Goal: Task Accomplishment & Management: Manage account settings

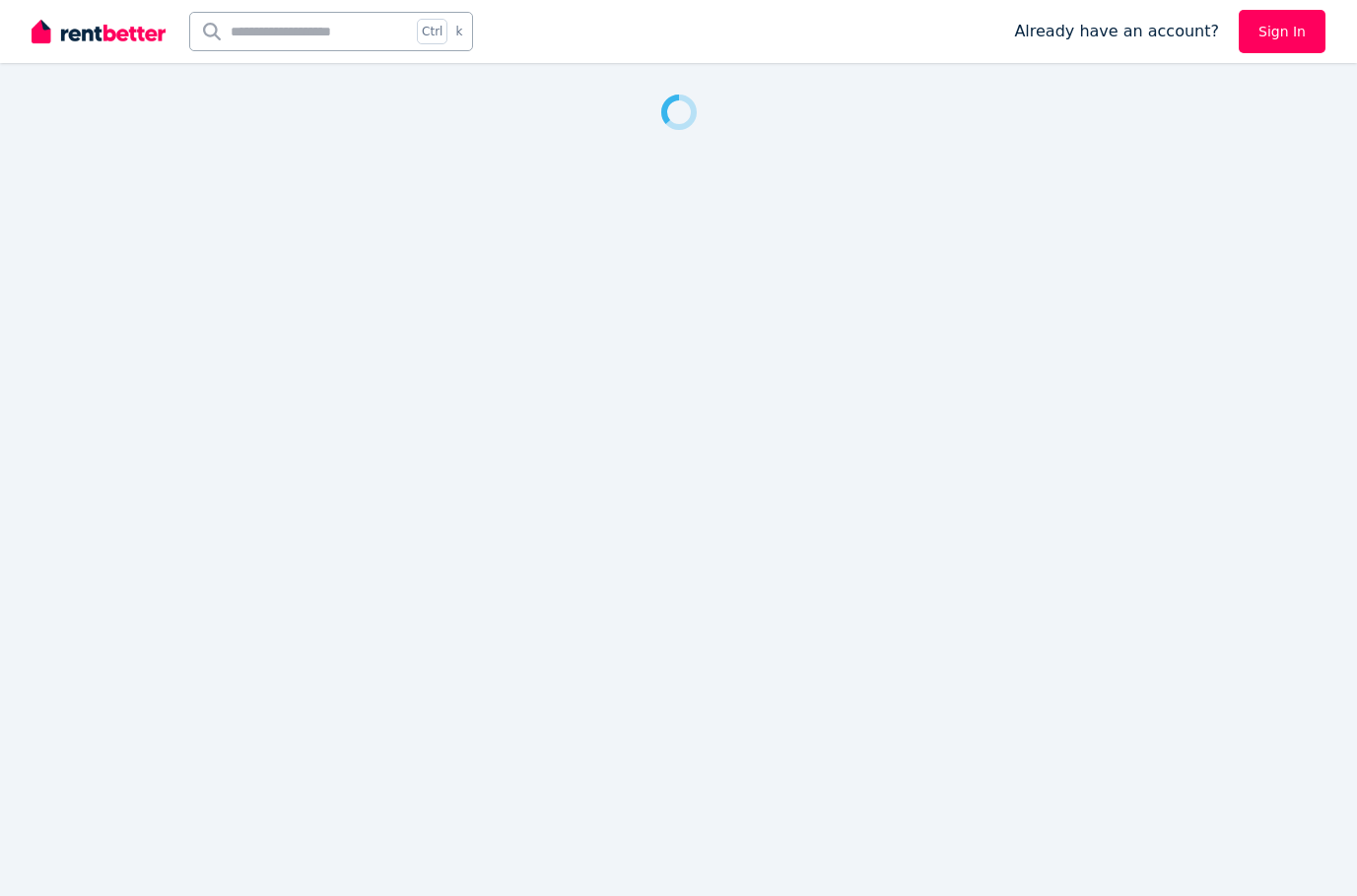
click at [1299, 44] on link "Sign In" at bounding box center [1282, 32] width 87 height 43
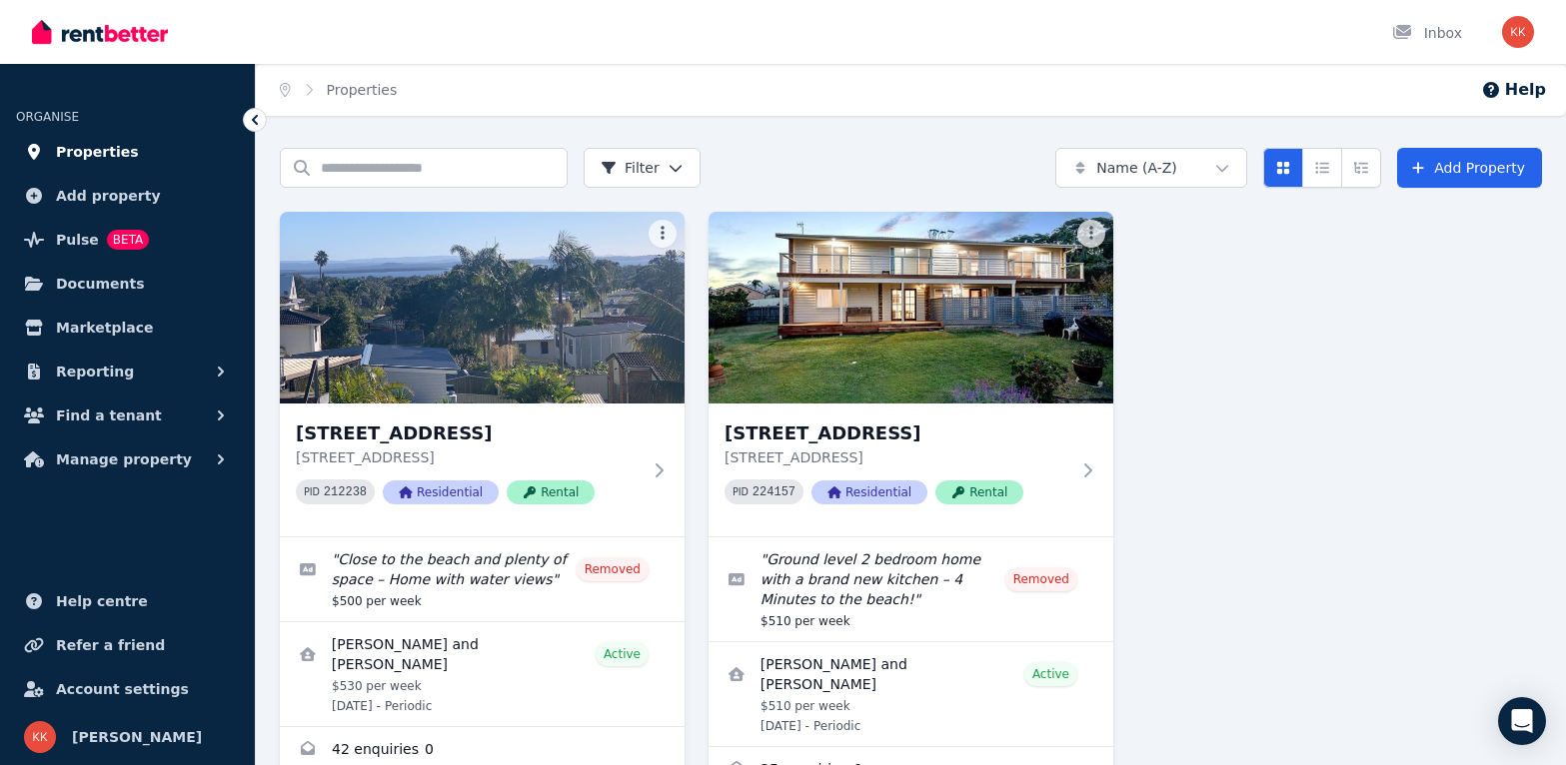
click at [119, 152] on span "Properties" at bounding box center [97, 152] width 83 height 24
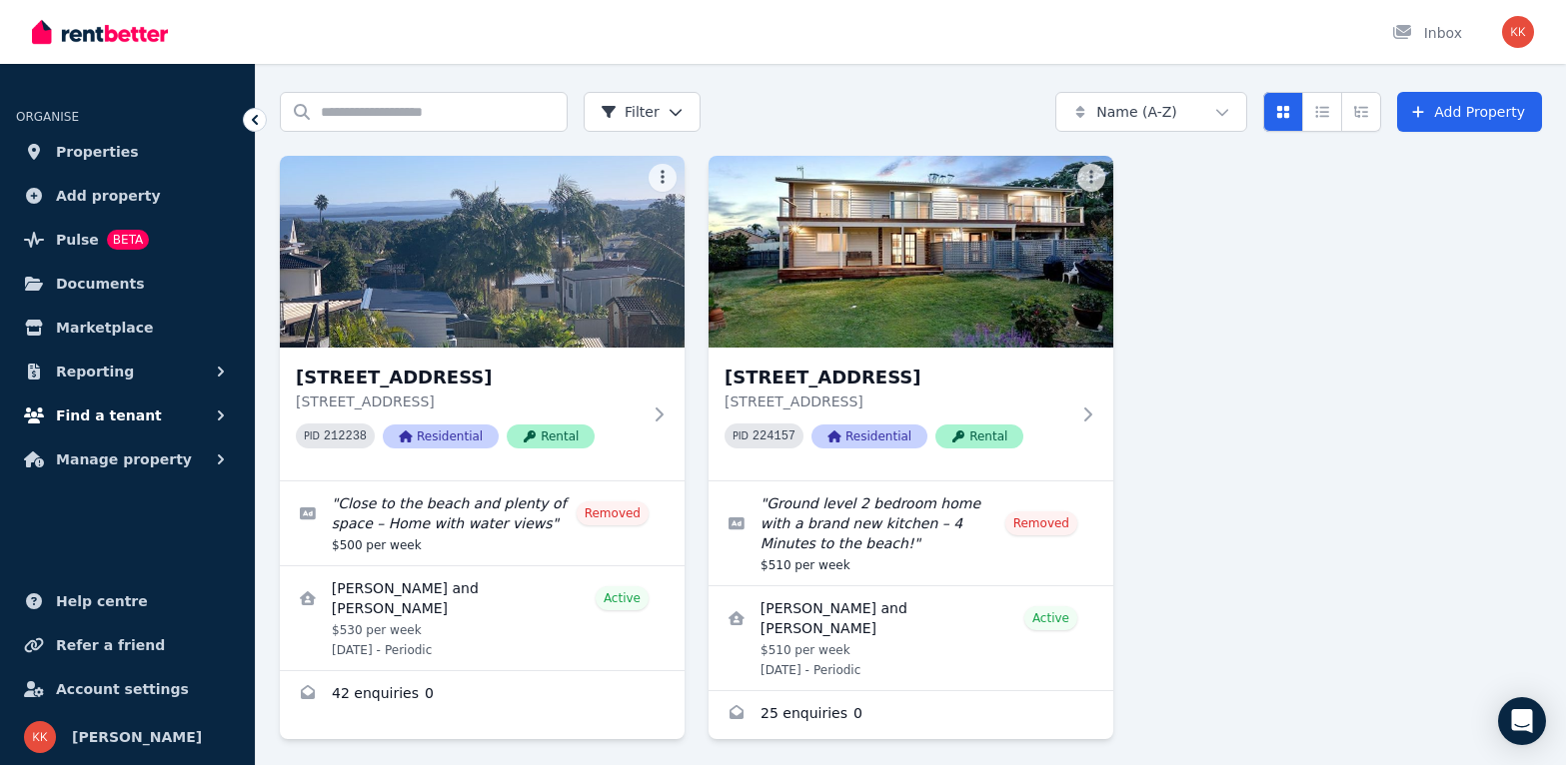
scroll to position [106, 0]
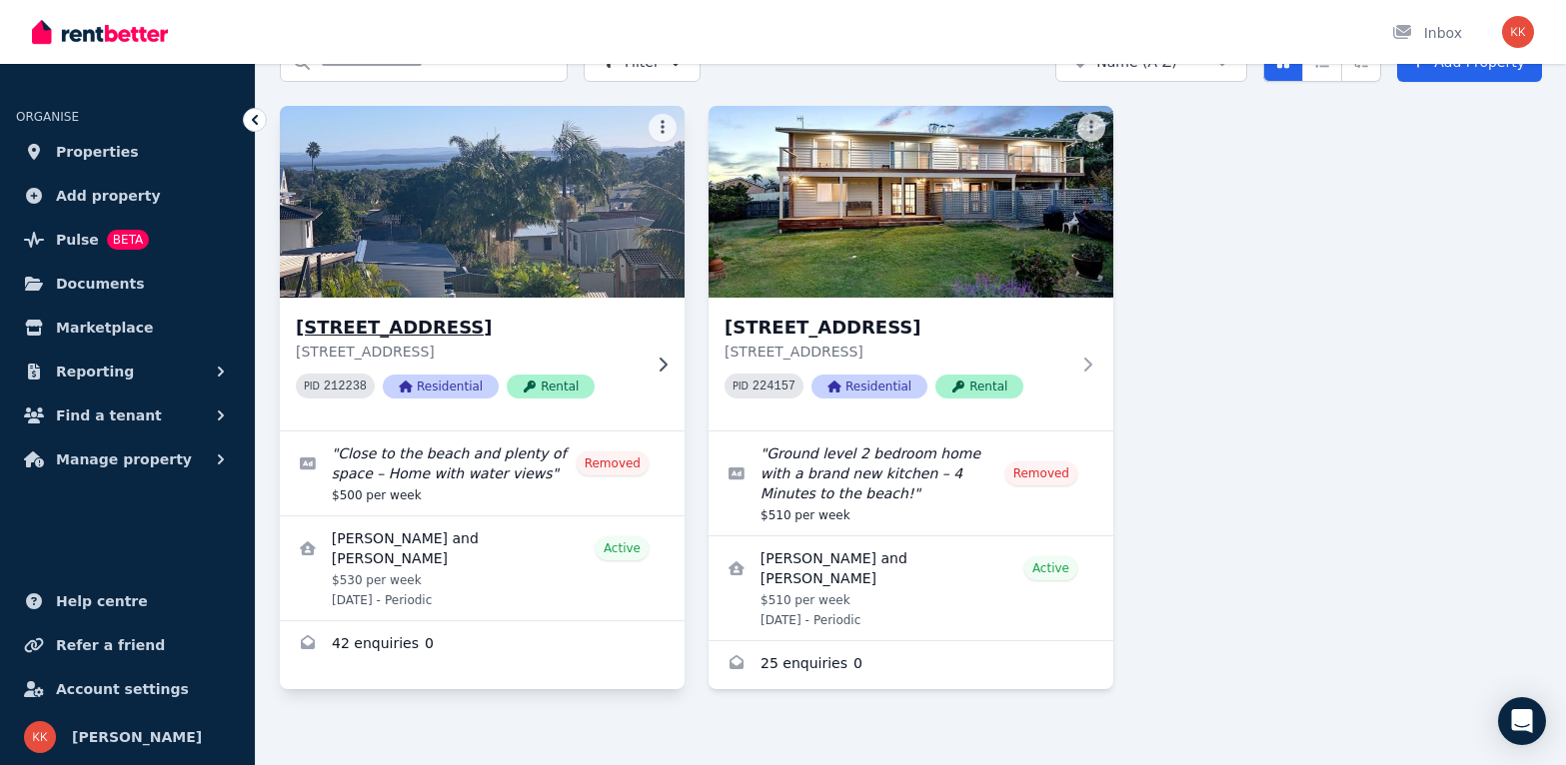
click at [430, 331] on h3 "[STREET_ADDRESS]" at bounding box center [468, 328] width 345 height 28
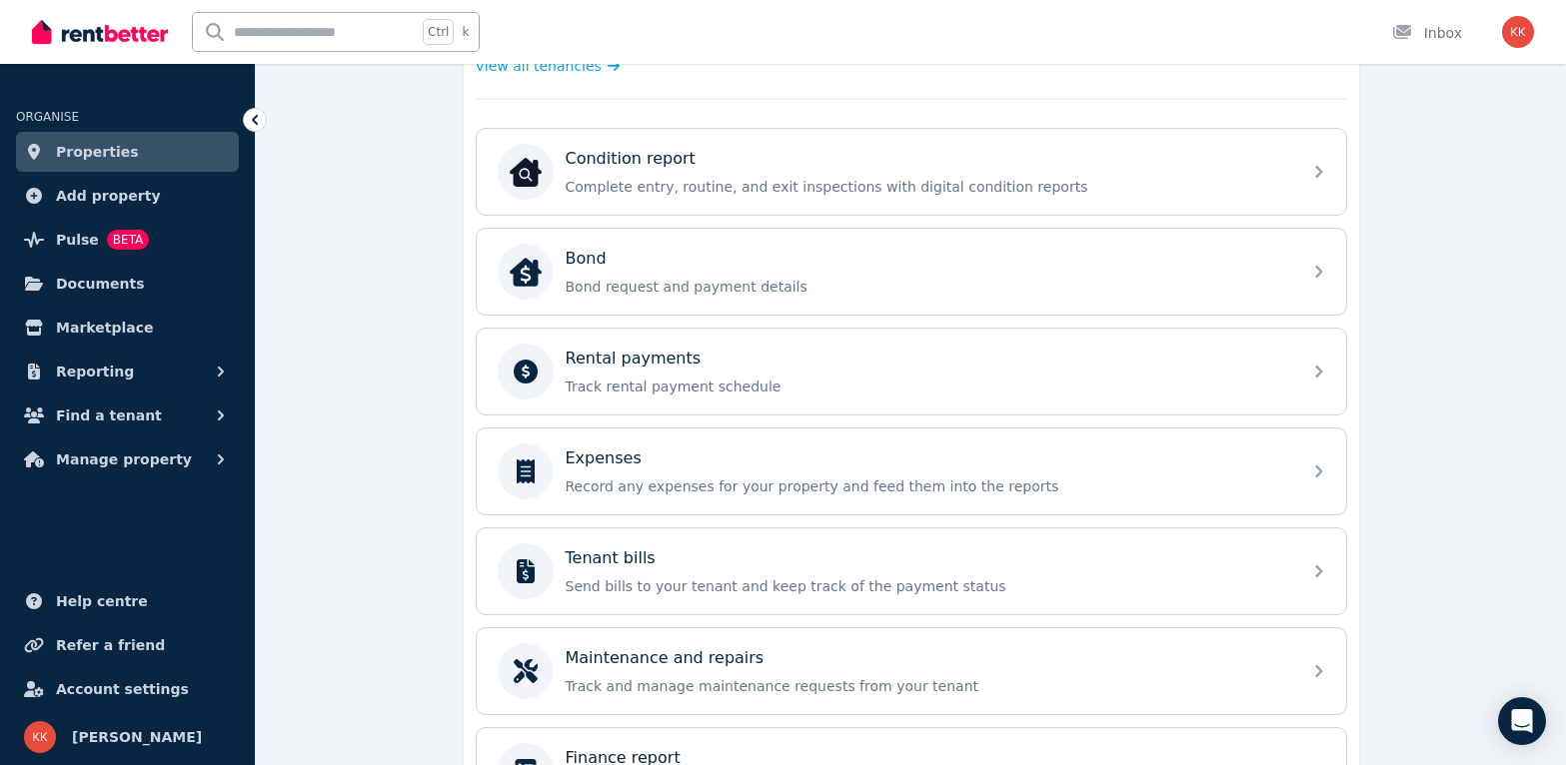
scroll to position [737, 0]
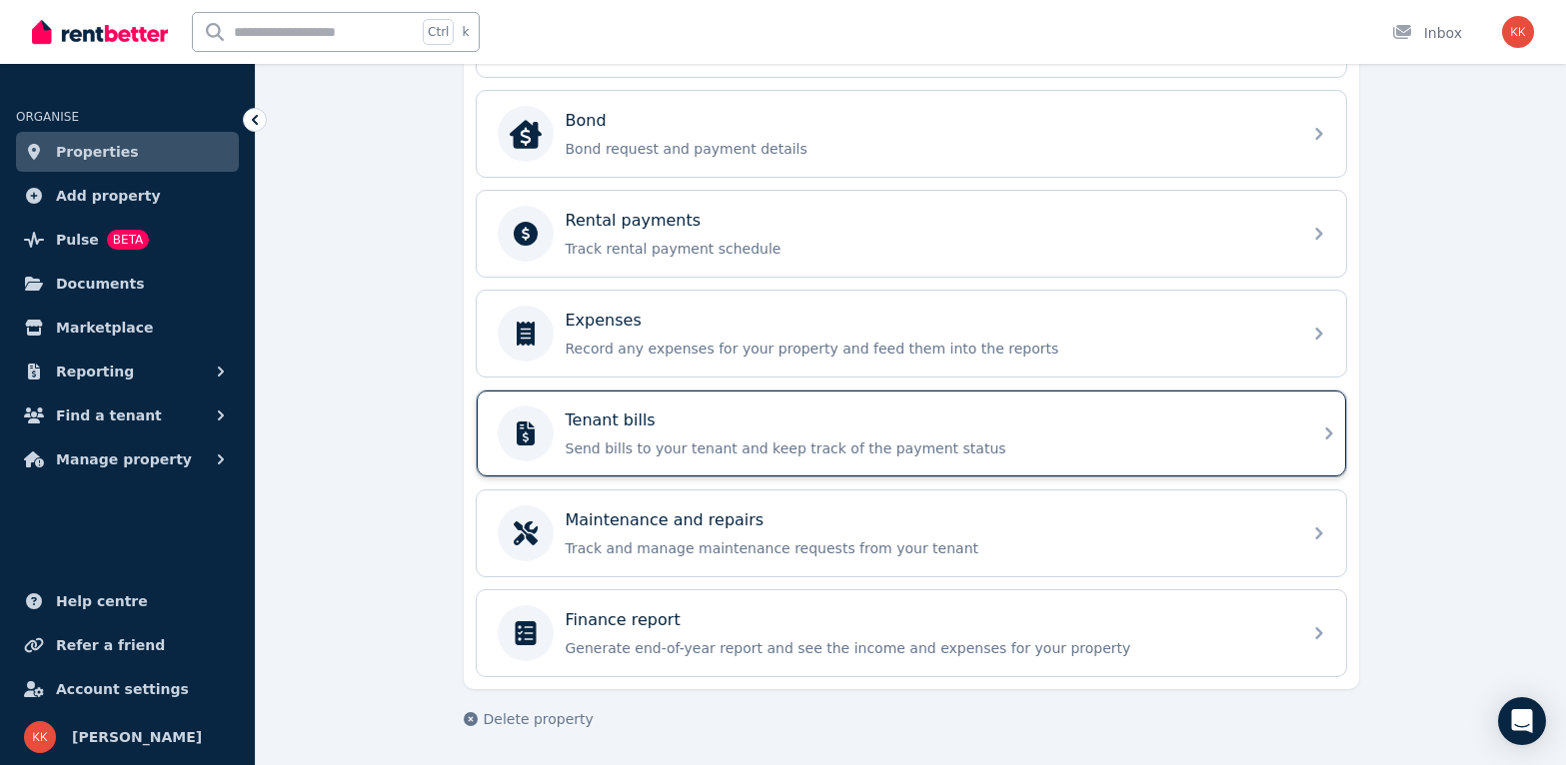
click at [701, 430] on div "Tenant bills" at bounding box center [926, 421] width 723 height 24
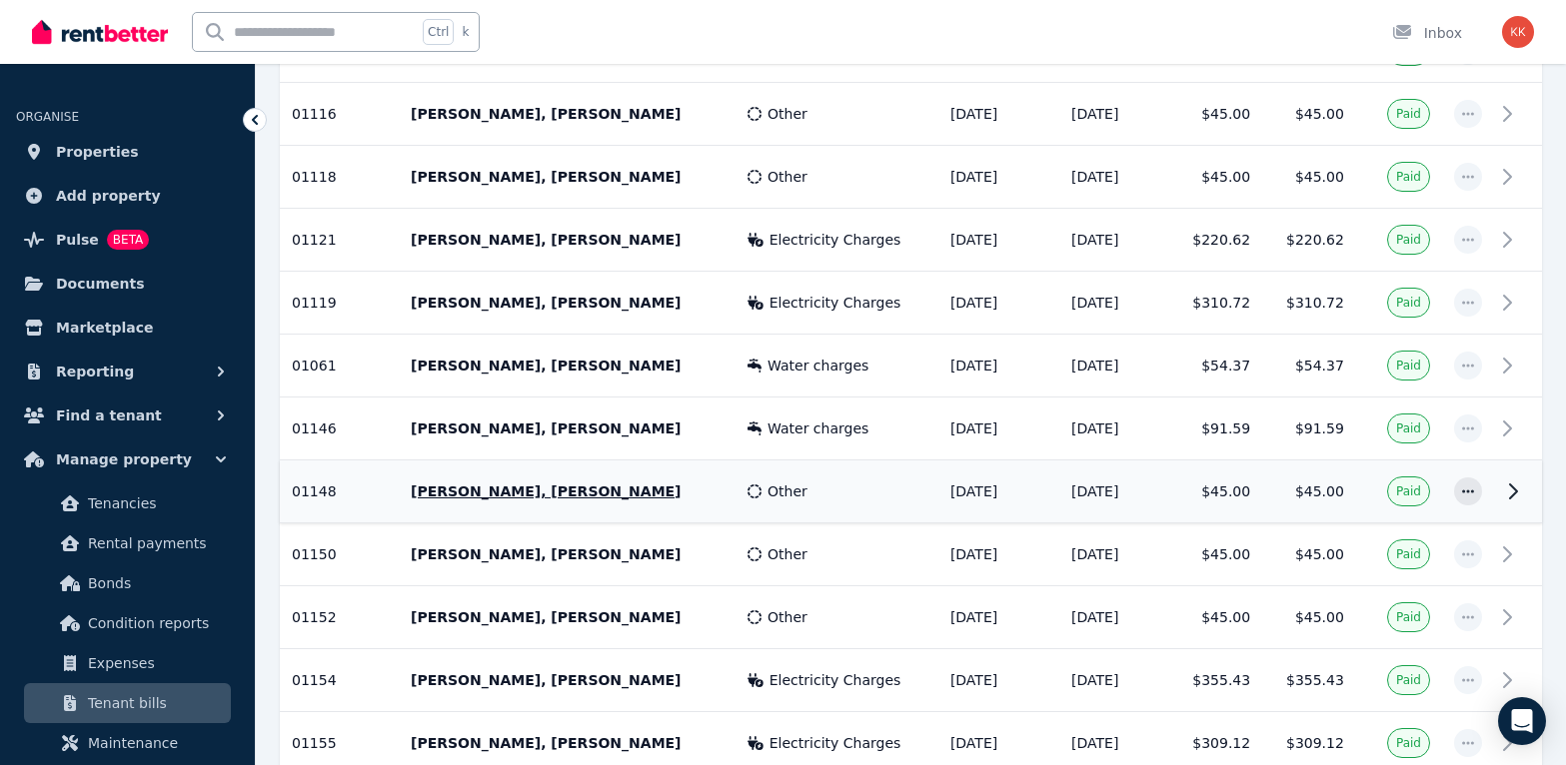
scroll to position [3009, 0]
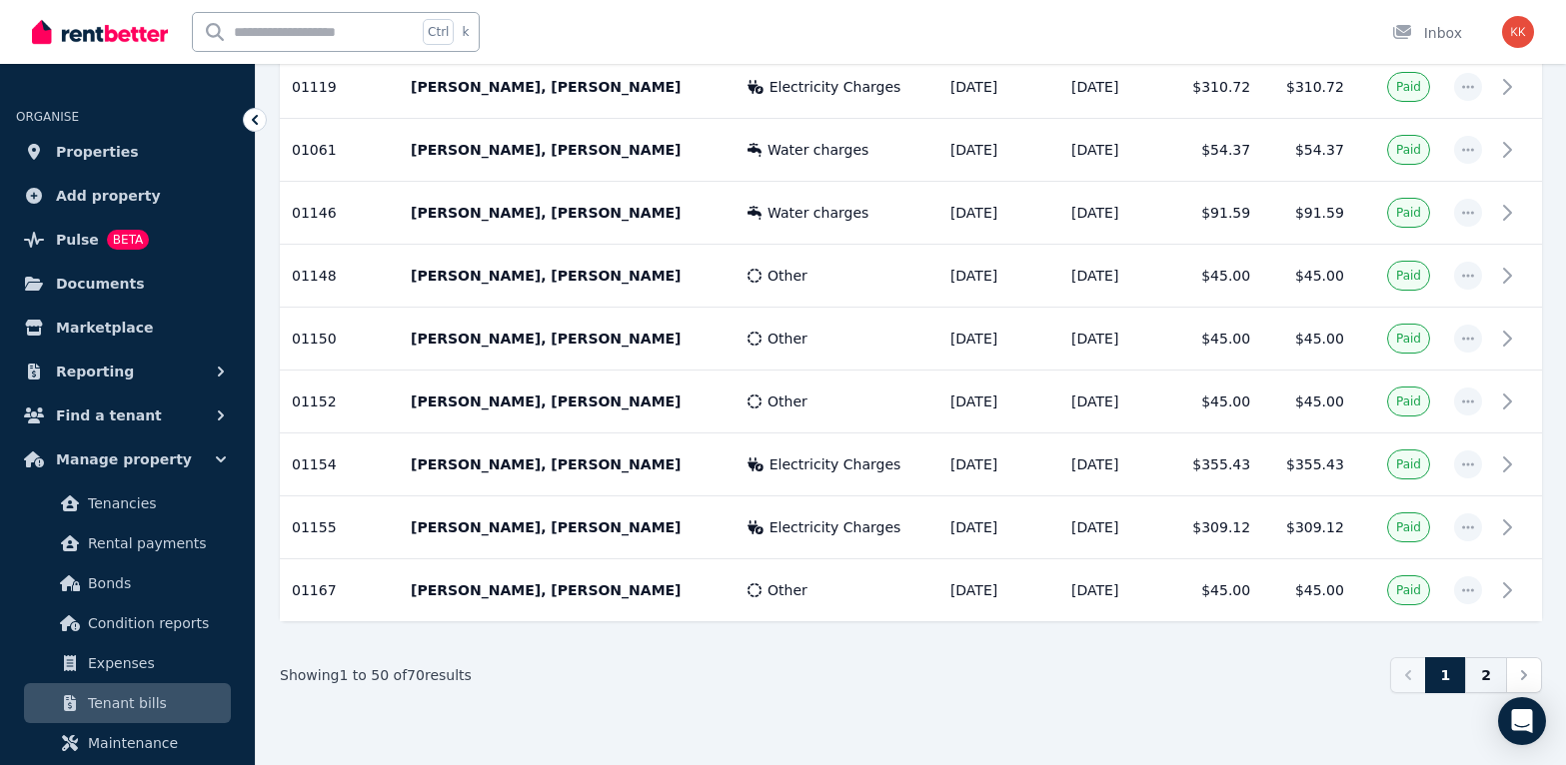
click at [1375, 672] on link "2" at bounding box center [1486, 675] width 42 height 36
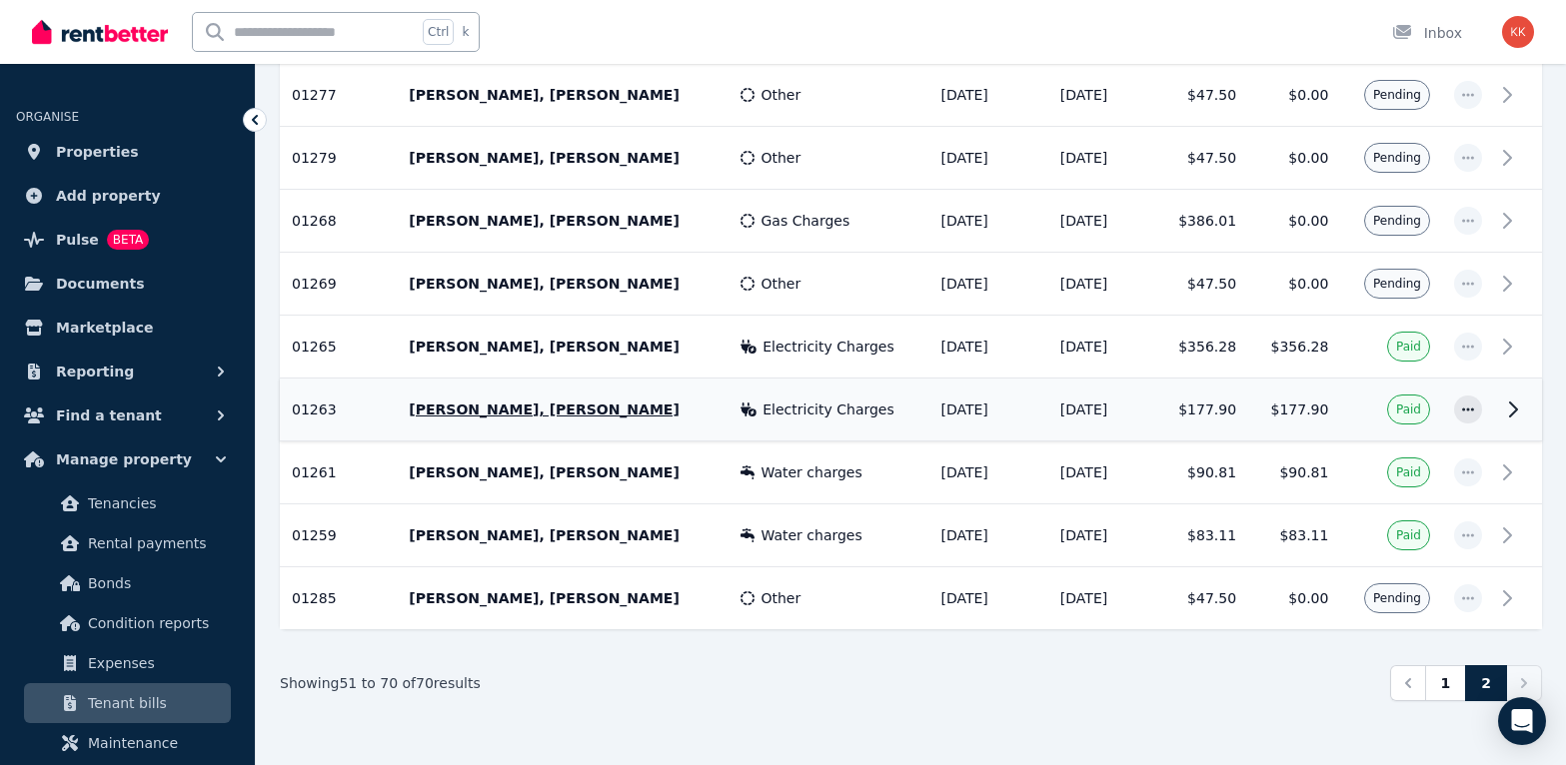
scroll to position [1121, 0]
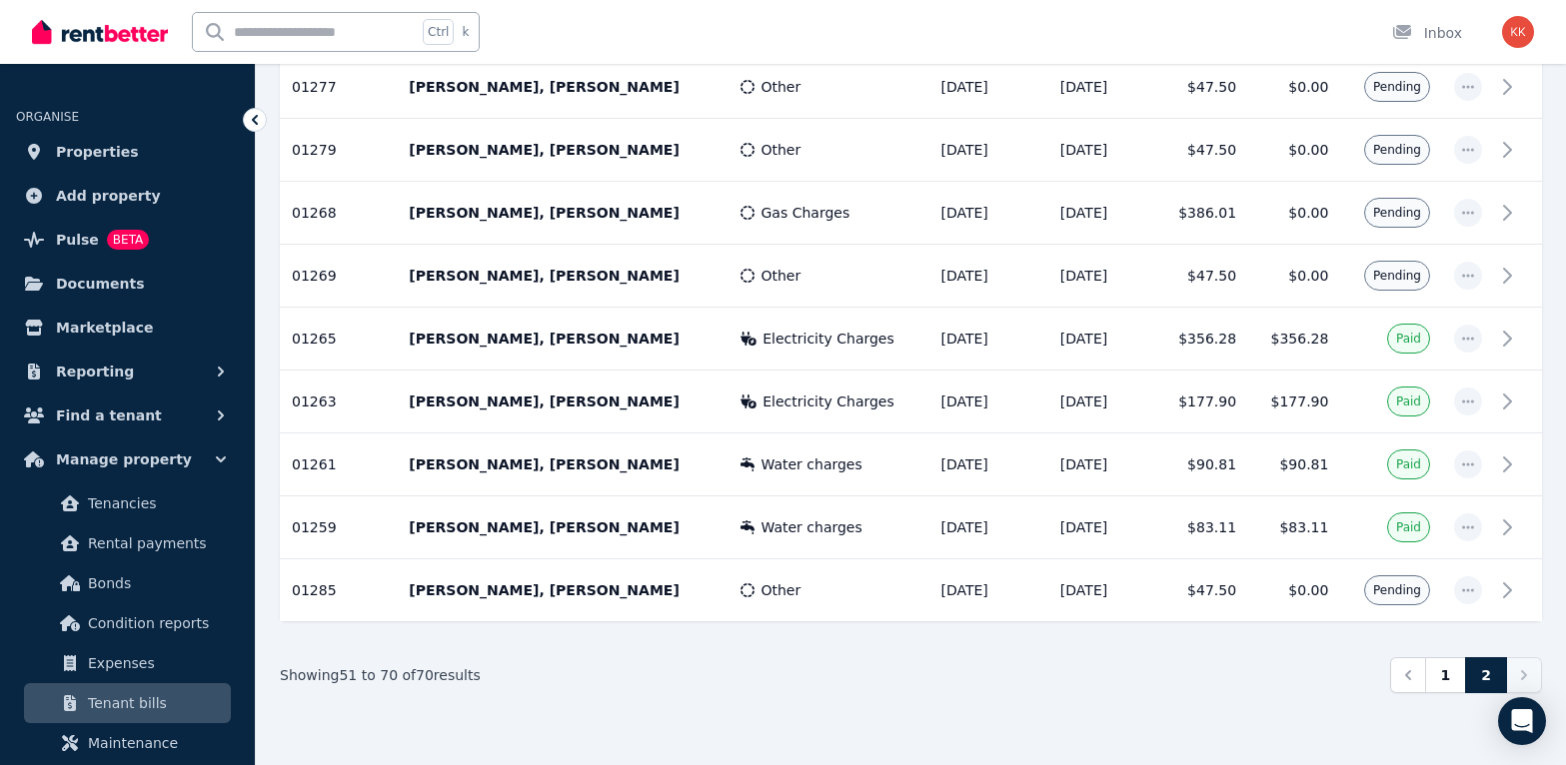
click at [1375, 671] on nav "Previous 1 2 Next" at bounding box center [1466, 675] width 153 height 36
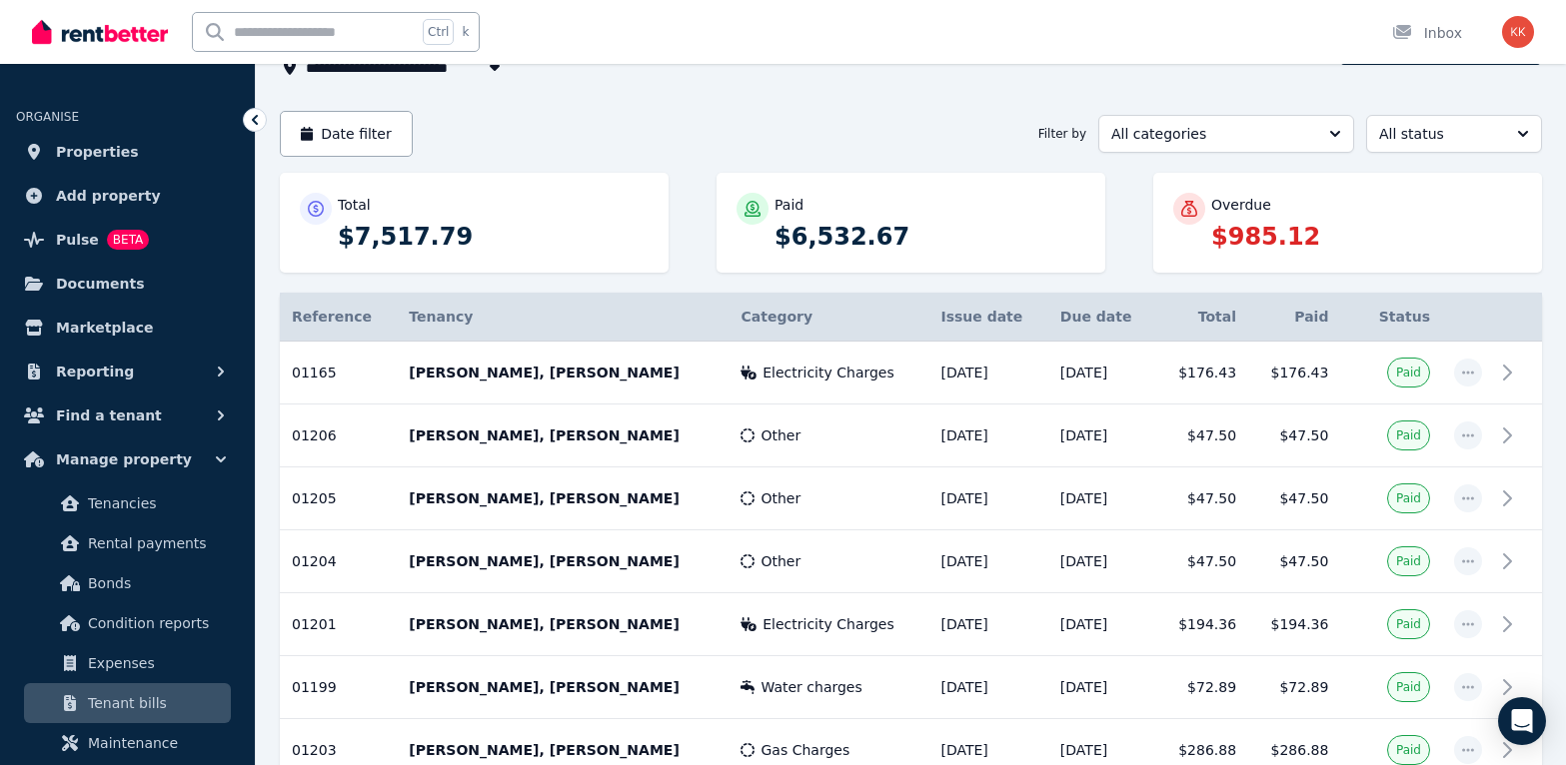
scroll to position [22, 0]
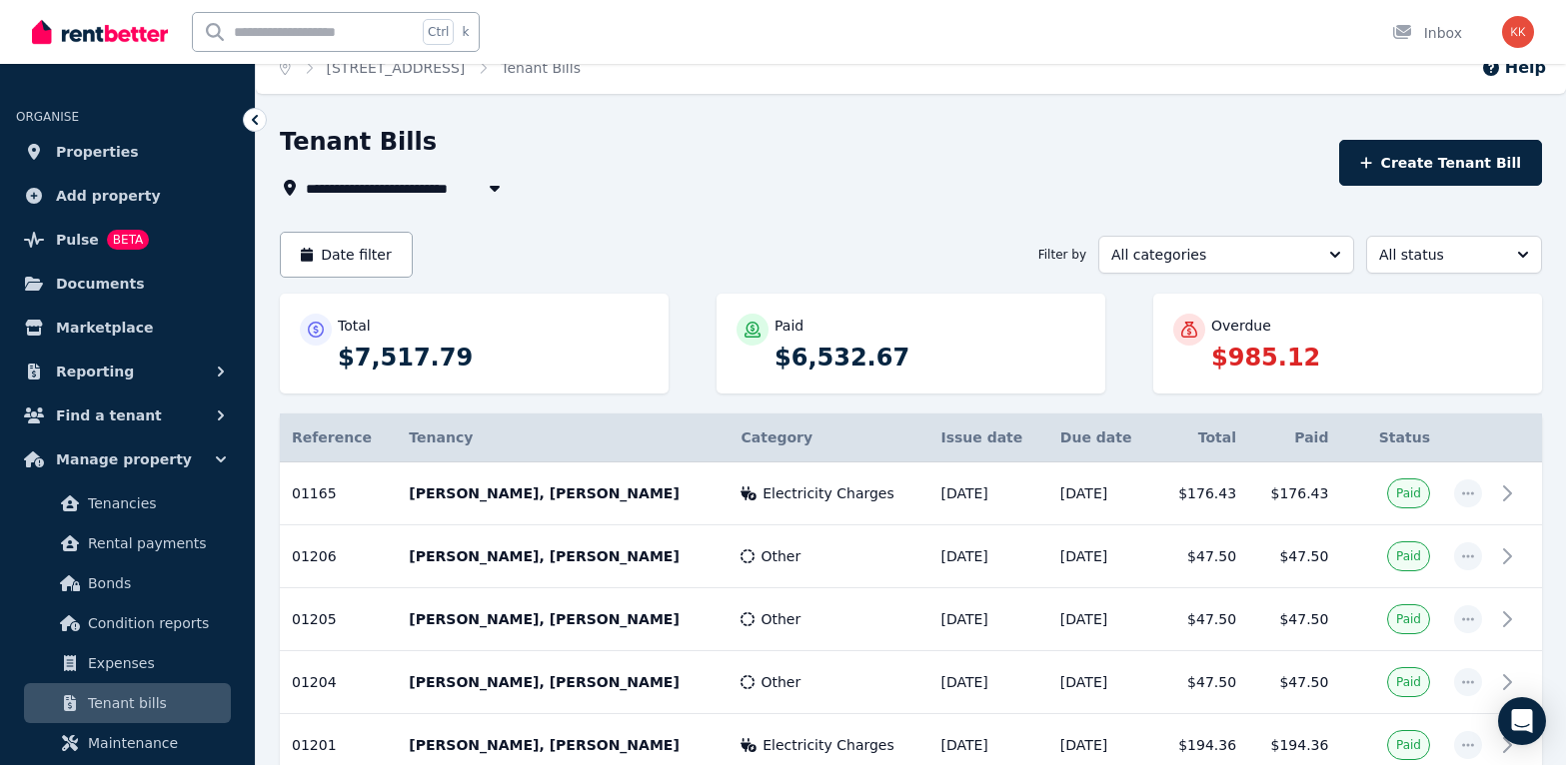
click at [1251, 338] on div "Overdue $985.12" at bounding box center [1366, 344] width 311 height 60
click at [400, 168] on div "**********" at bounding box center [803, 163] width 1047 height 74
click at [403, 180] on span "20A Vista Parade, Bateau Bay" at bounding box center [389, 188] width 167 height 24
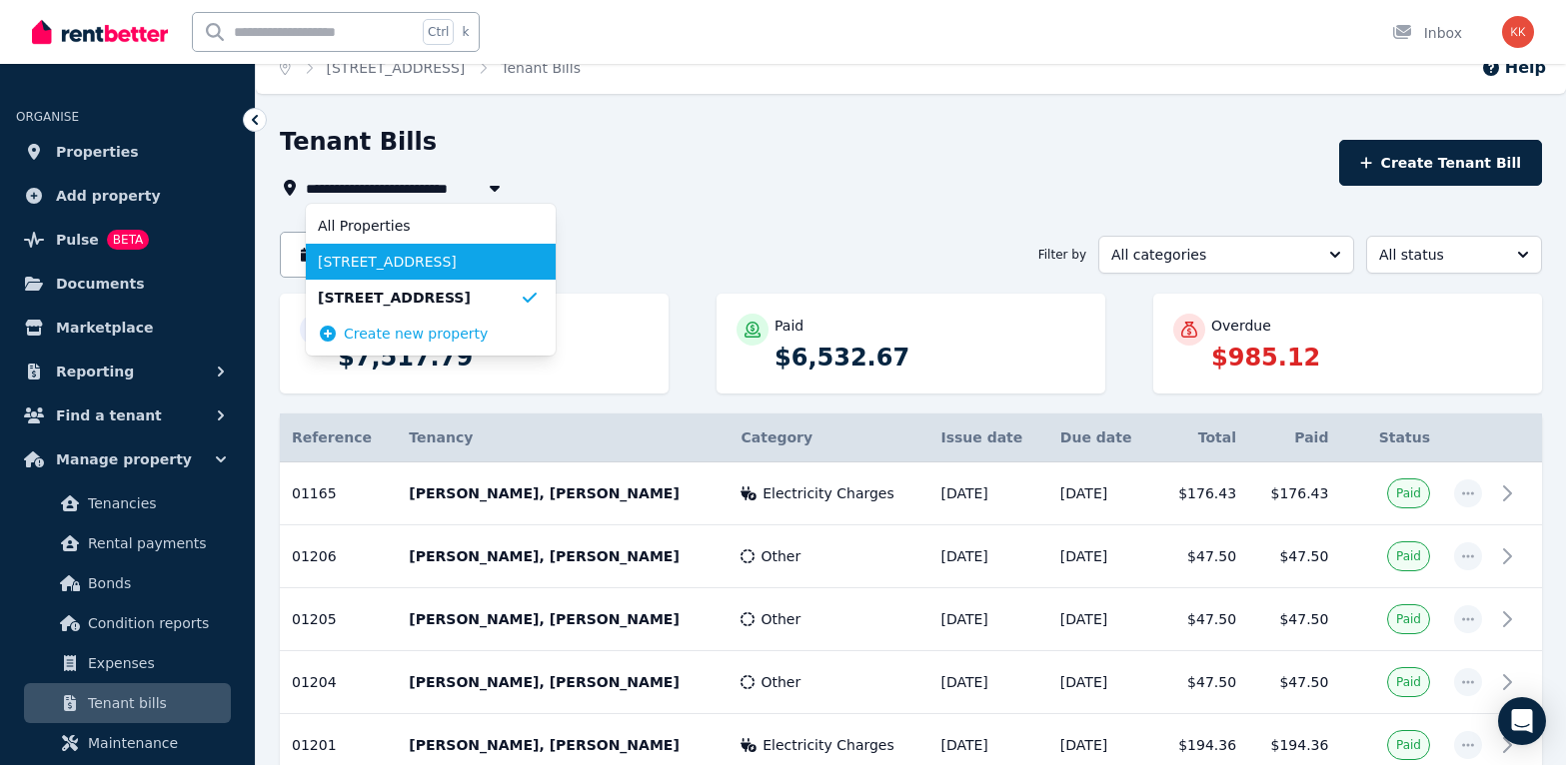
click at [389, 260] on span "20B Vista Parade, Bateau Bay" at bounding box center [419, 262] width 202 height 20
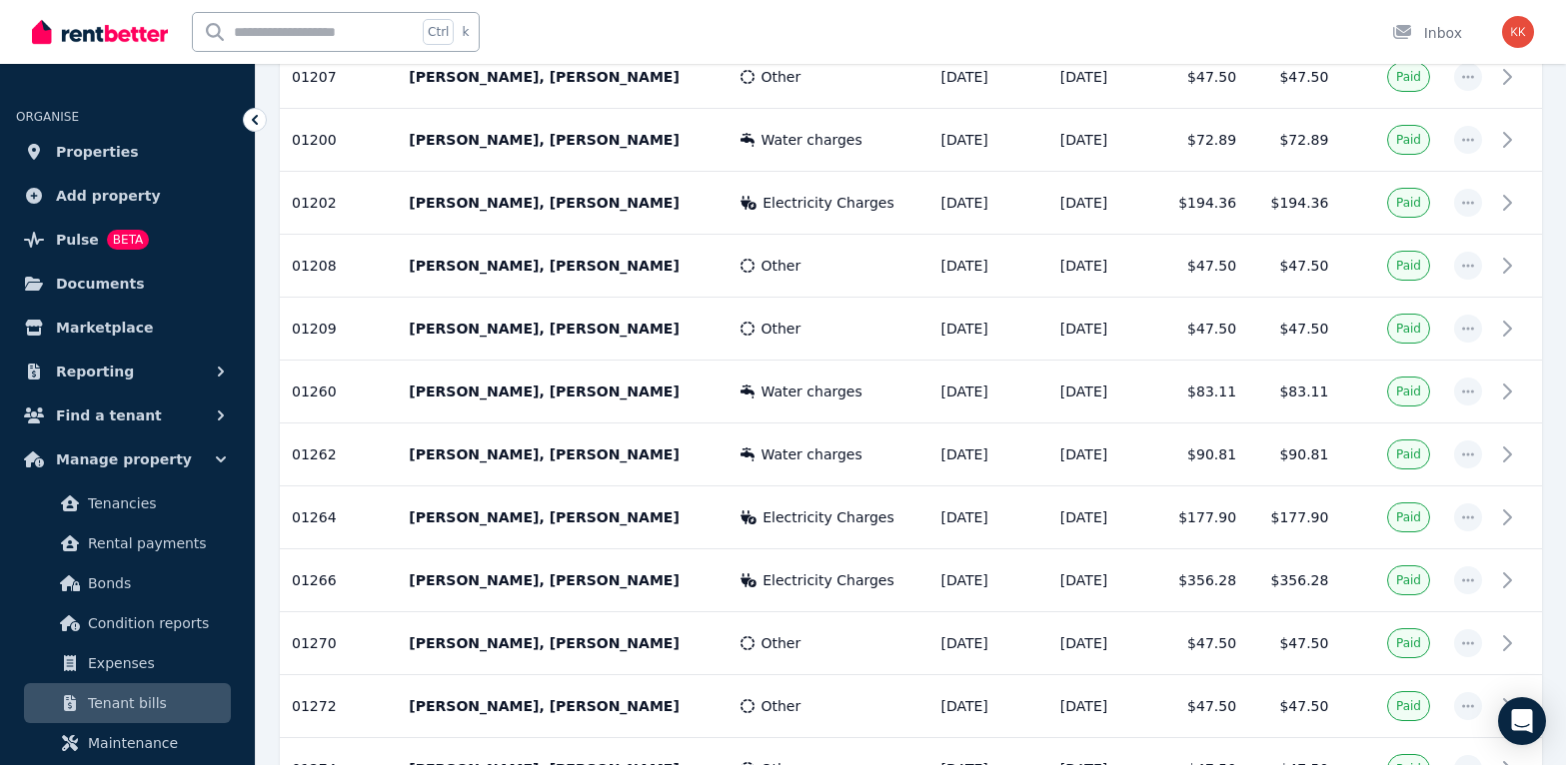
scroll to position [2973, 0]
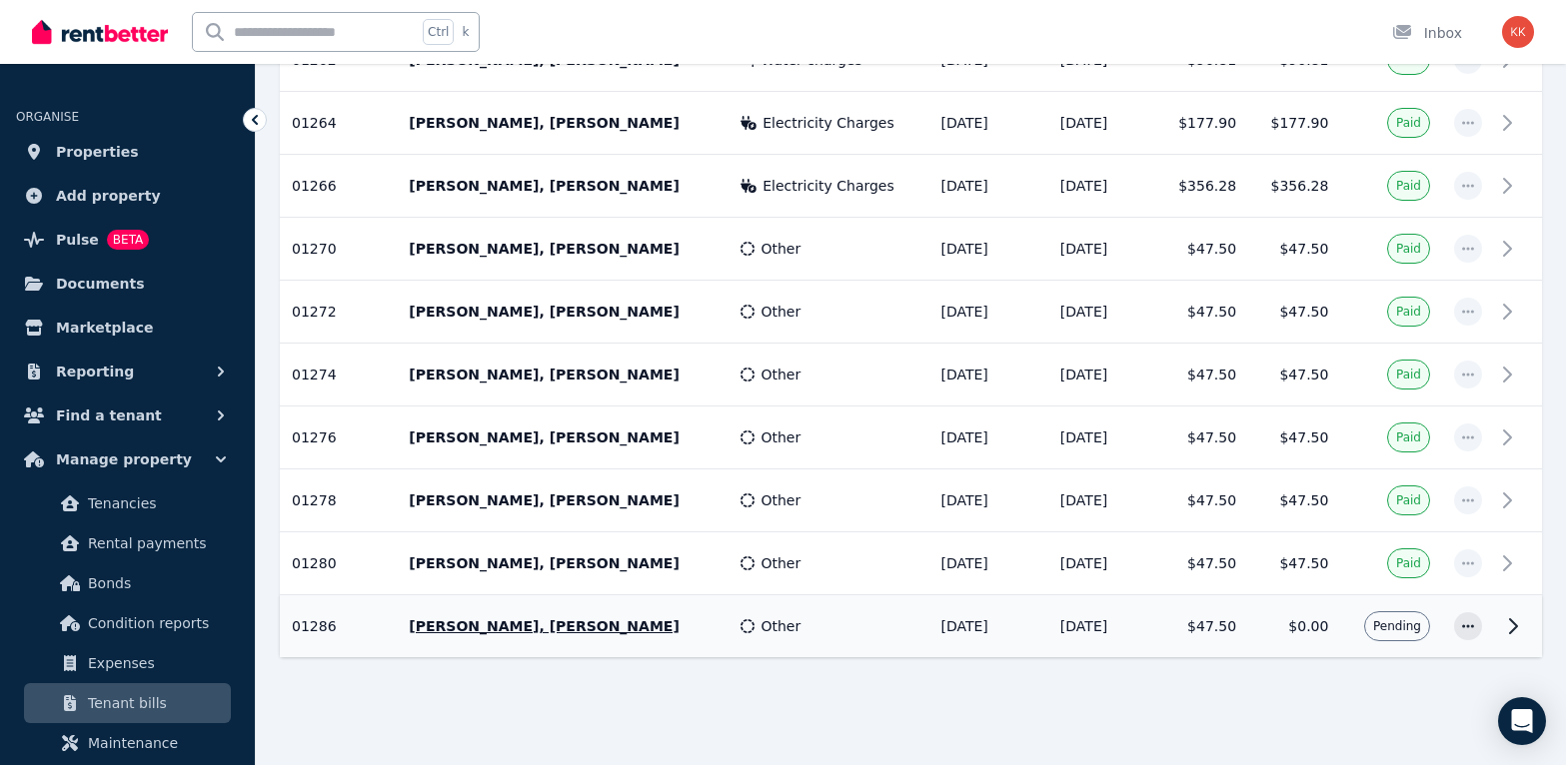
click at [1313, 629] on td "$0.00" at bounding box center [1294, 626] width 92 height 63
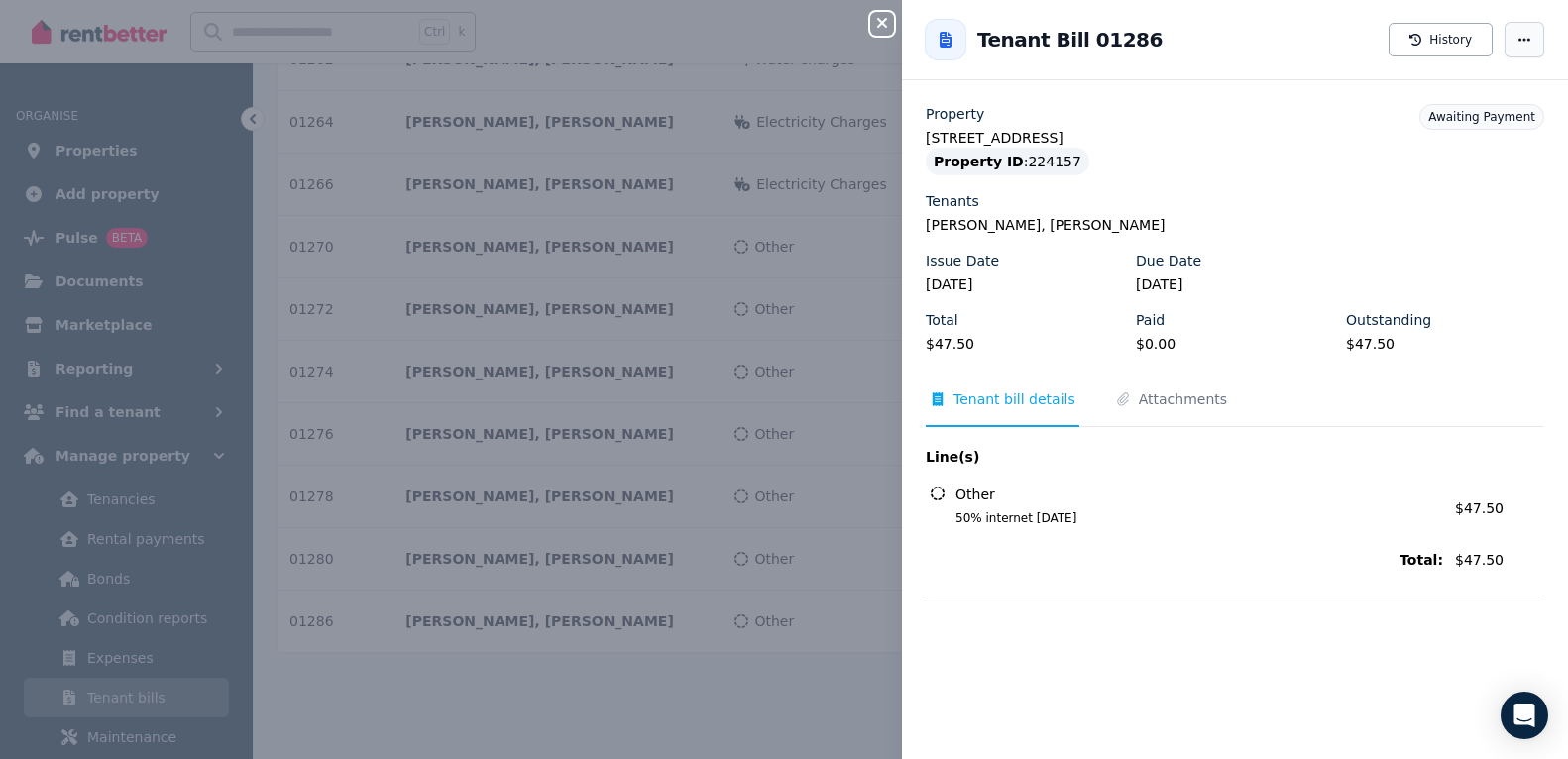
click at [1364, 44] on span "button" at bounding box center [1524, 40] width 40 height 36
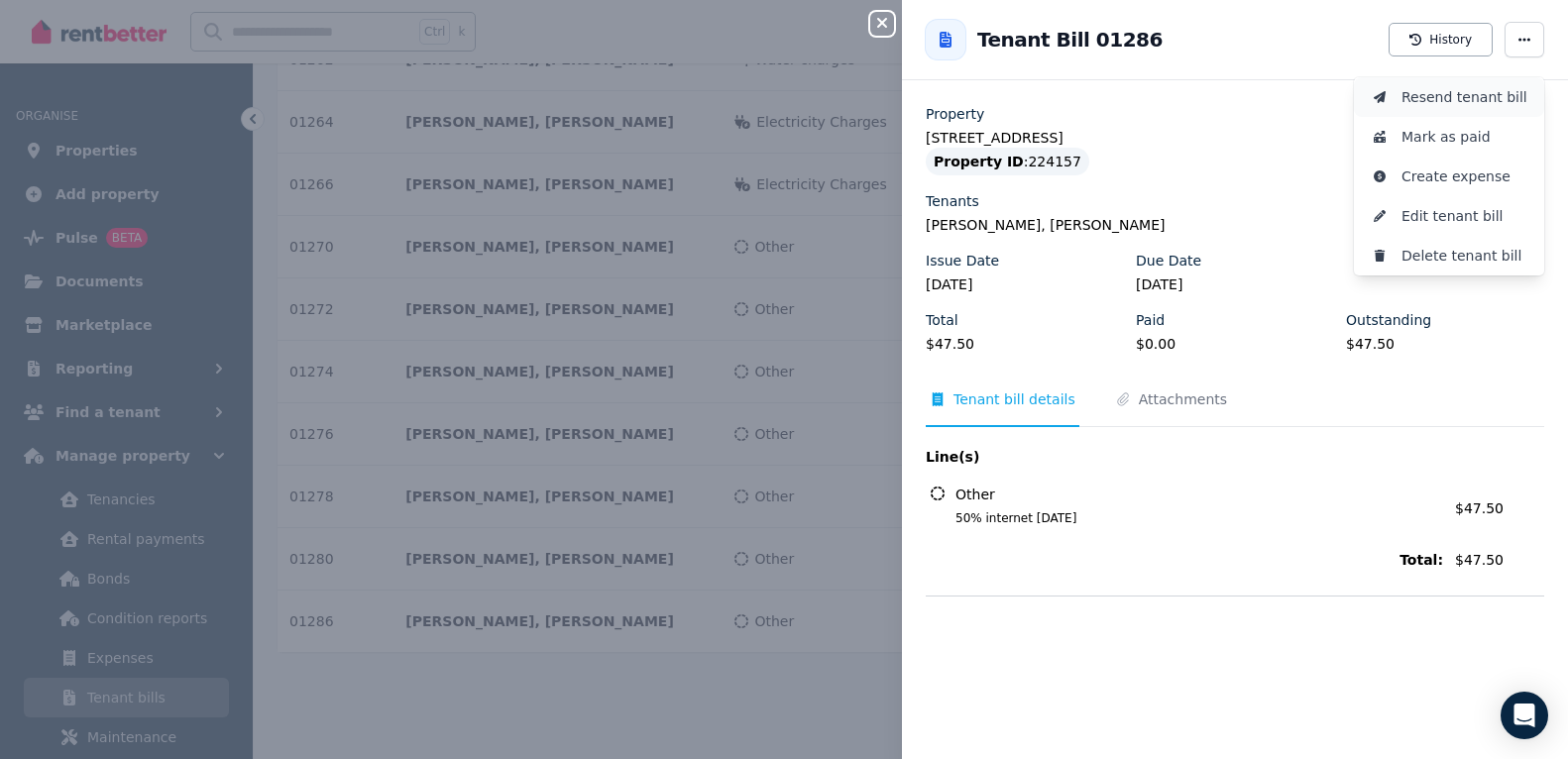
click at [1364, 97] on span "Resend tenant bill" at bounding box center [1465, 97] width 127 height 24
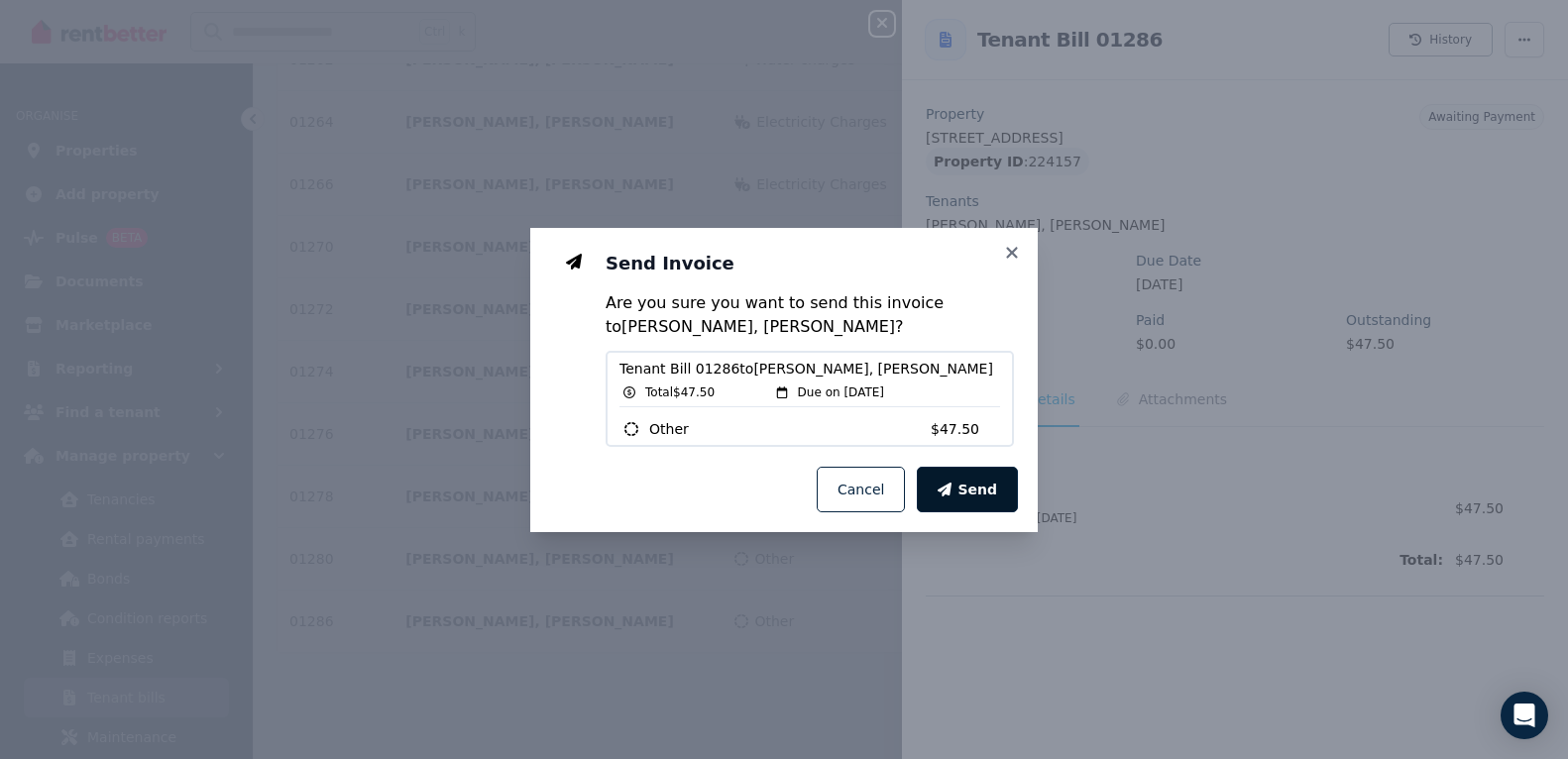
click at [982, 484] on span "Send" at bounding box center [977, 490] width 40 height 20
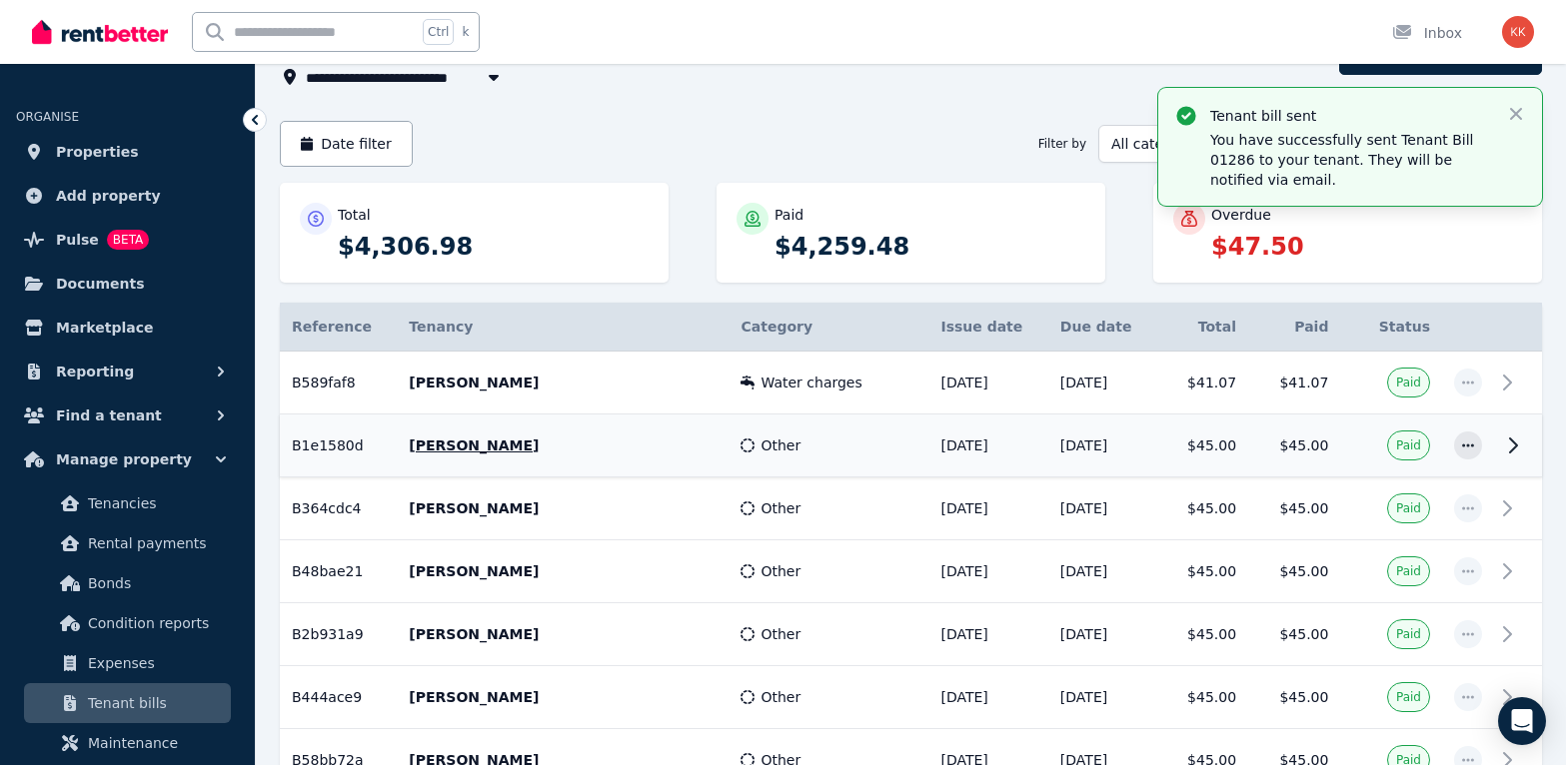
scroll to position [0, 0]
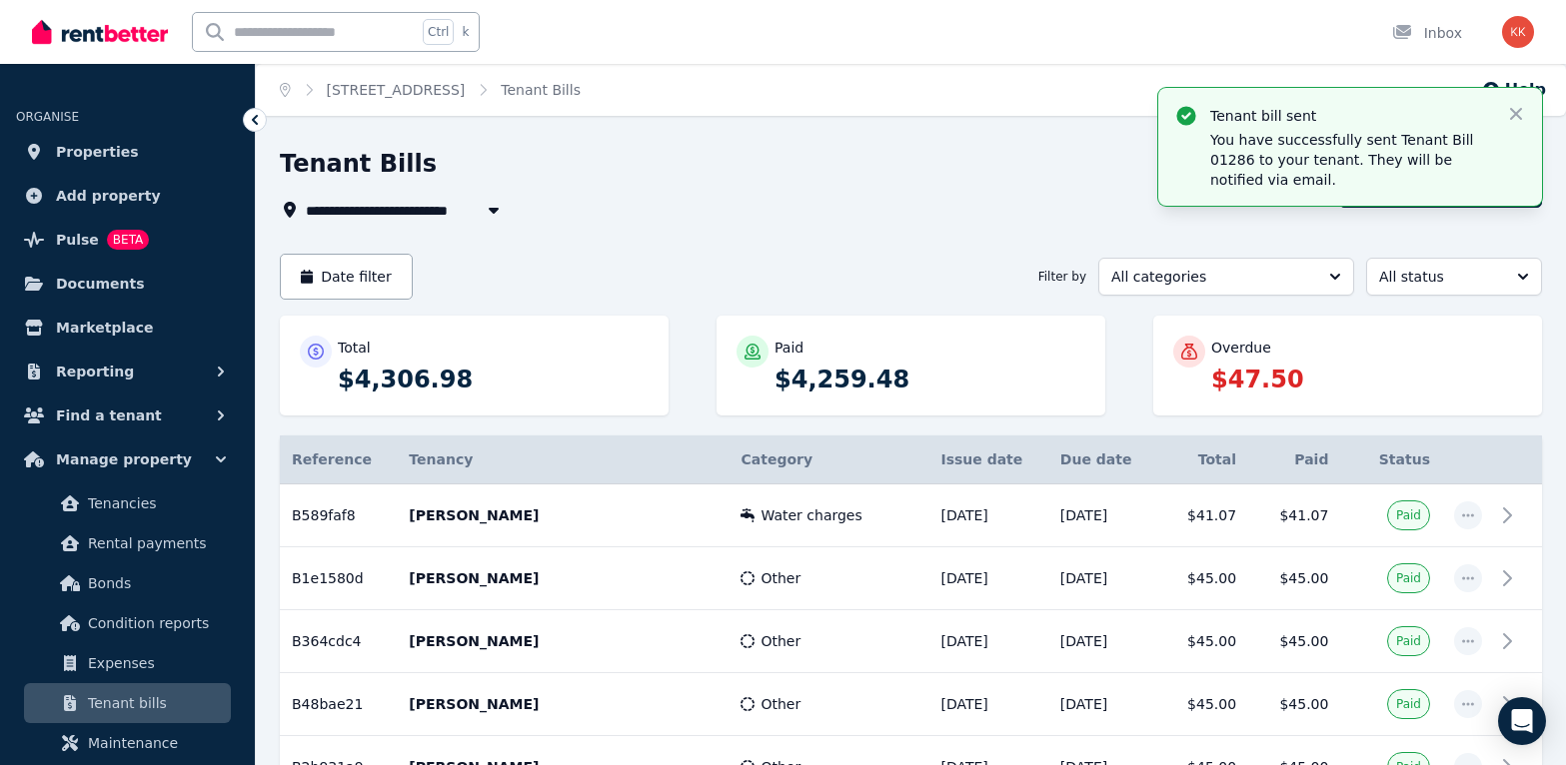
click at [406, 220] on span "20B Vista Parade, Bateau Bay" at bounding box center [389, 210] width 167 height 24
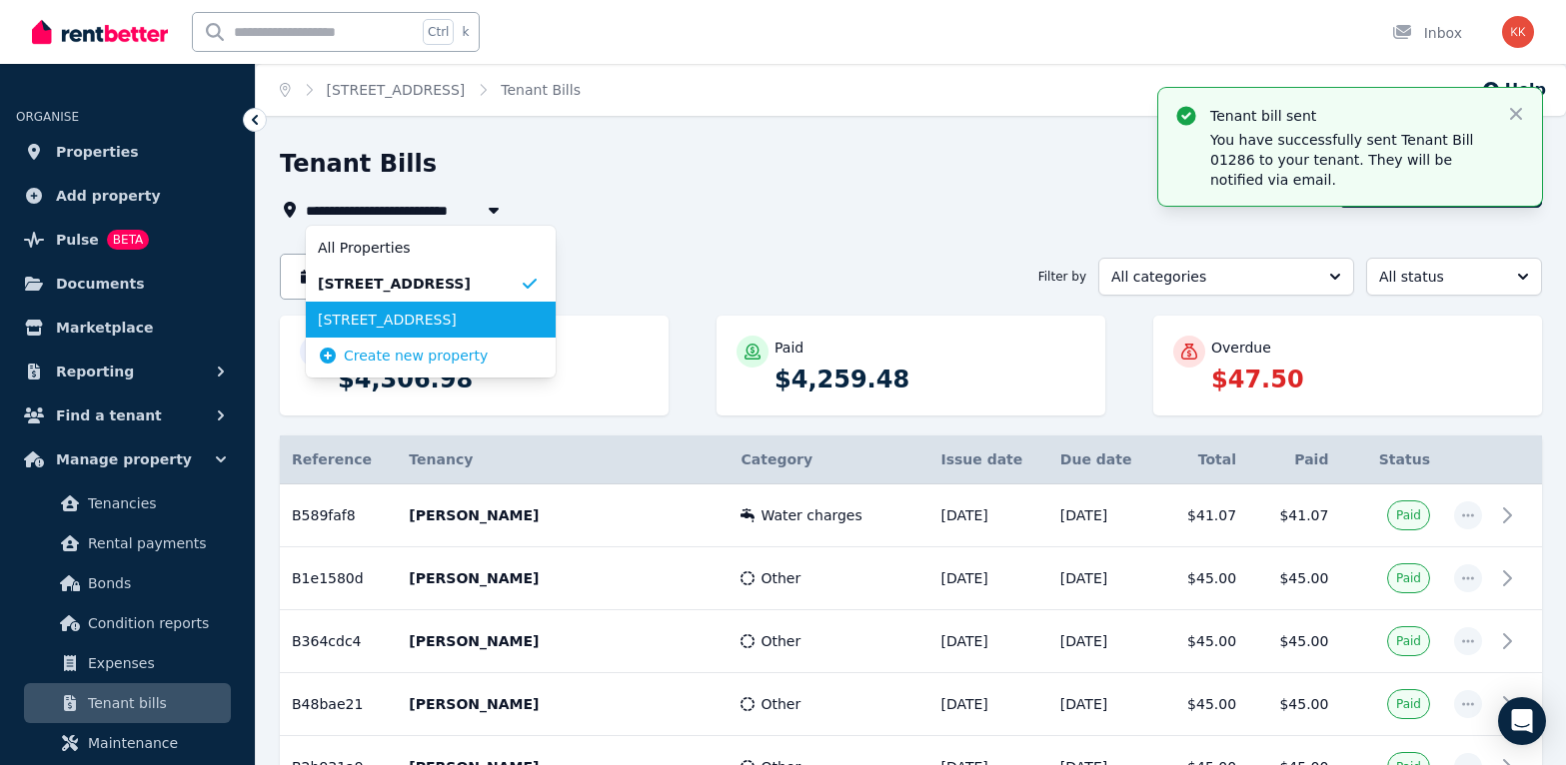
click at [412, 322] on span "20A Vista Parade, Bateau Bay" at bounding box center [419, 320] width 202 height 20
type input "**********"
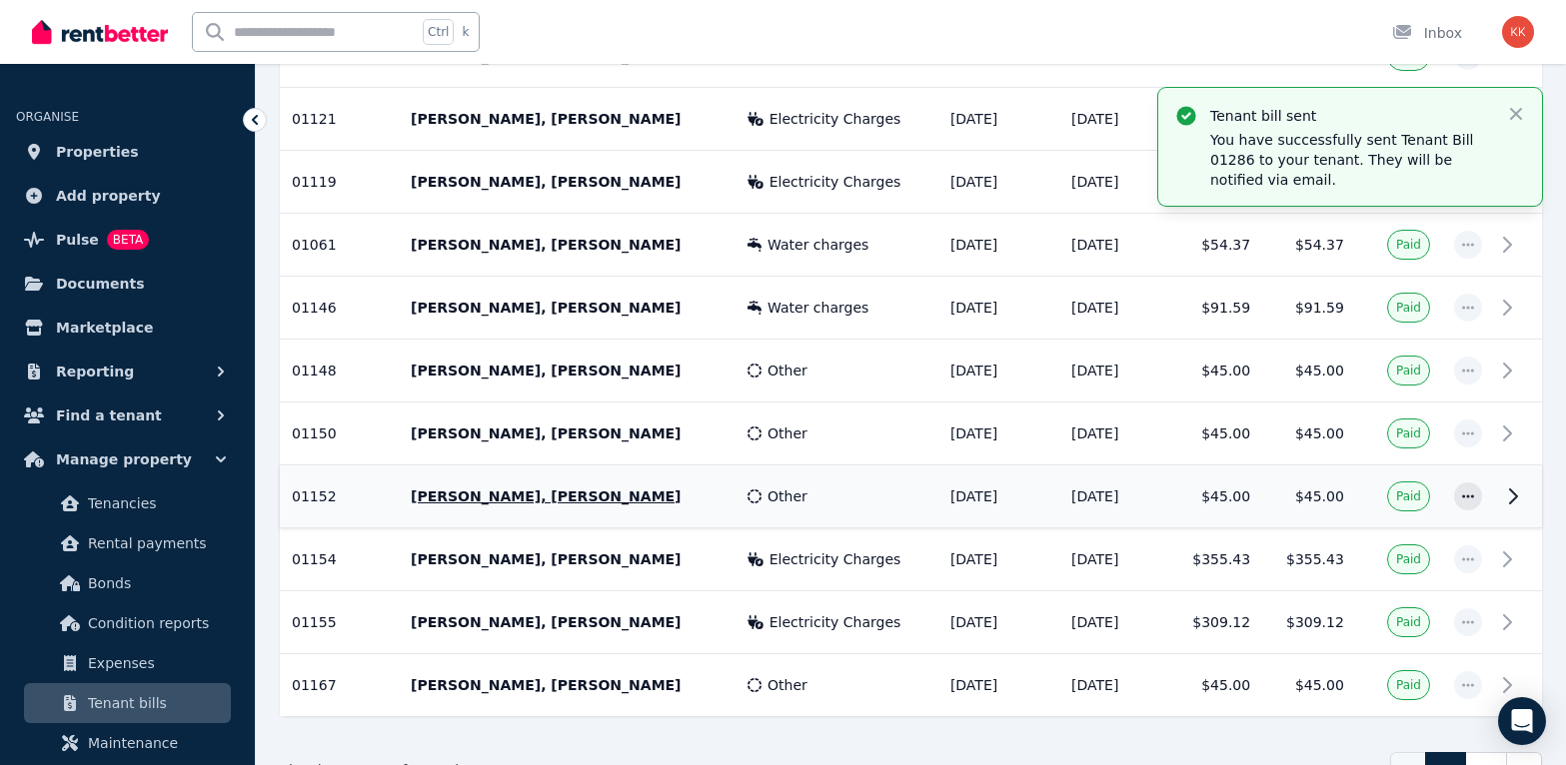
scroll to position [3009, 0]
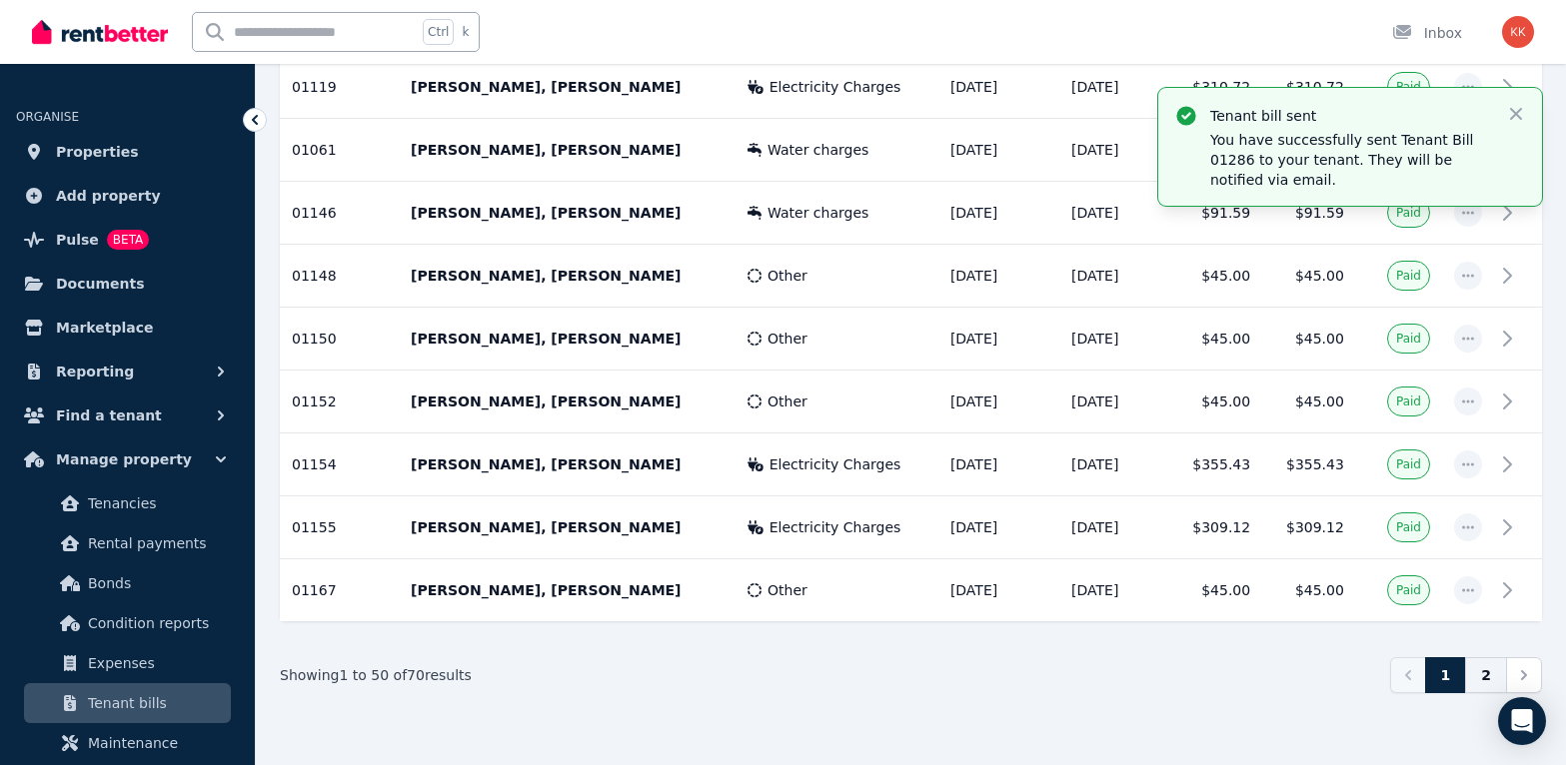
click at [1375, 678] on link "2" at bounding box center [1486, 675] width 42 height 36
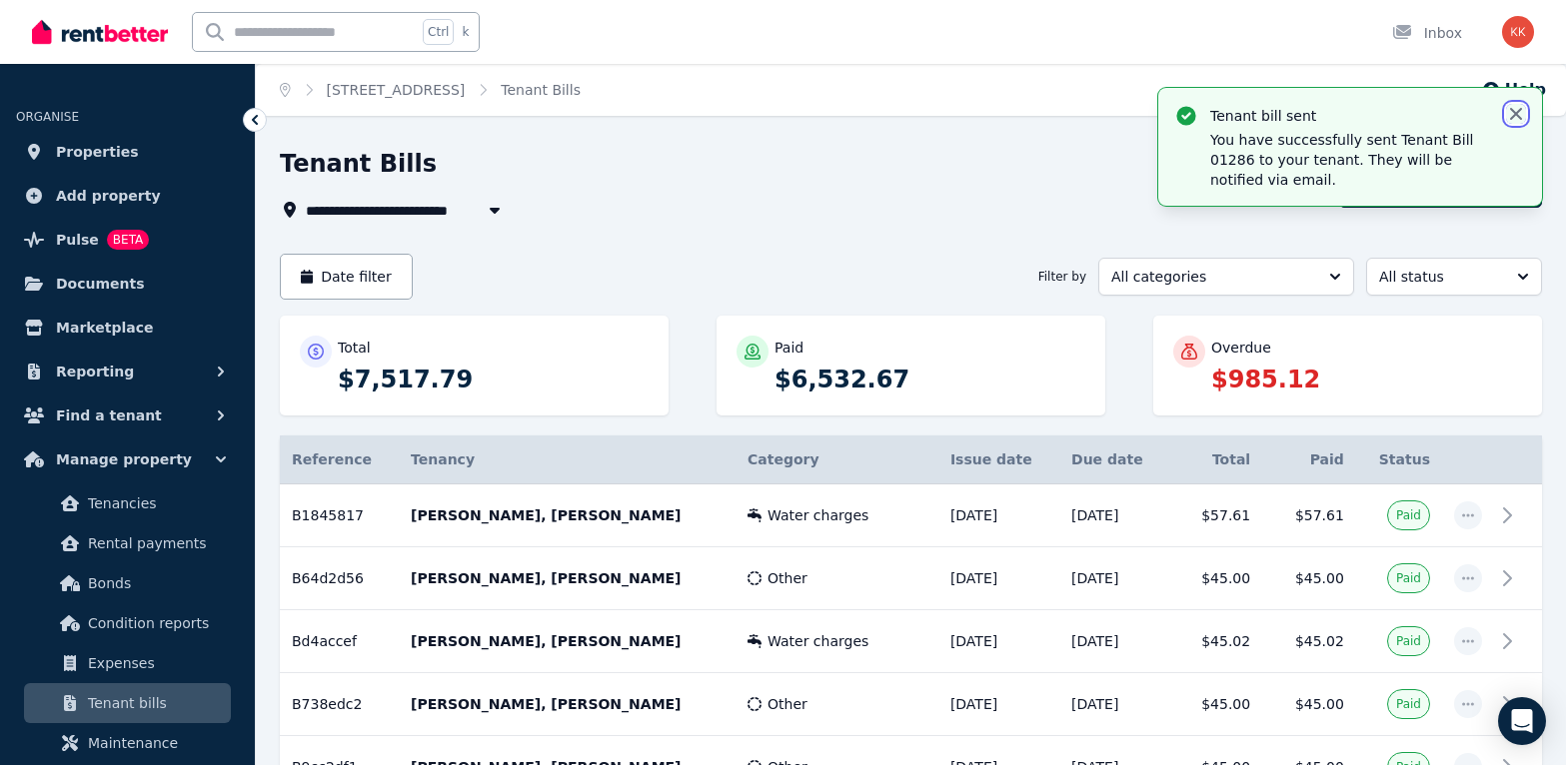
click at [1375, 111] on icon "button" at bounding box center [1516, 114] width 12 height 12
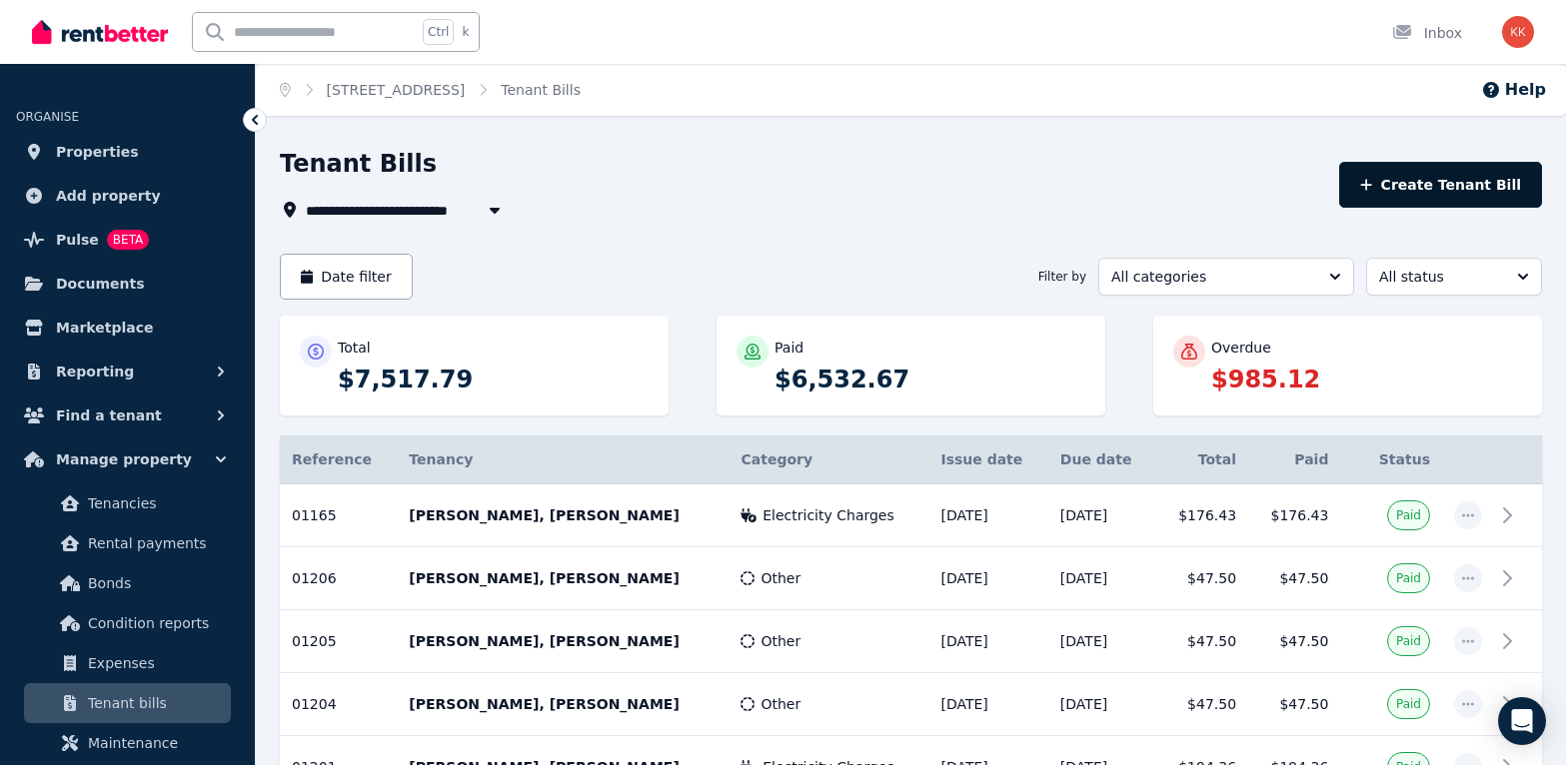
scroll to position [599, 0]
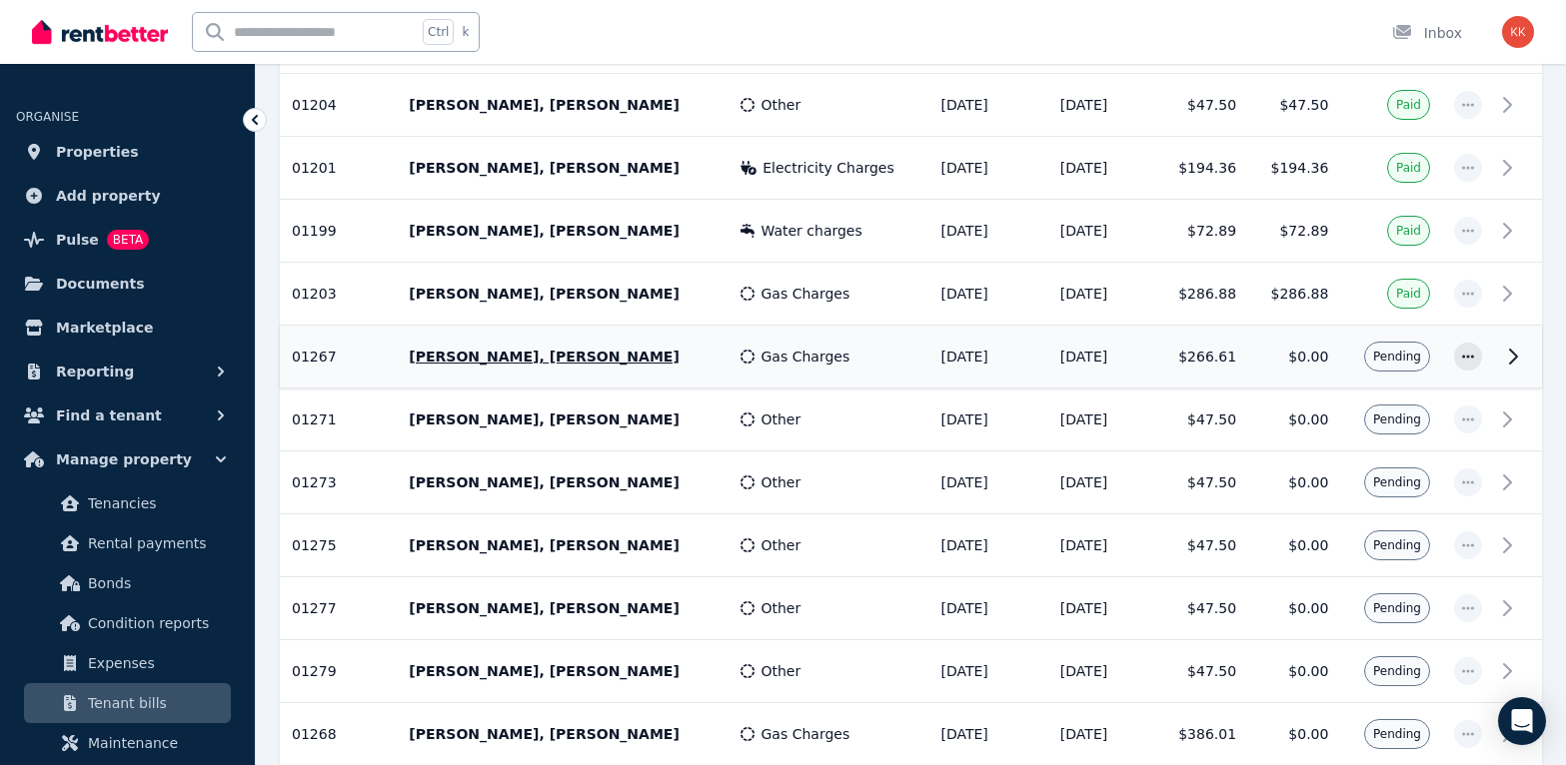
click at [1329, 369] on td "$0.00" at bounding box center [1294, 357] width 92 height 63
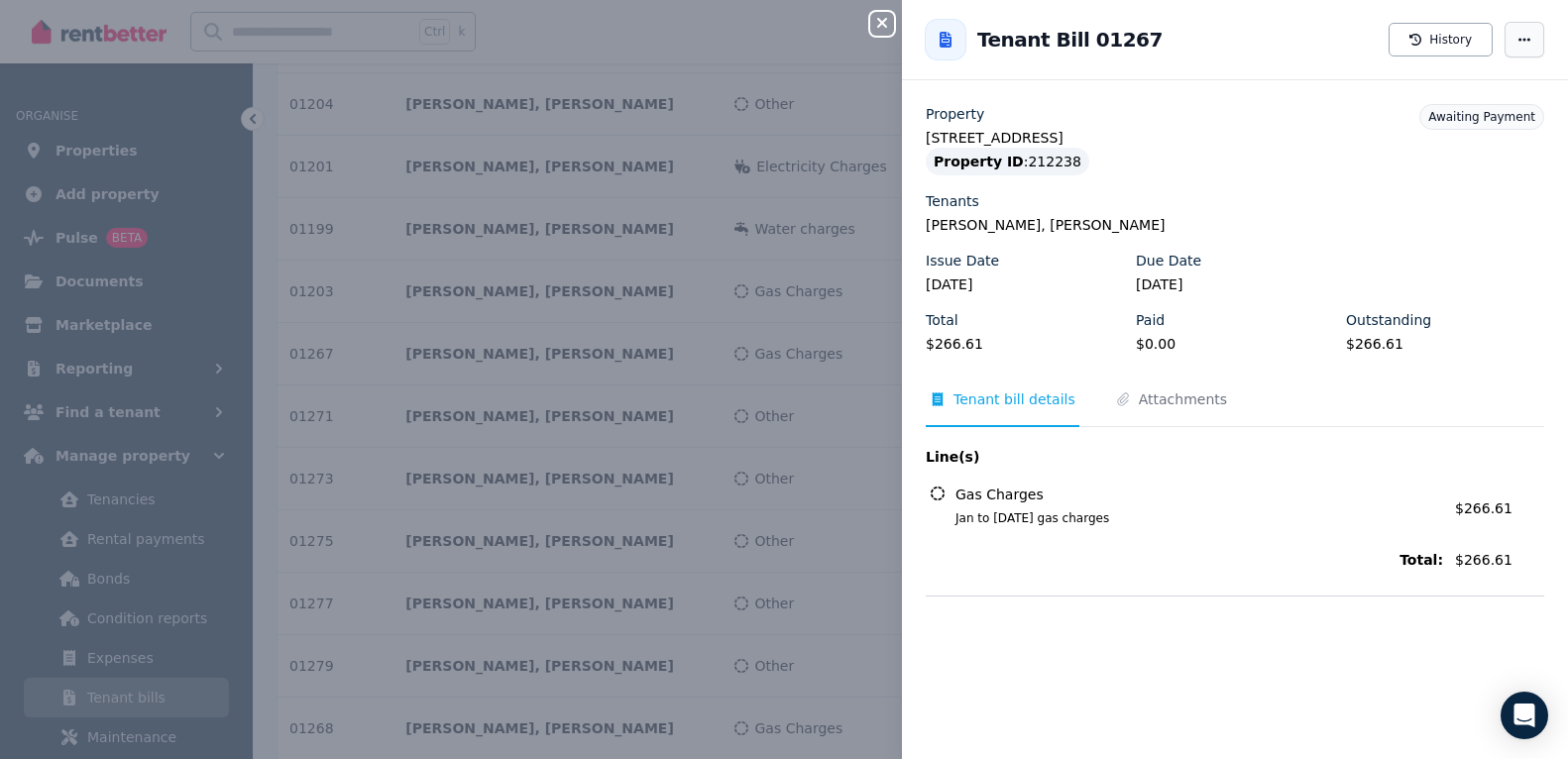
click at [1364, 48] on span "button" at bounding box center [1524, 40] width 40 height 36
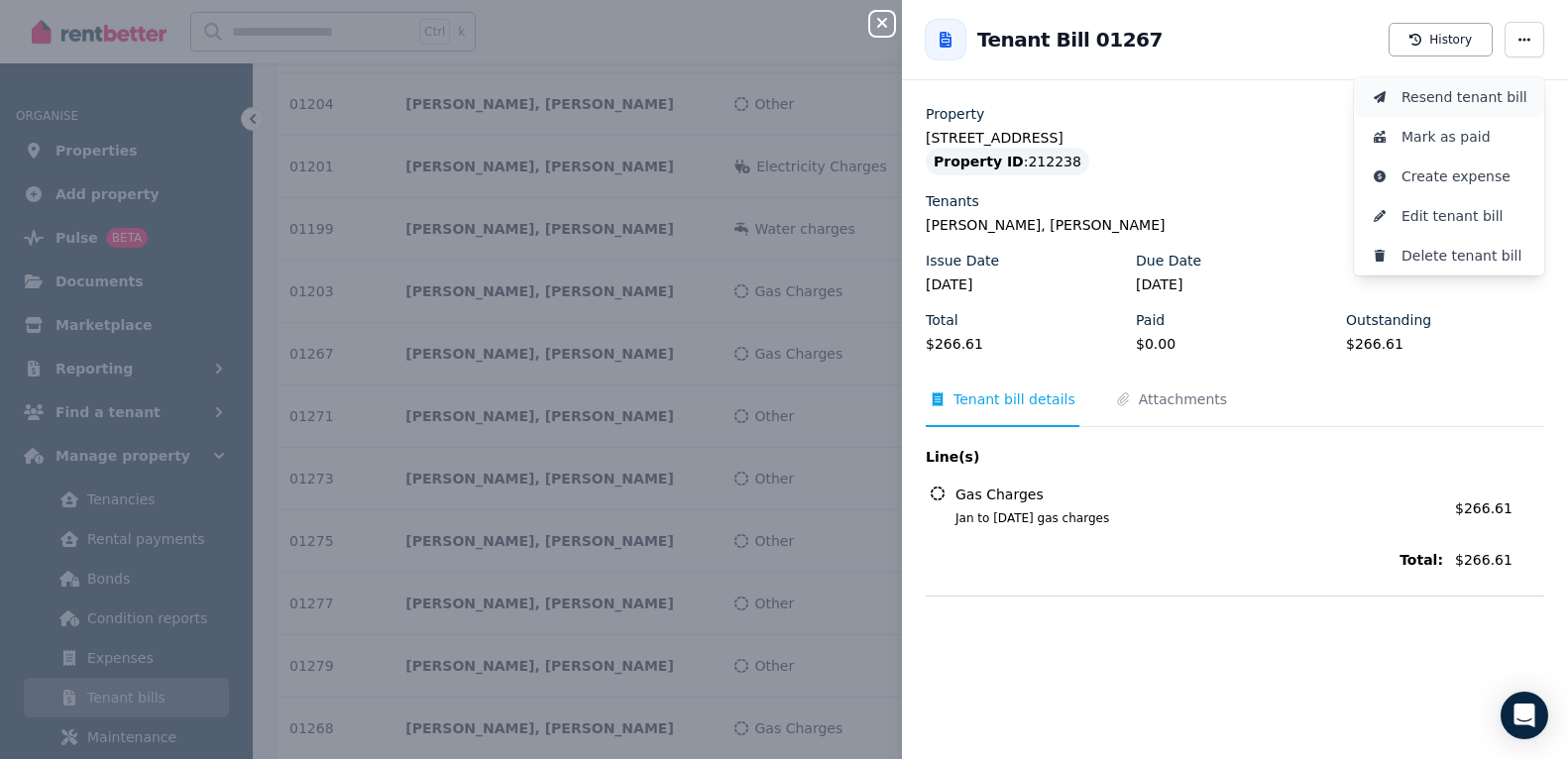
click at [1364, 97] on span "Resend tenant bill" at bounding box center [1465, 97] width 127 height 24
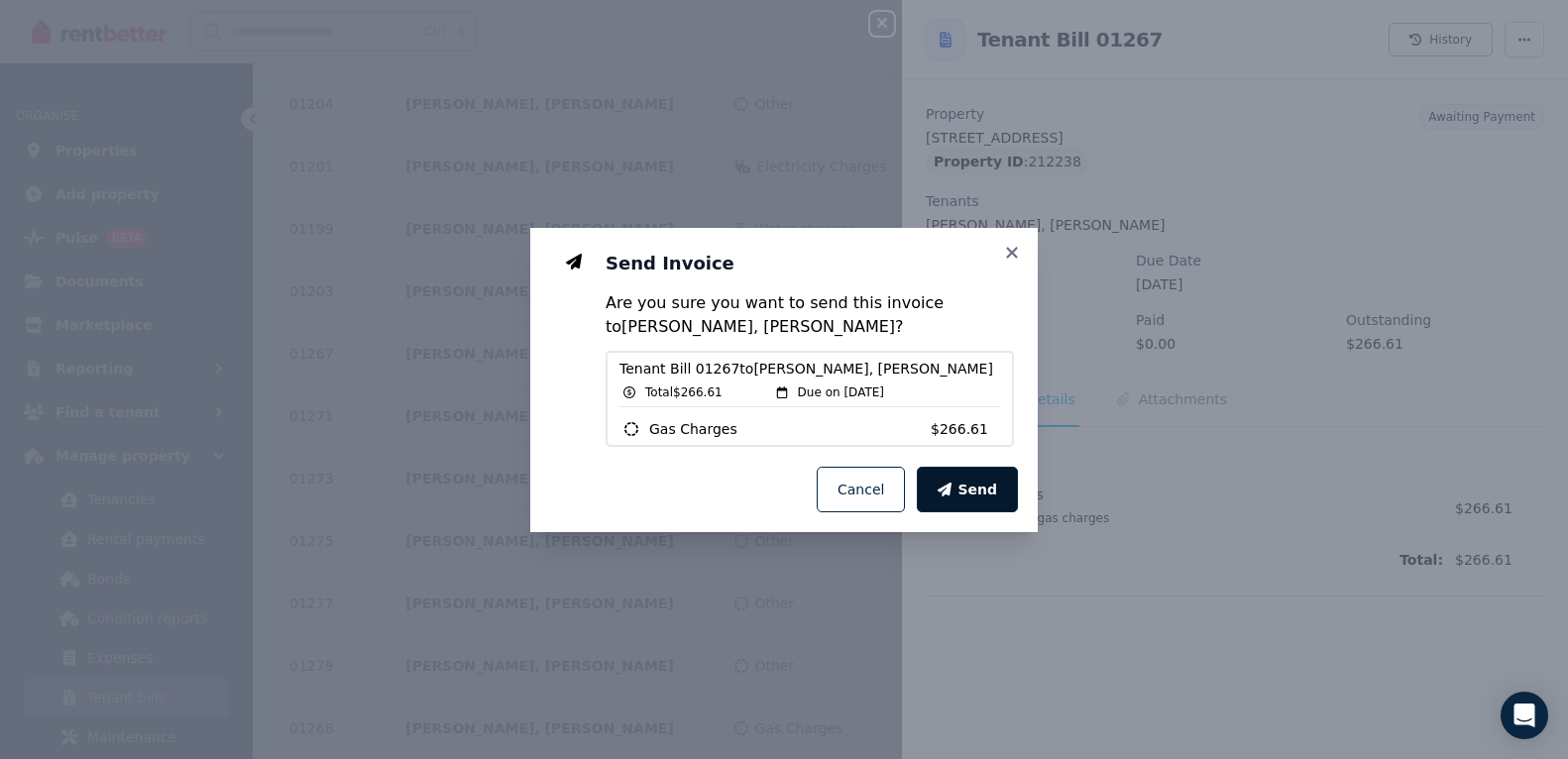
click at [993, 492] on span "Send" at bounding box center [977, 490] width 40 height 20
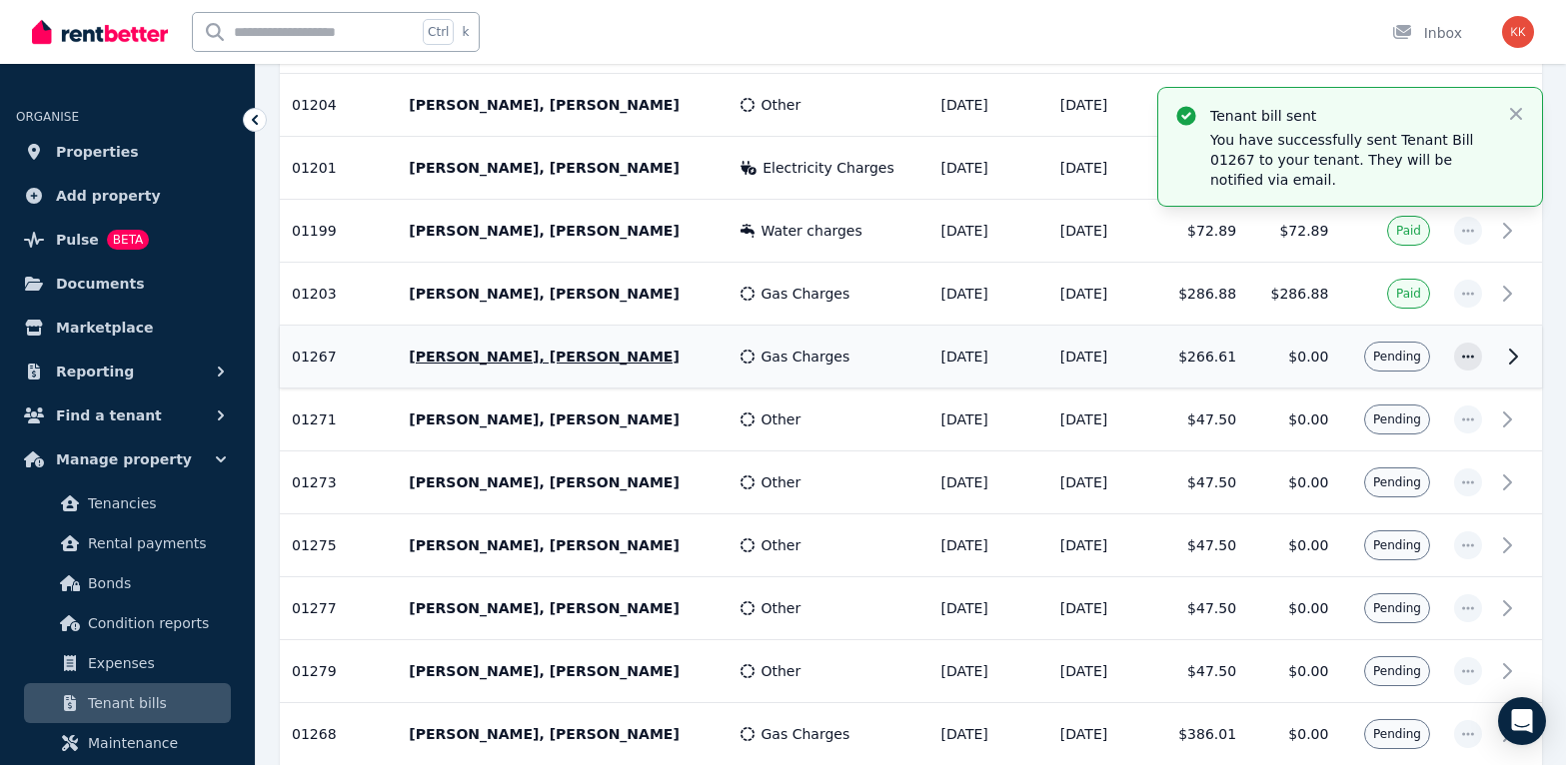
scroll to position [699, 0]
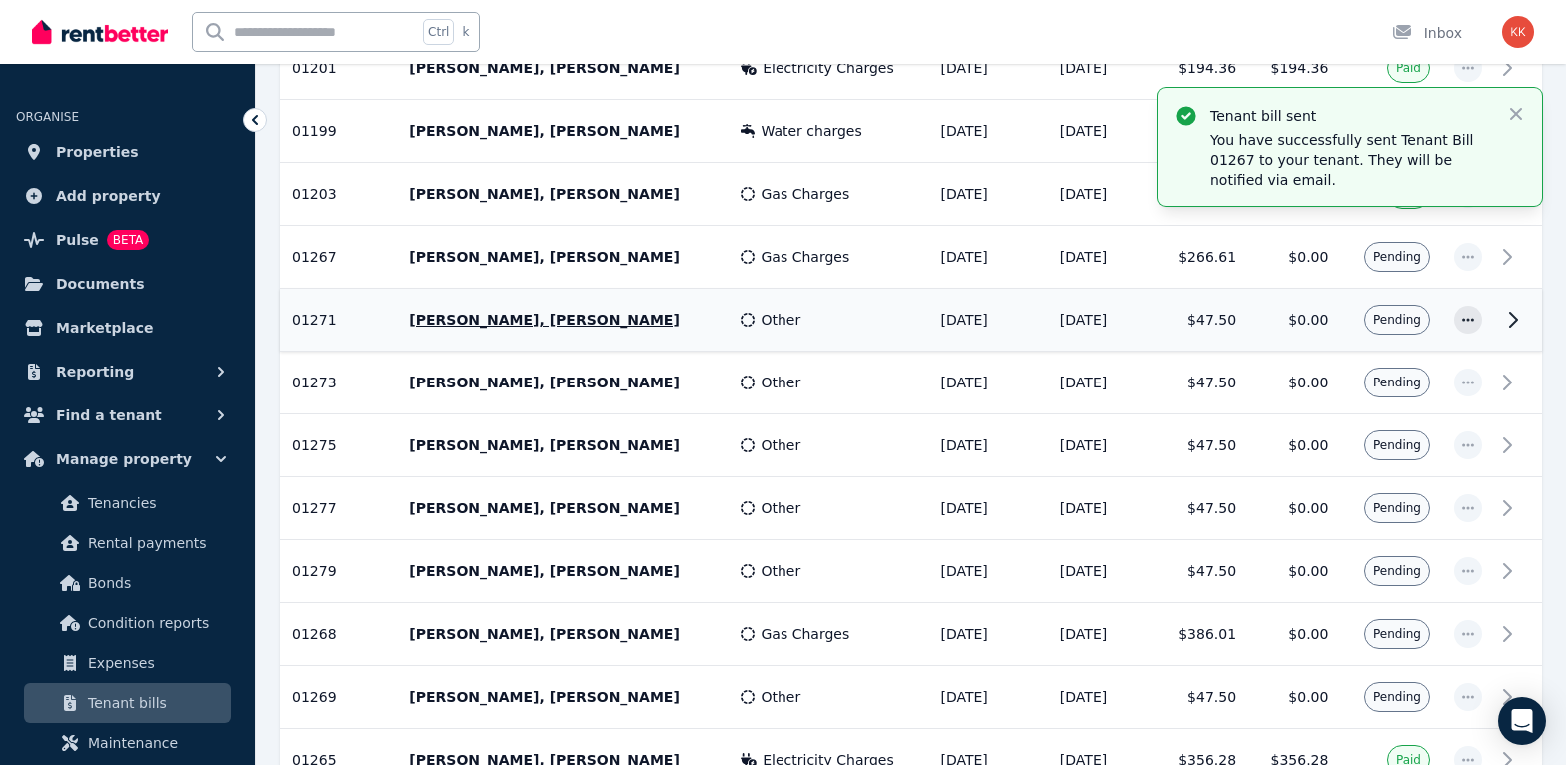
click at [1276, 309] on td "$0.00" at bounding box center [1294, 320] width 92 height 63
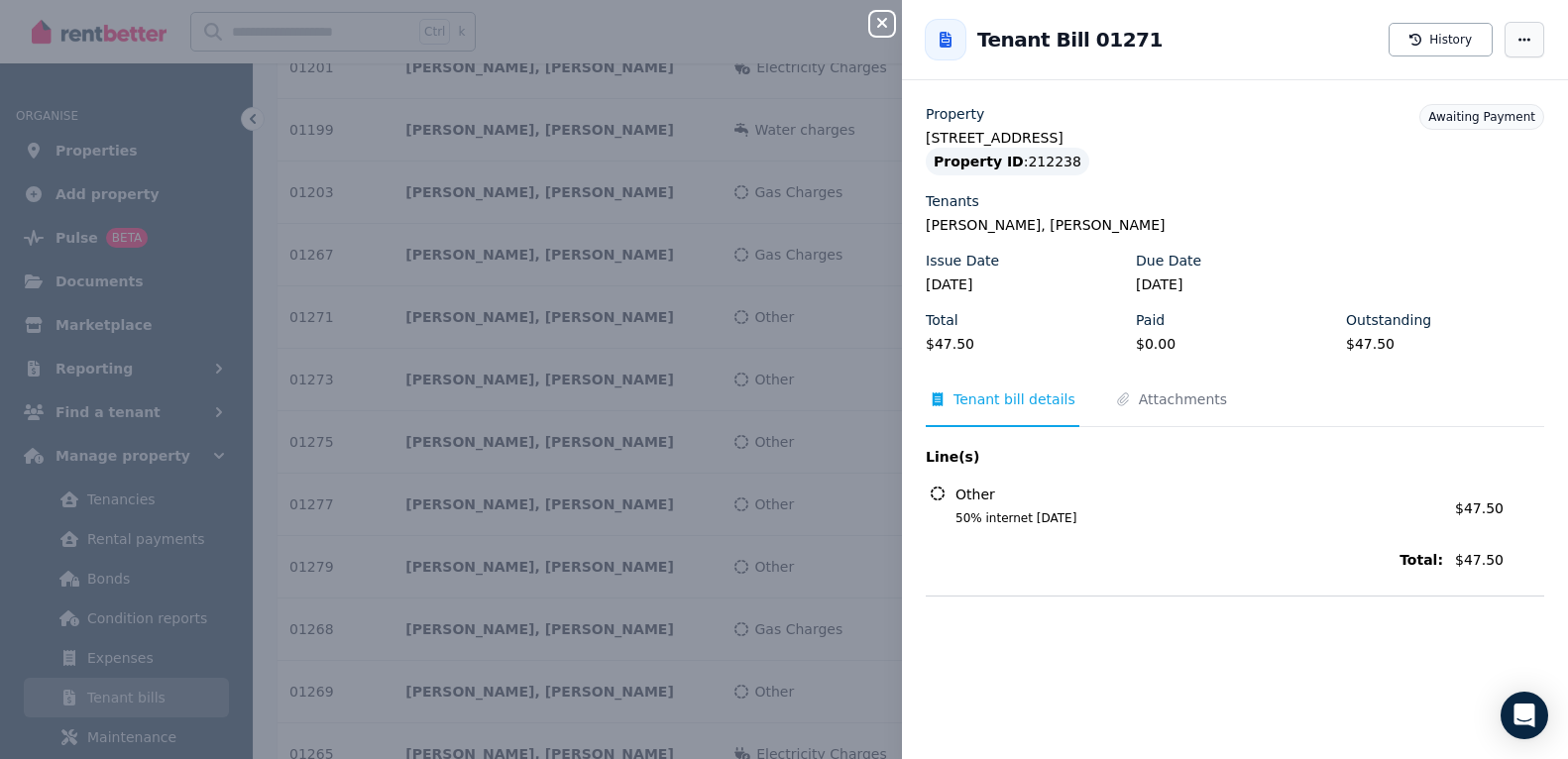
click at [1364, 43] on span "button" at bounding box center [1524, 40] width 40 height 36
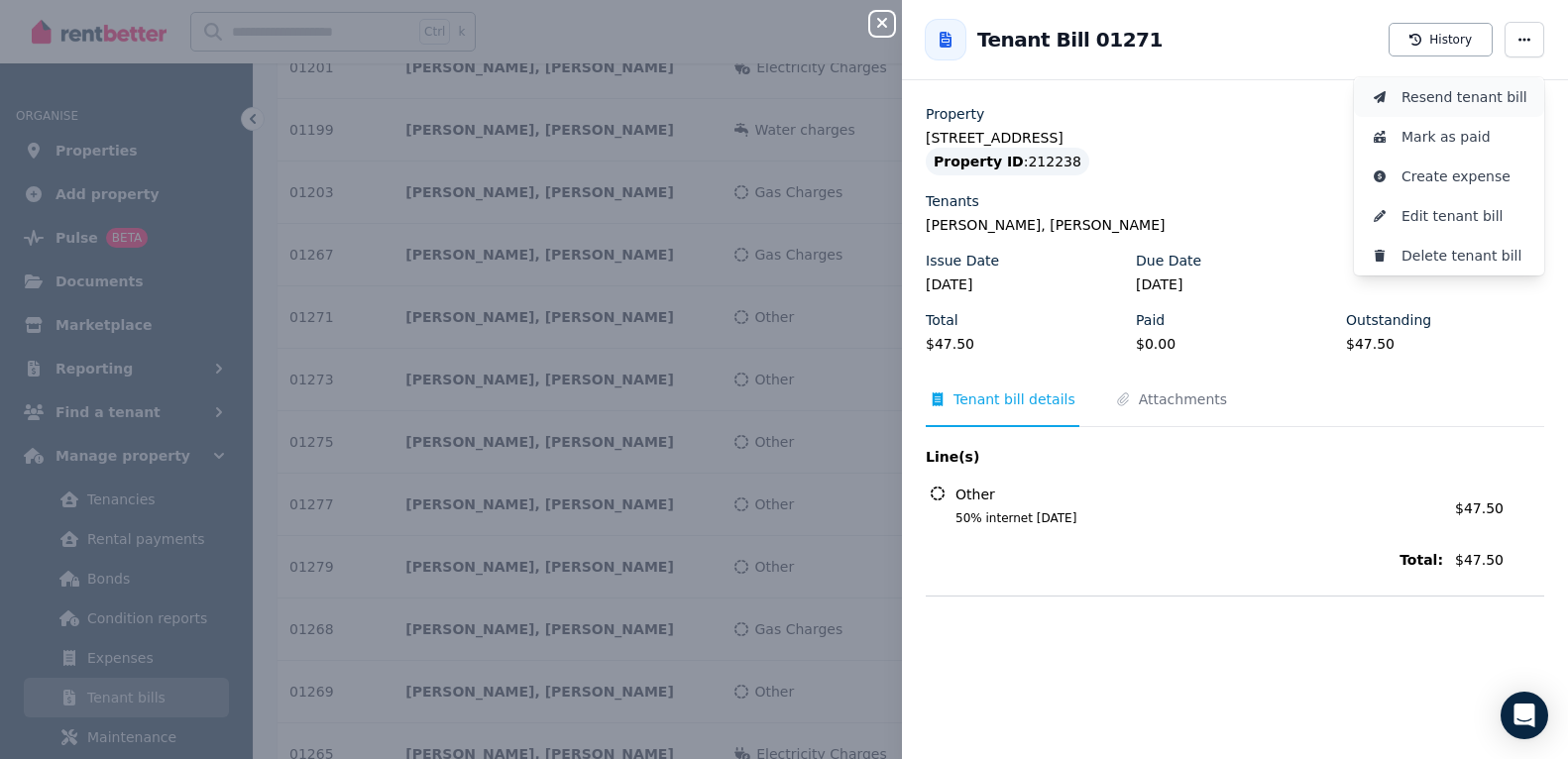
click at [1364, 90] on span "Resend tenant bill" at bounding box center [1465, 97] width 127 height 24
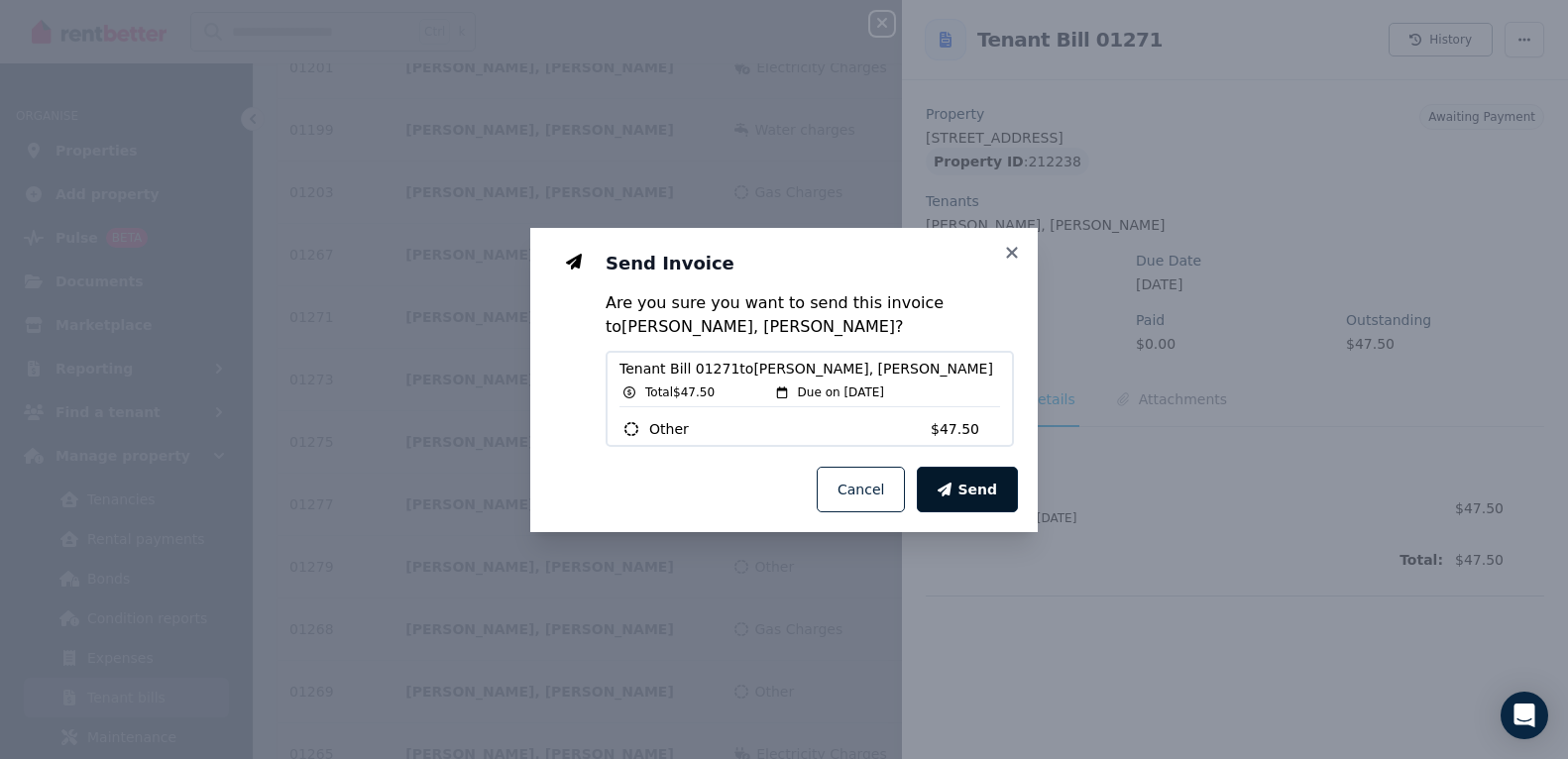
click at [988, 486] on span "Send" at bounding box center [977, 490] width 40 height 20
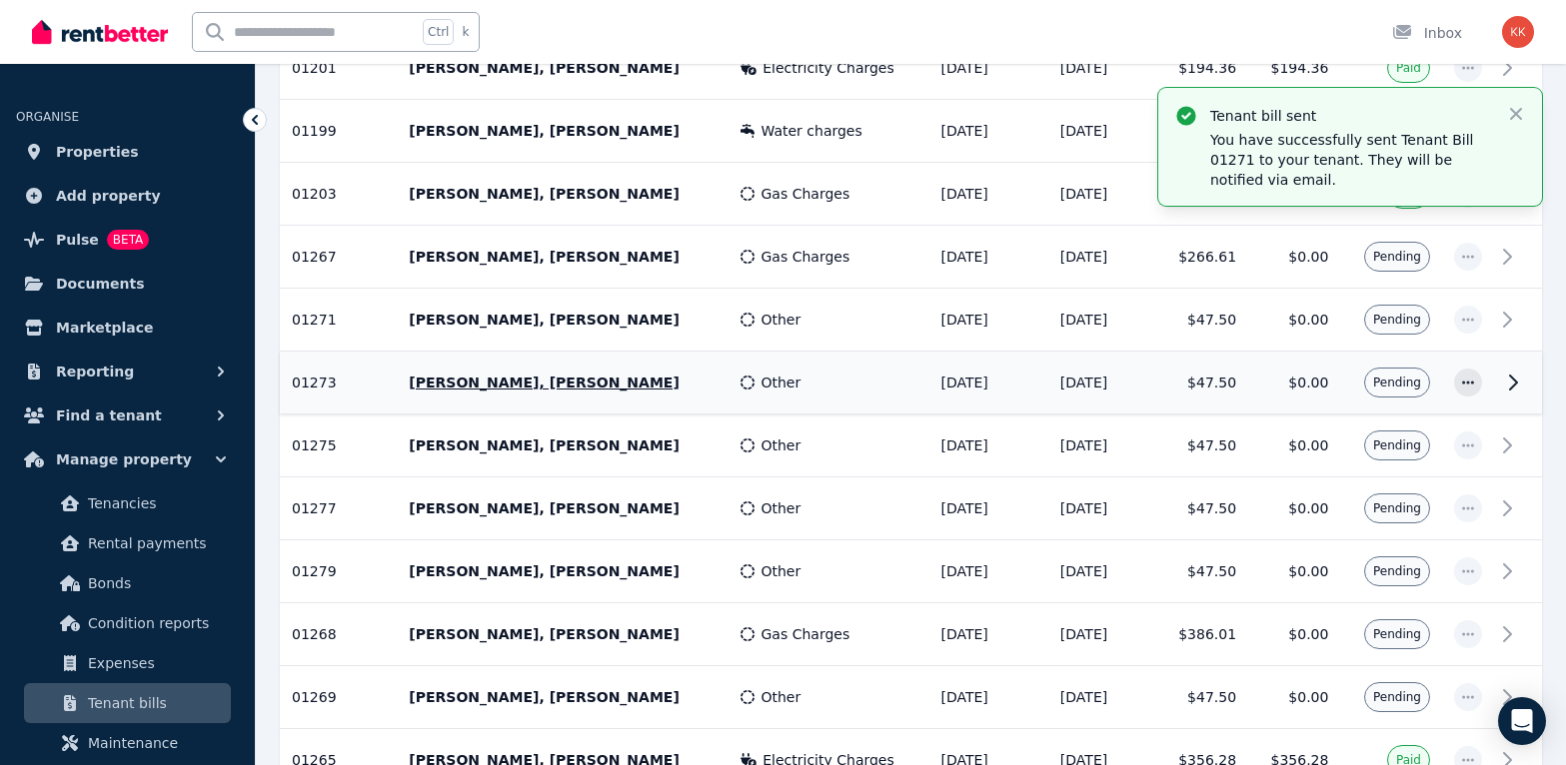
click at [1343, 396] on td "Pending" at bounding box center [1391, 383] width 102 height 63
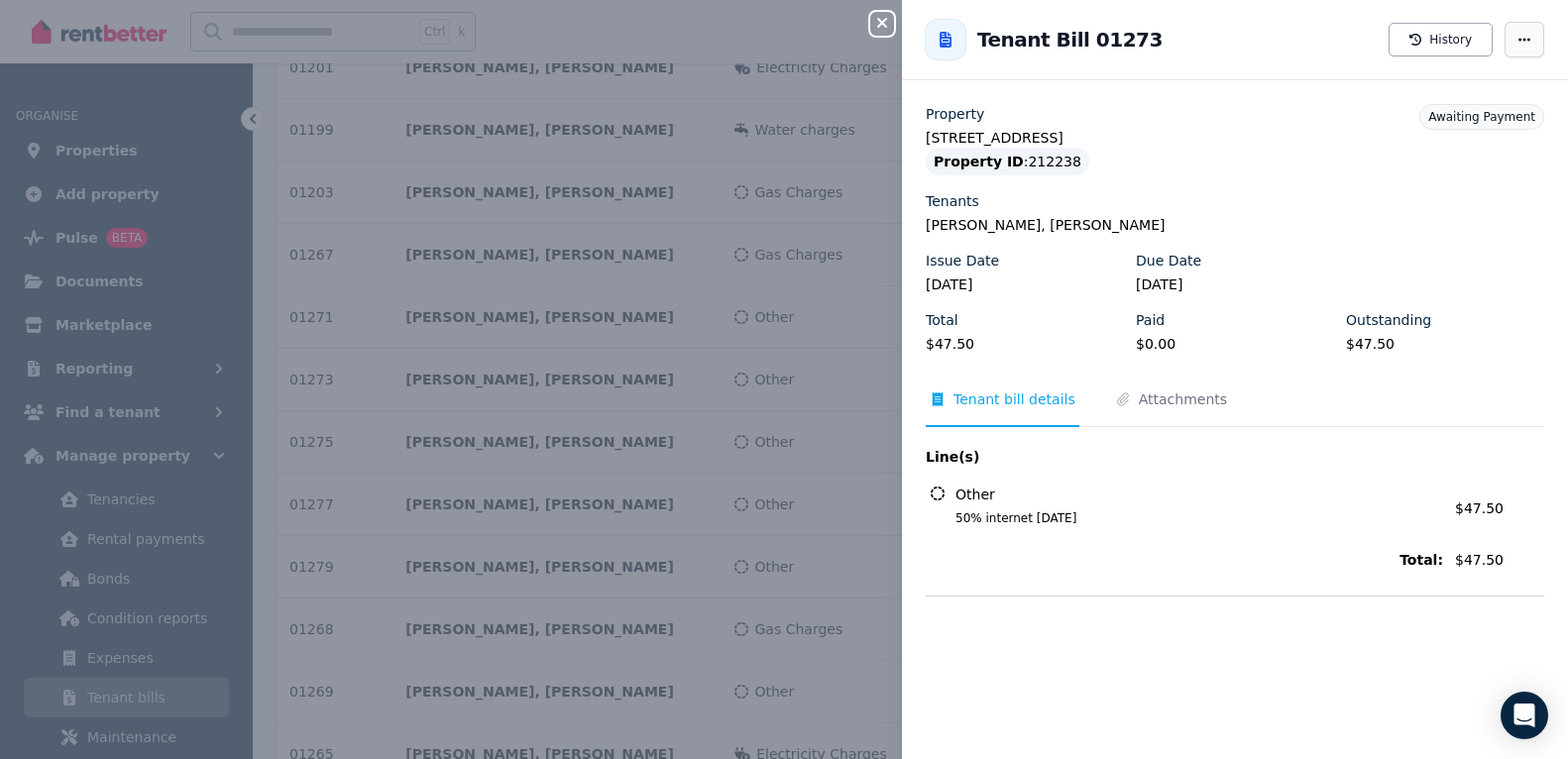
click at [1364, 50] on span "button" at bounding box center [1524, 40] width 40 height 36
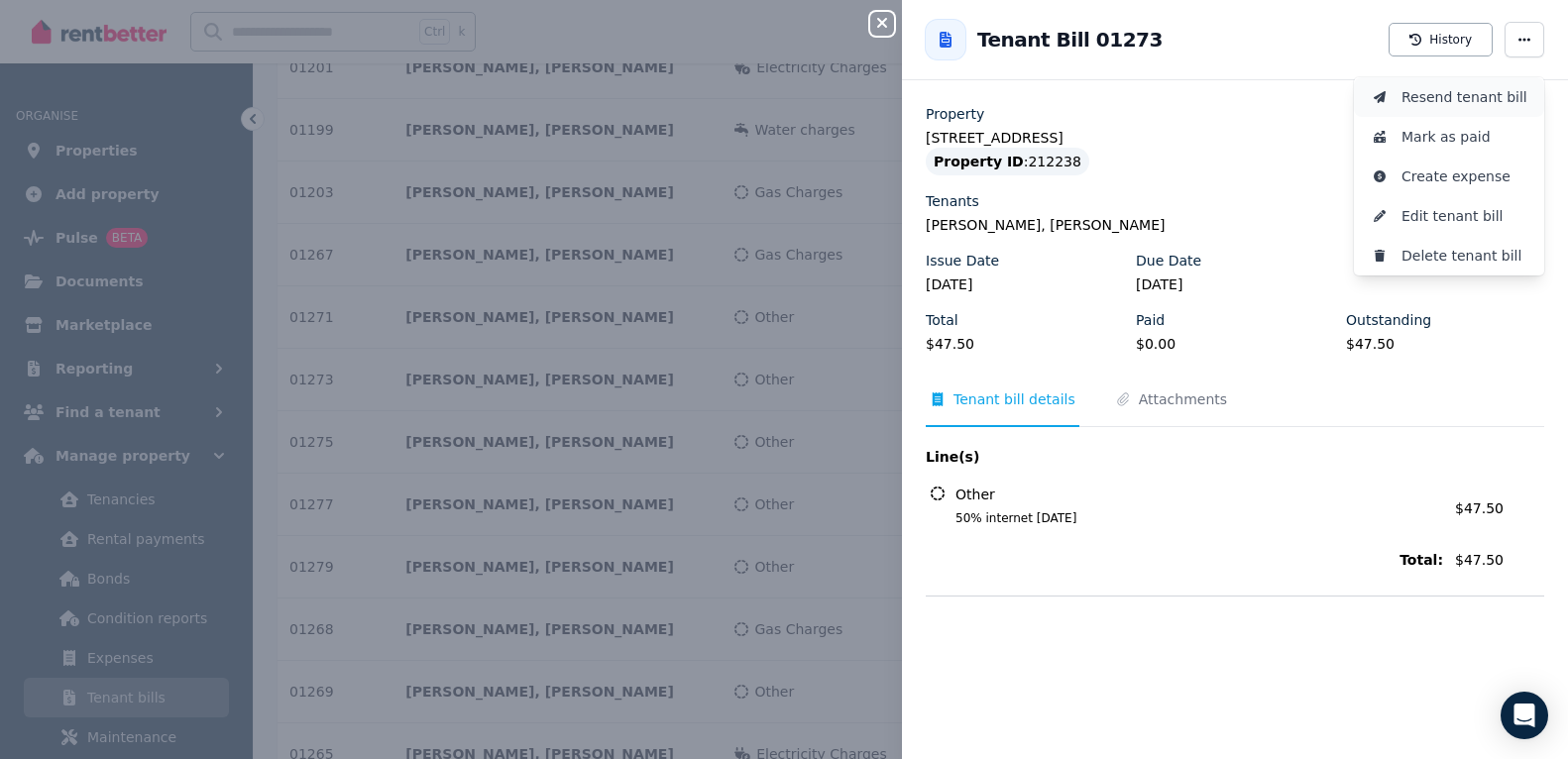
click at [1364, 100] on span "Resend tenant bill" at bounding box center [1465, 97] width 127 height 24
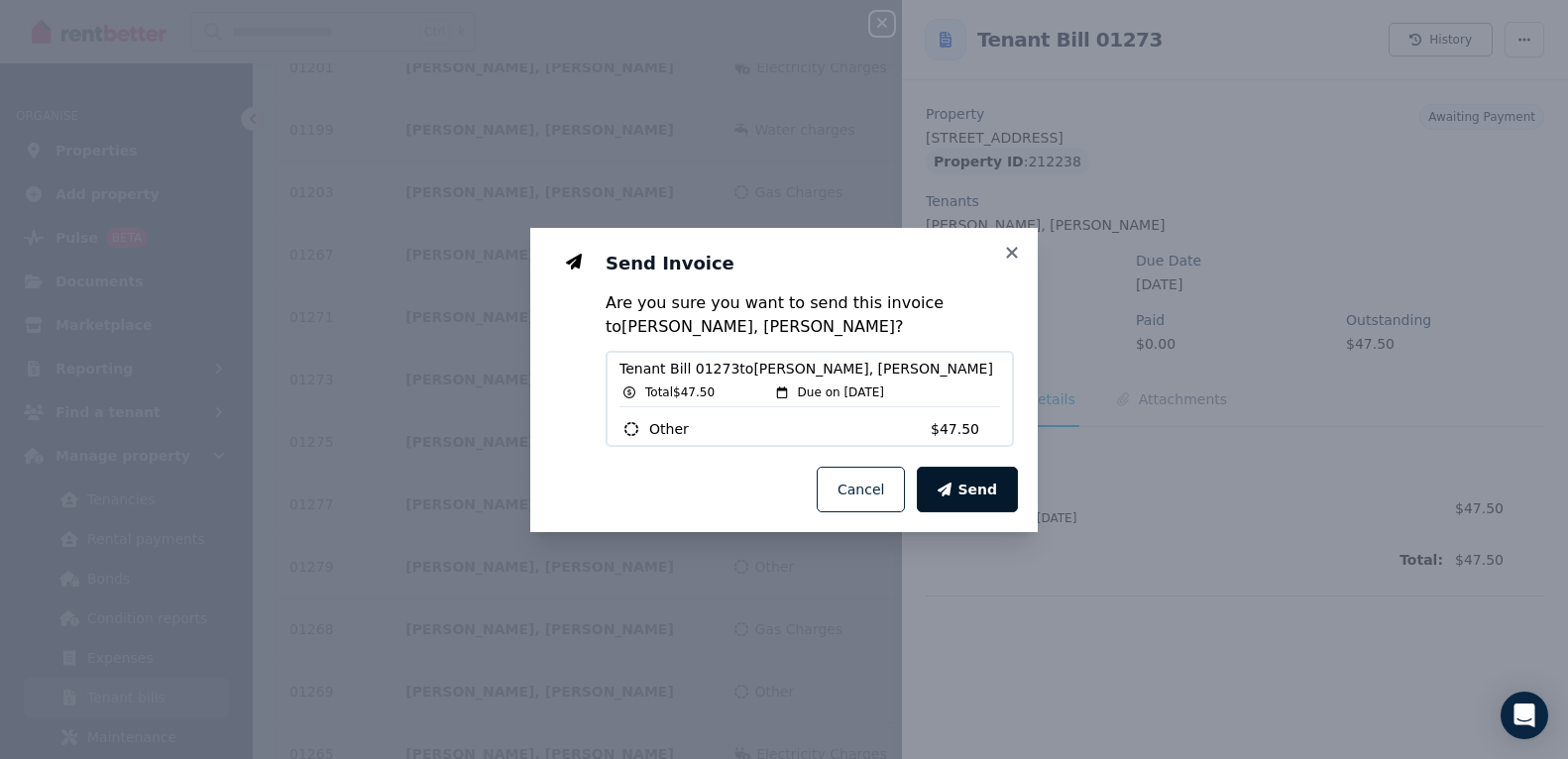
click at [982, 484] on span "Send" at bounding box center [977, 490] width 40 height 20
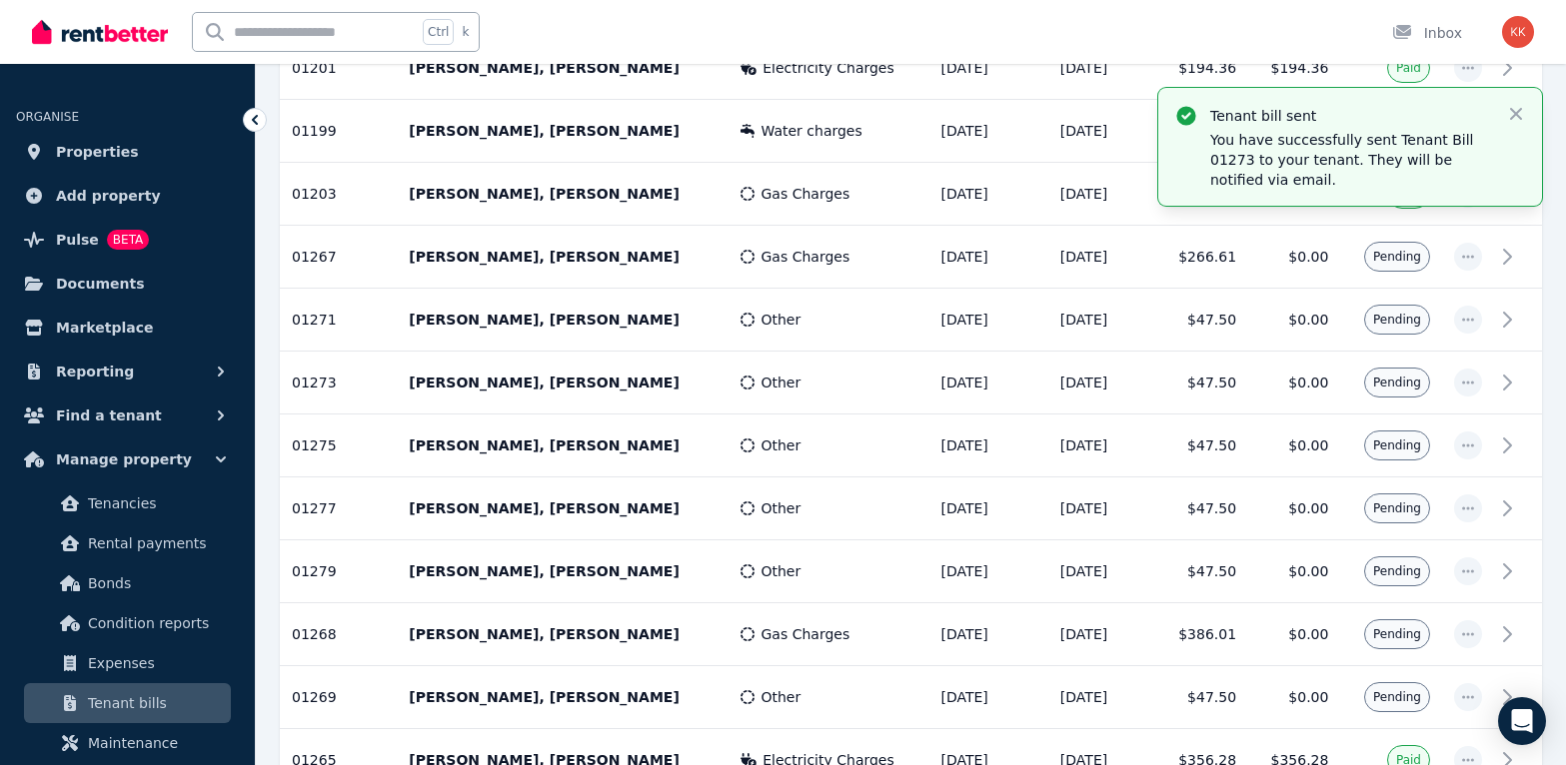
scroll to position [799, 0]
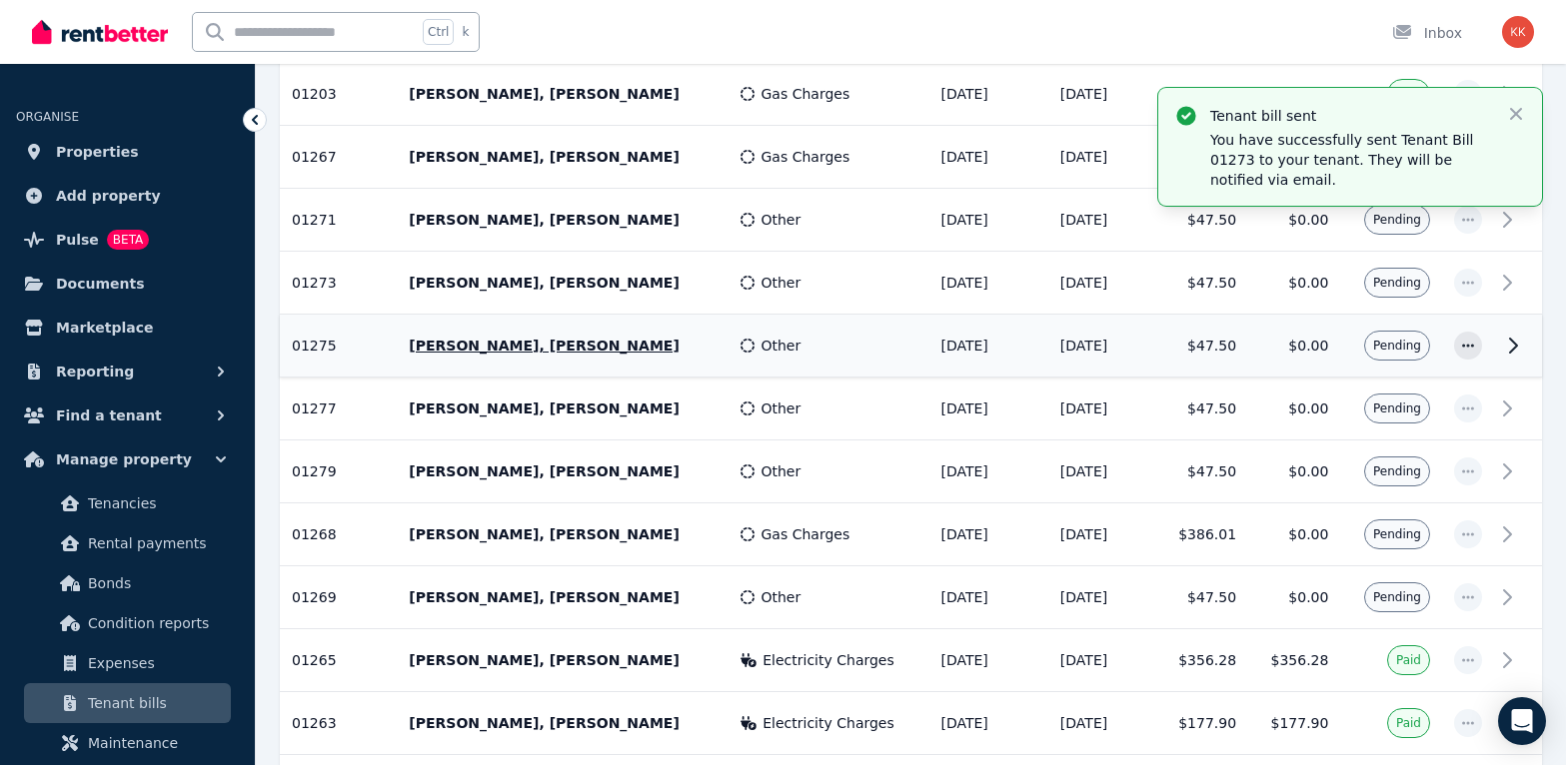
click at [1301, 352] on td "$0.00" at bounding box center [1294, 346] width 92 height 63
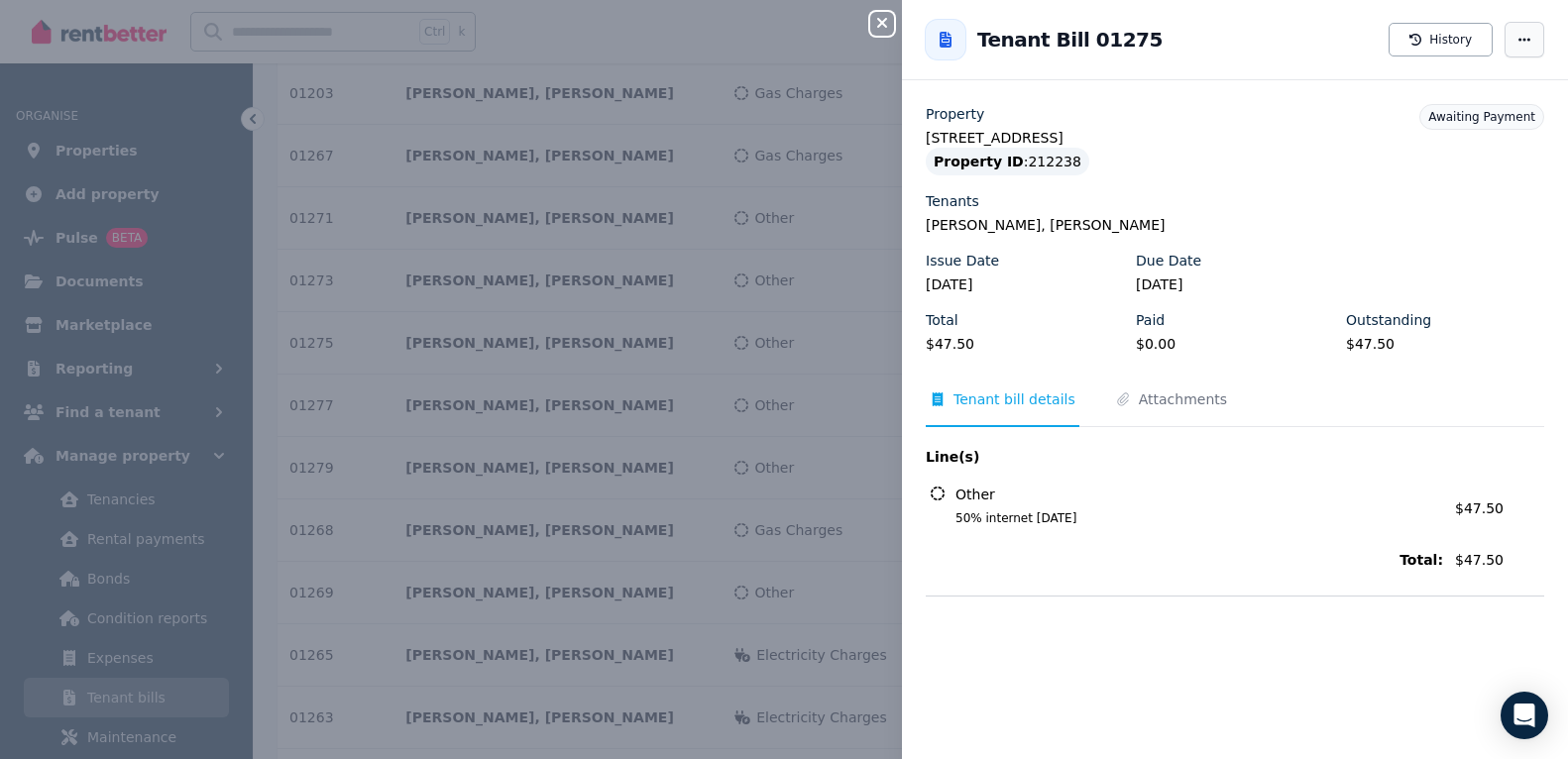
click at [1364, 49] on span "button" at bounding box center [1524, 40] width 40 height 36
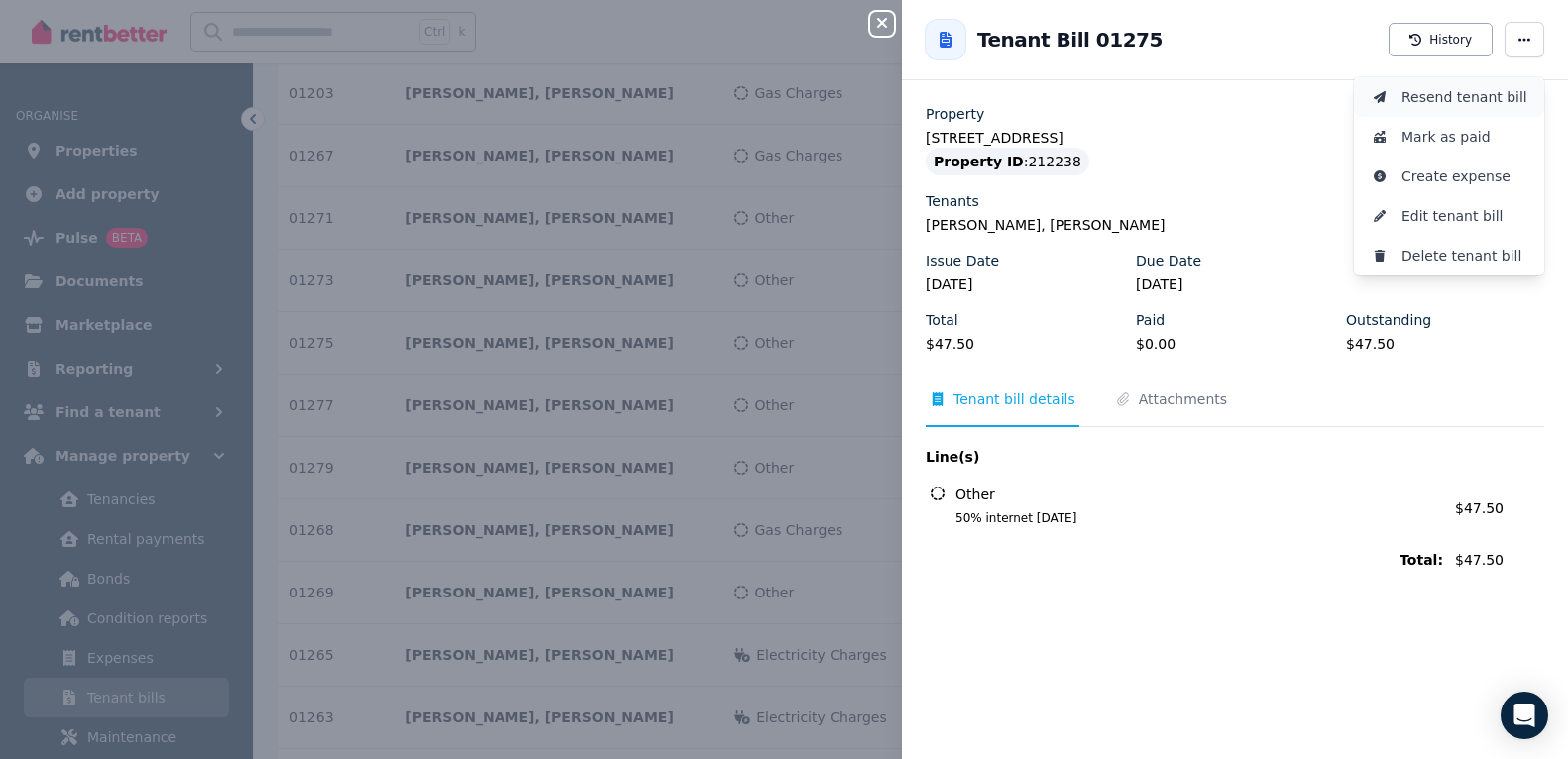
click at [1364, 108] on span "Resend tenant bill" at bounding box center [1465, 97] width 127 height 24
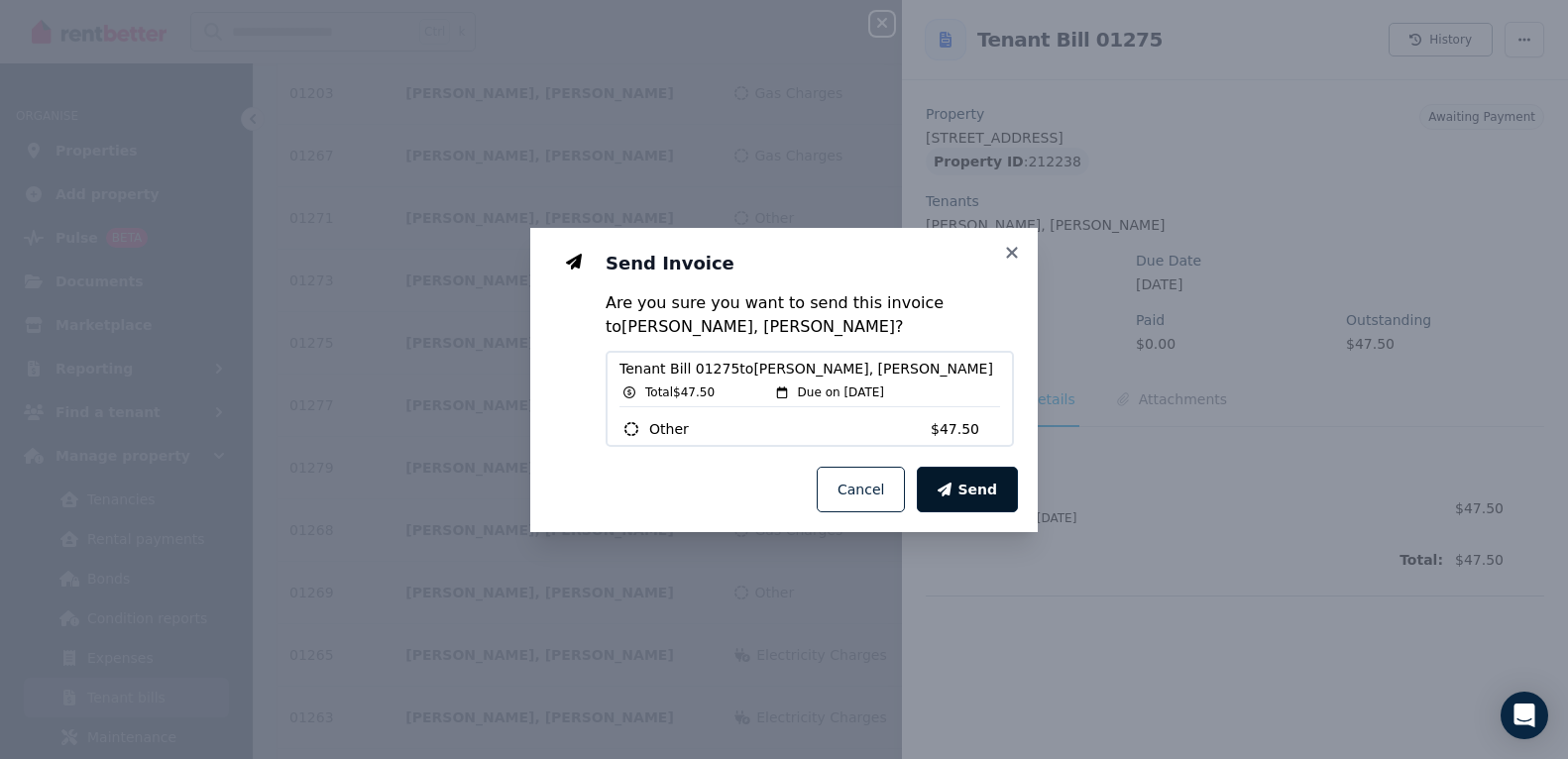
click at [976, 498] on span "Send" at bounding box center [977, 490] width 40 height 20
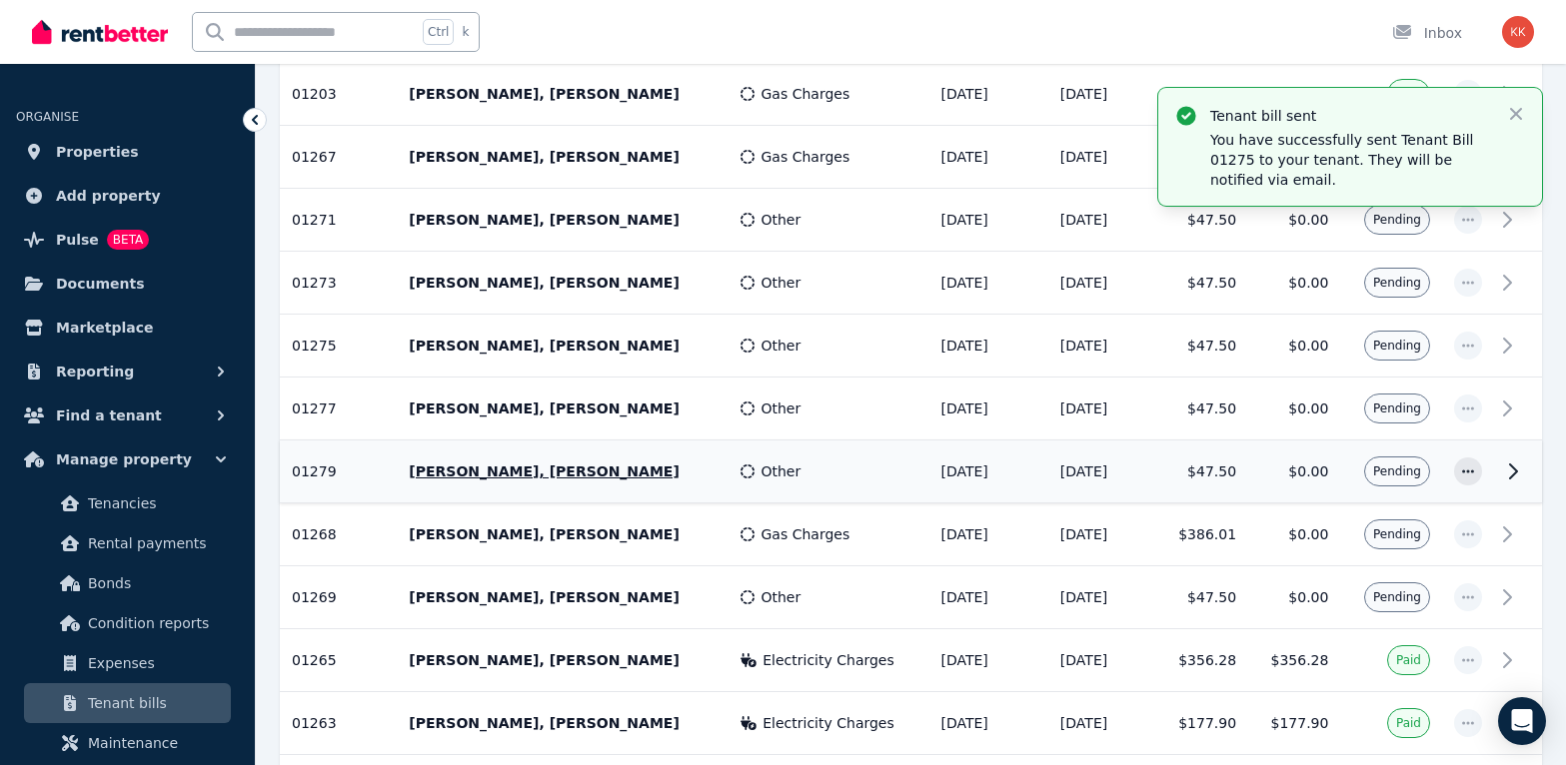
click at [1279, 470] on td "$0.00" at bounding box center [1294, 472] width 92 height 63
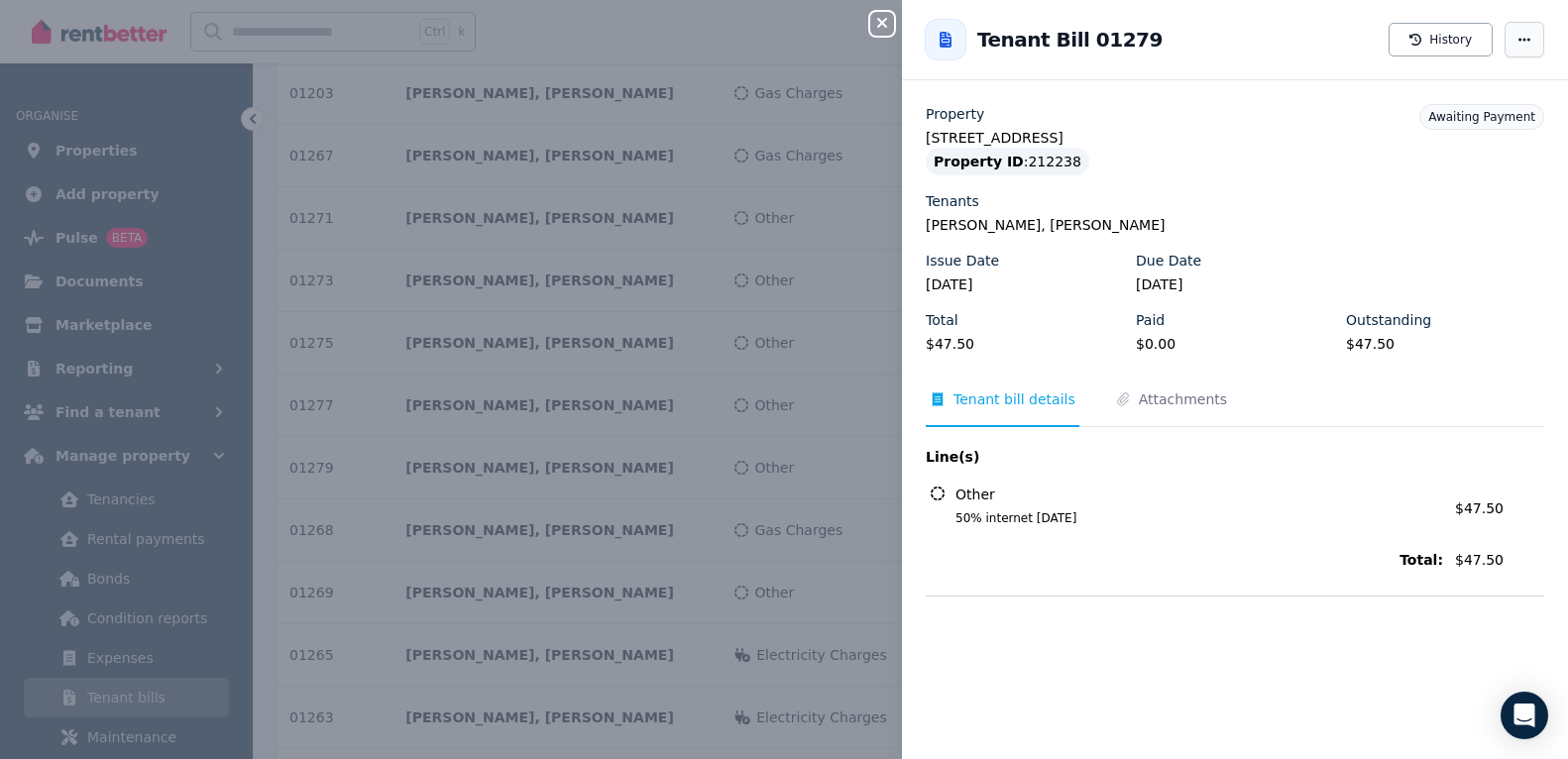
click at [1364, 52] on span "button" at bounding box center [1524, 40] width 40 height 36
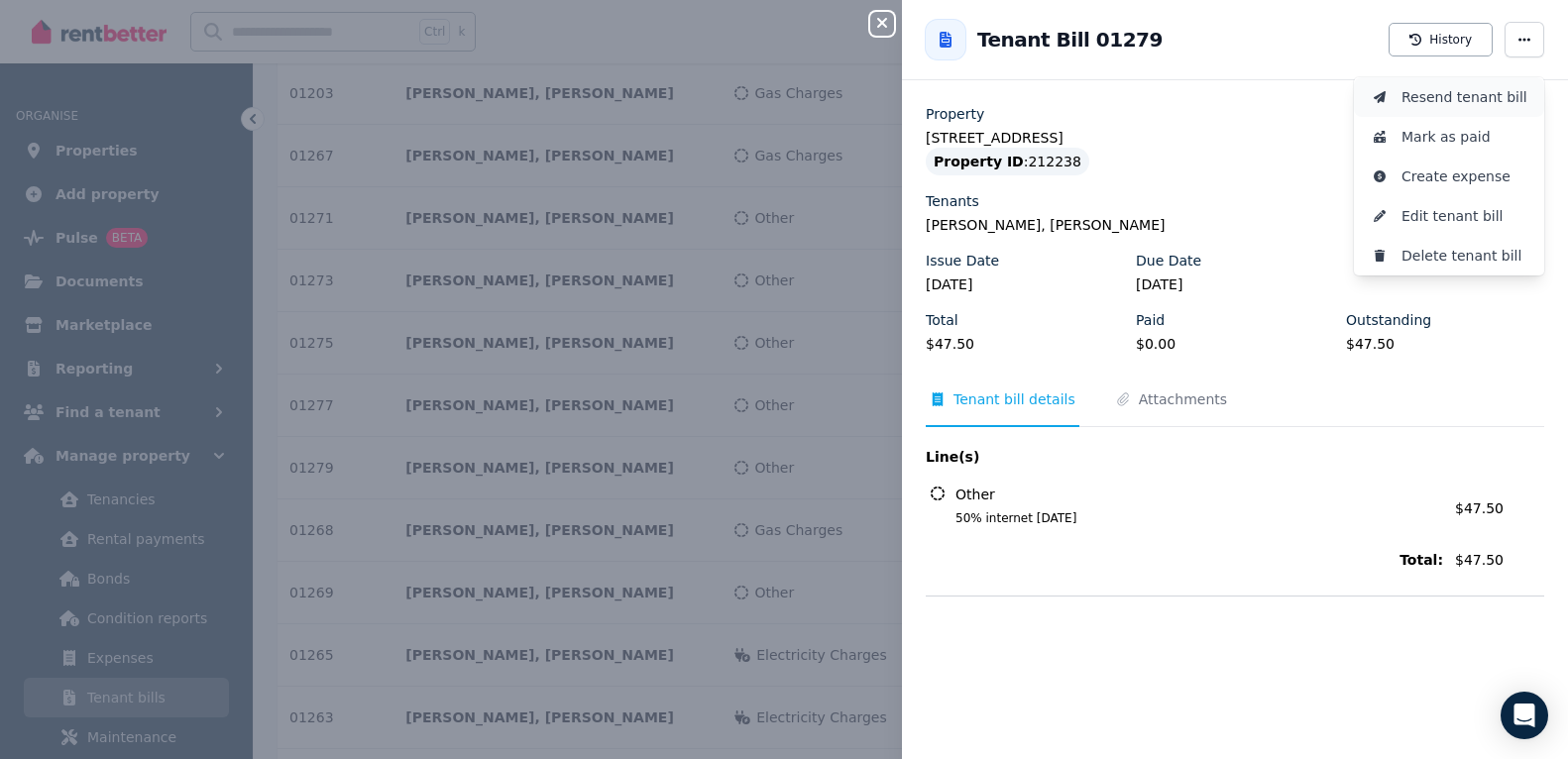
click at [1364, 91] on span "Resend tenant bill" at bounding box center [1465, 97] width 127 height 24
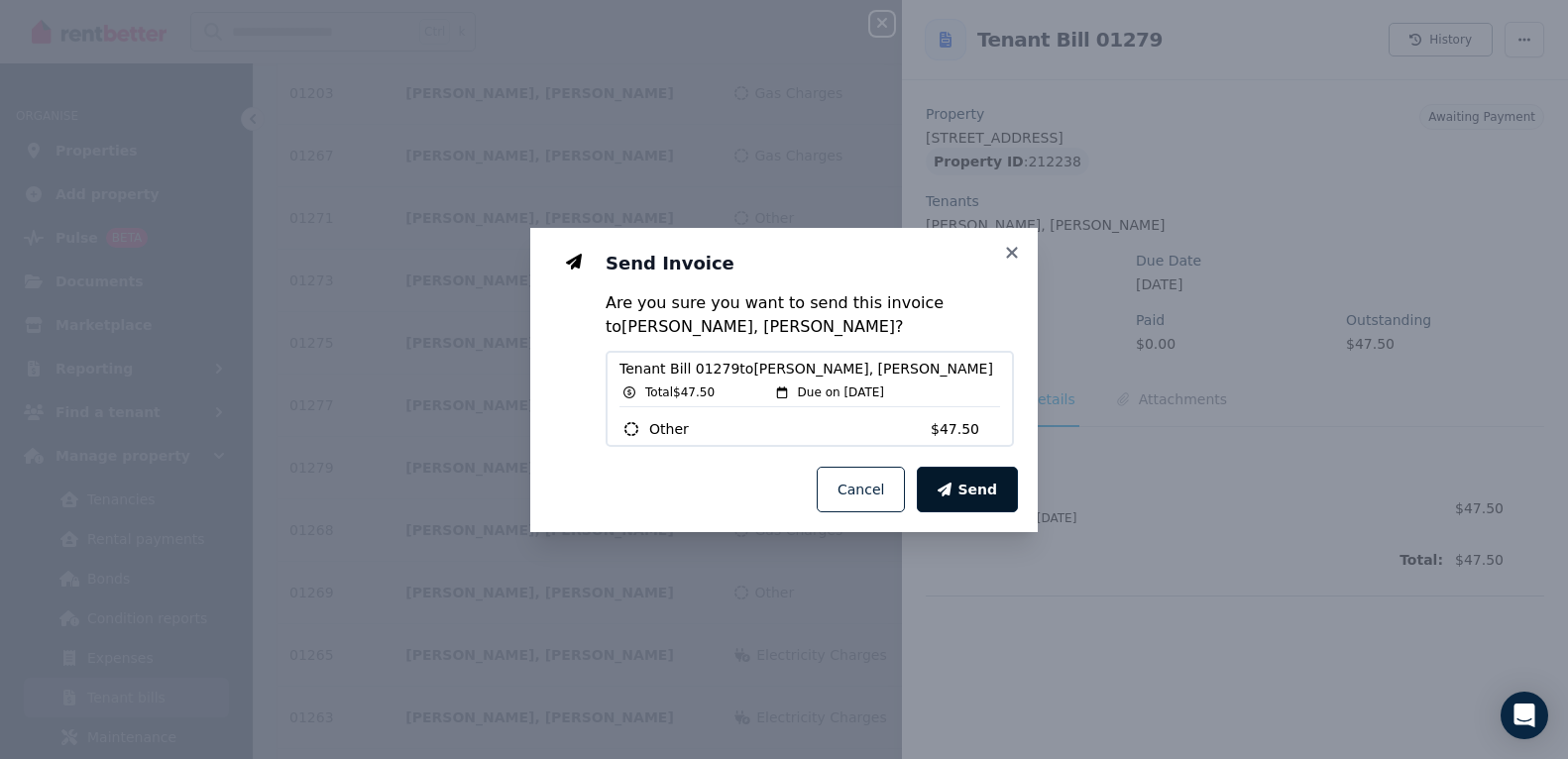
click at [967, 495] on span "Send" at bounding box center [977, 490] width 40 height 20
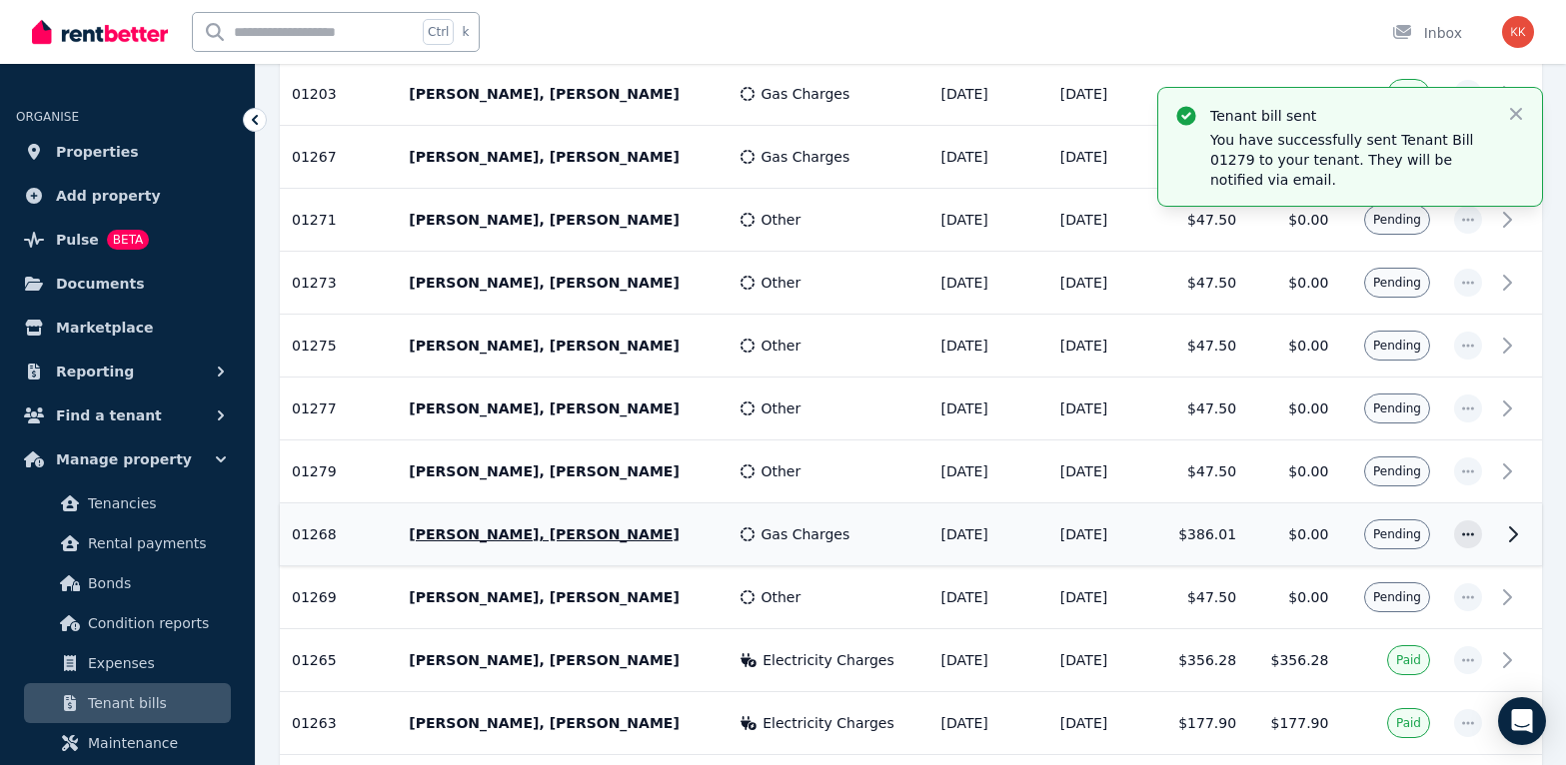
click at [1273, 529] on td "$0.00" at bounding box center [1294, 535] width 92 height 63
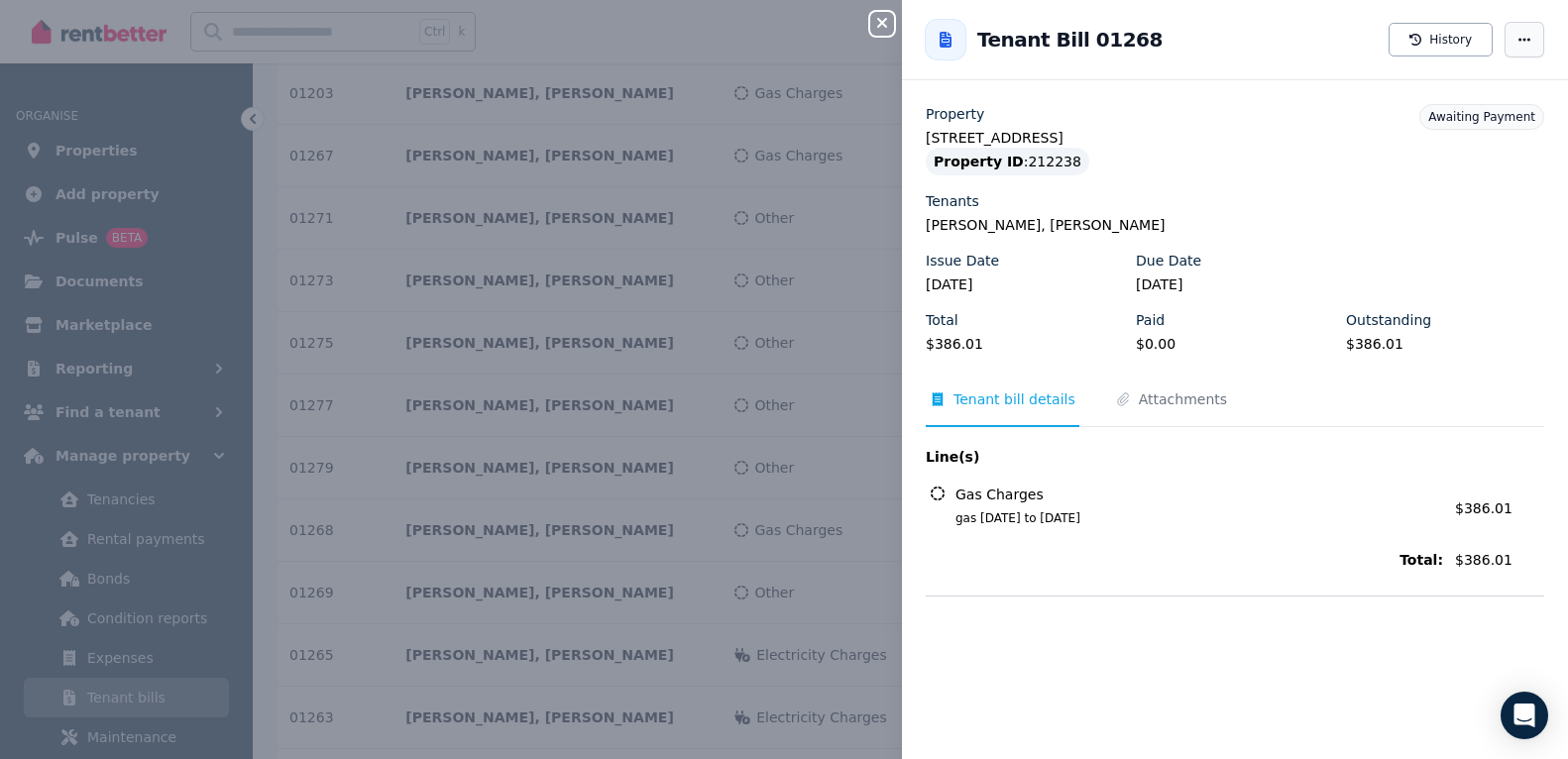
click at [1364, 46] on span "button" at bounding box center [1524, 40] width 40 height 36
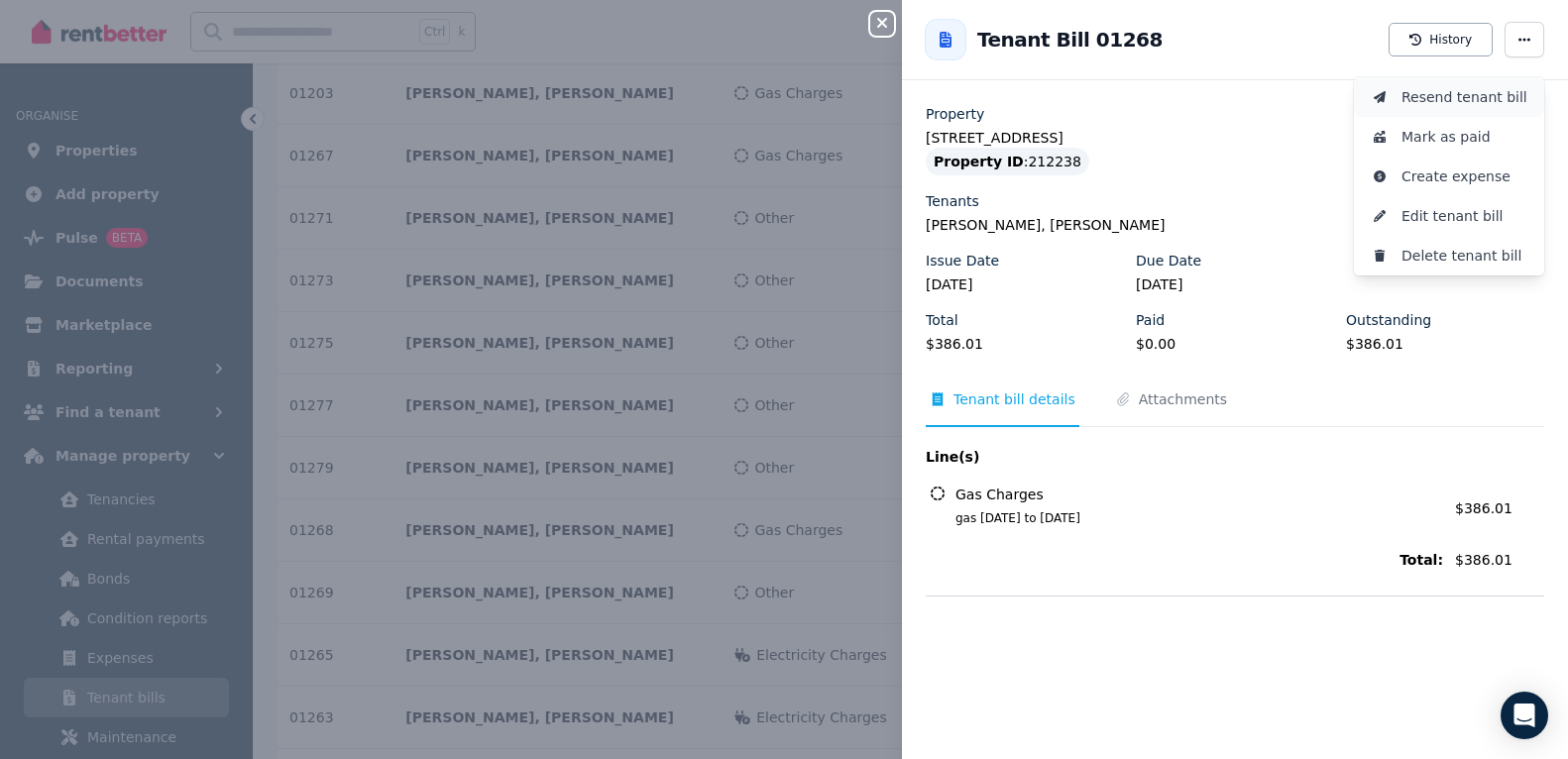
click at [1364, 101] on span "Resend tenant bill" at bounding box center [1465, 97] width 127 height 24
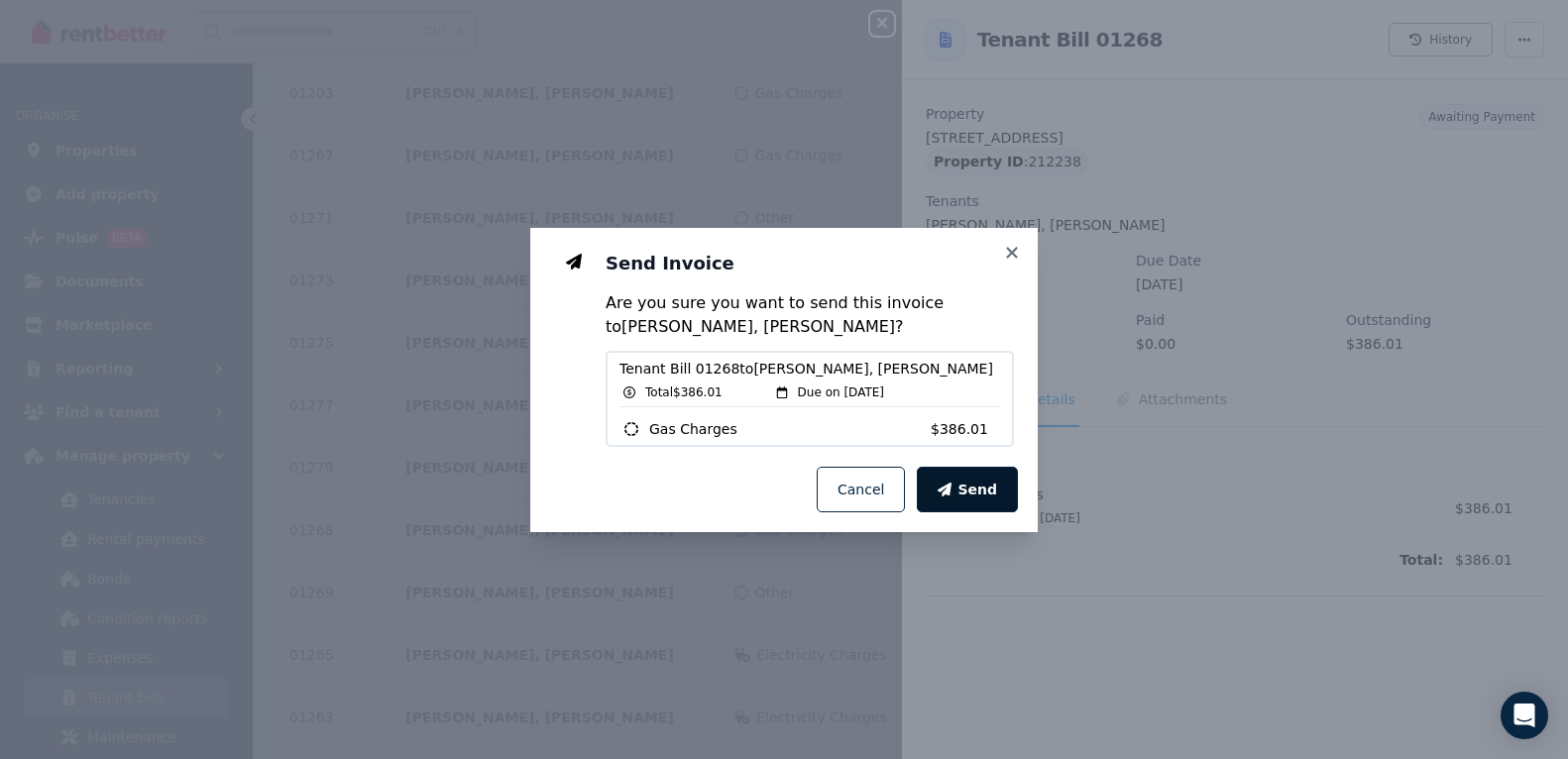
click at [985, 478] on button "Send" at bounding box center [967, 490] width 101 height 46
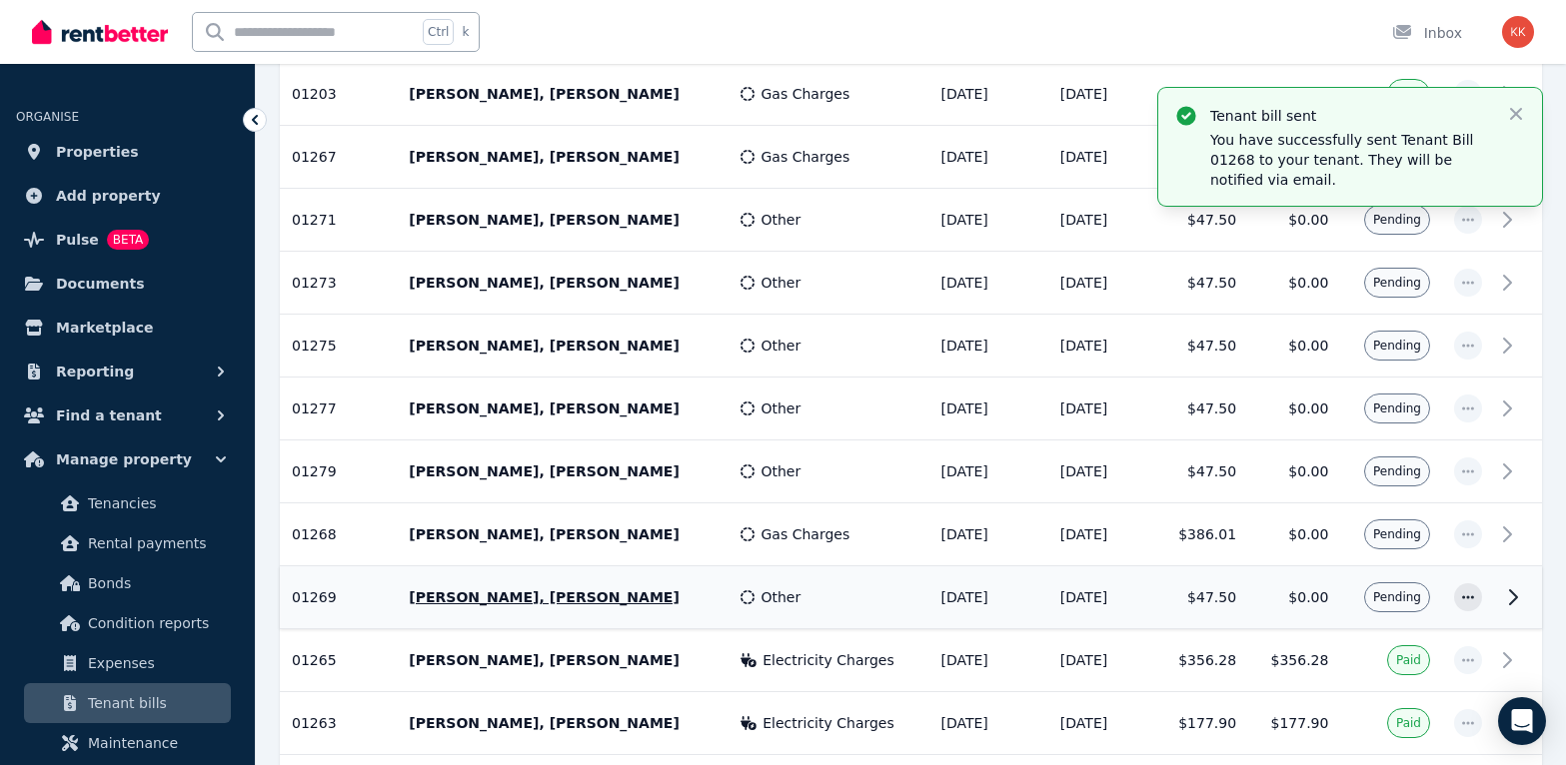
click at [1283, 593] on td "$0.00" at bounding box center [1294, 597] width 92 height 63
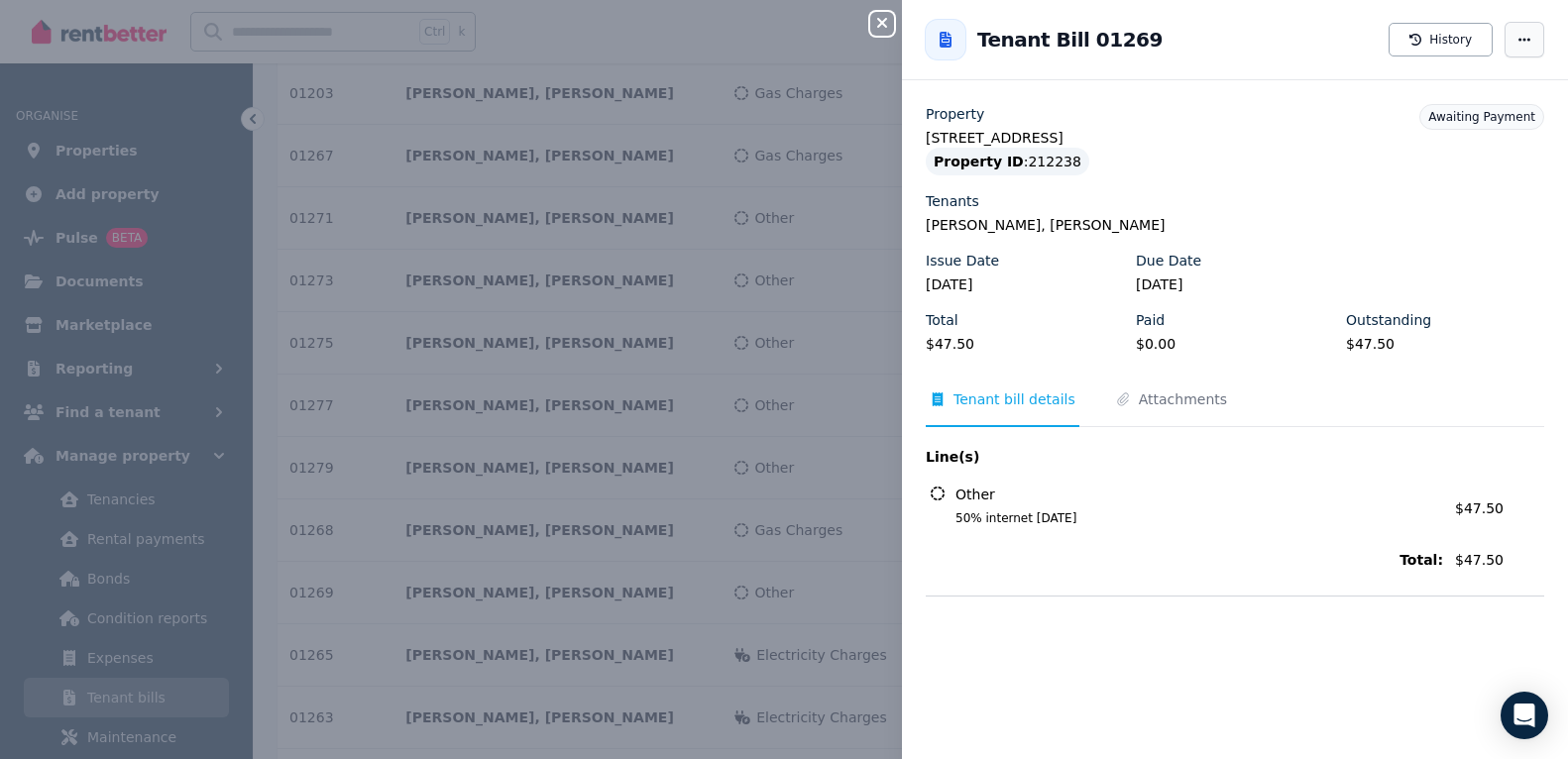
click at [1364, 45] on span "button" at bounding box center [1524, 40] width 40 height 36
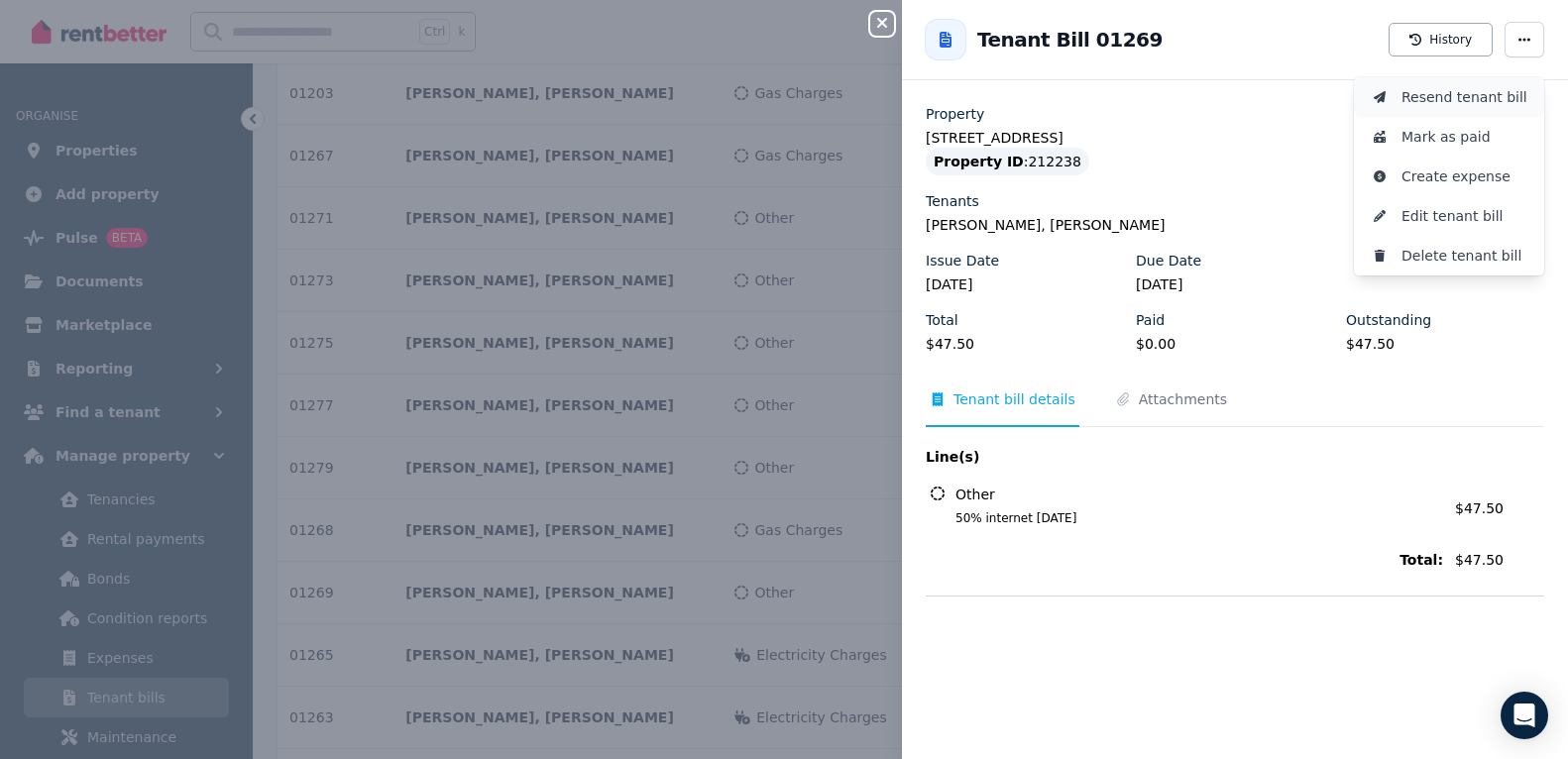
click at [1364, 92] on span "Resend tenant bill" at bounding box center [1465, 97] width 127 height 24
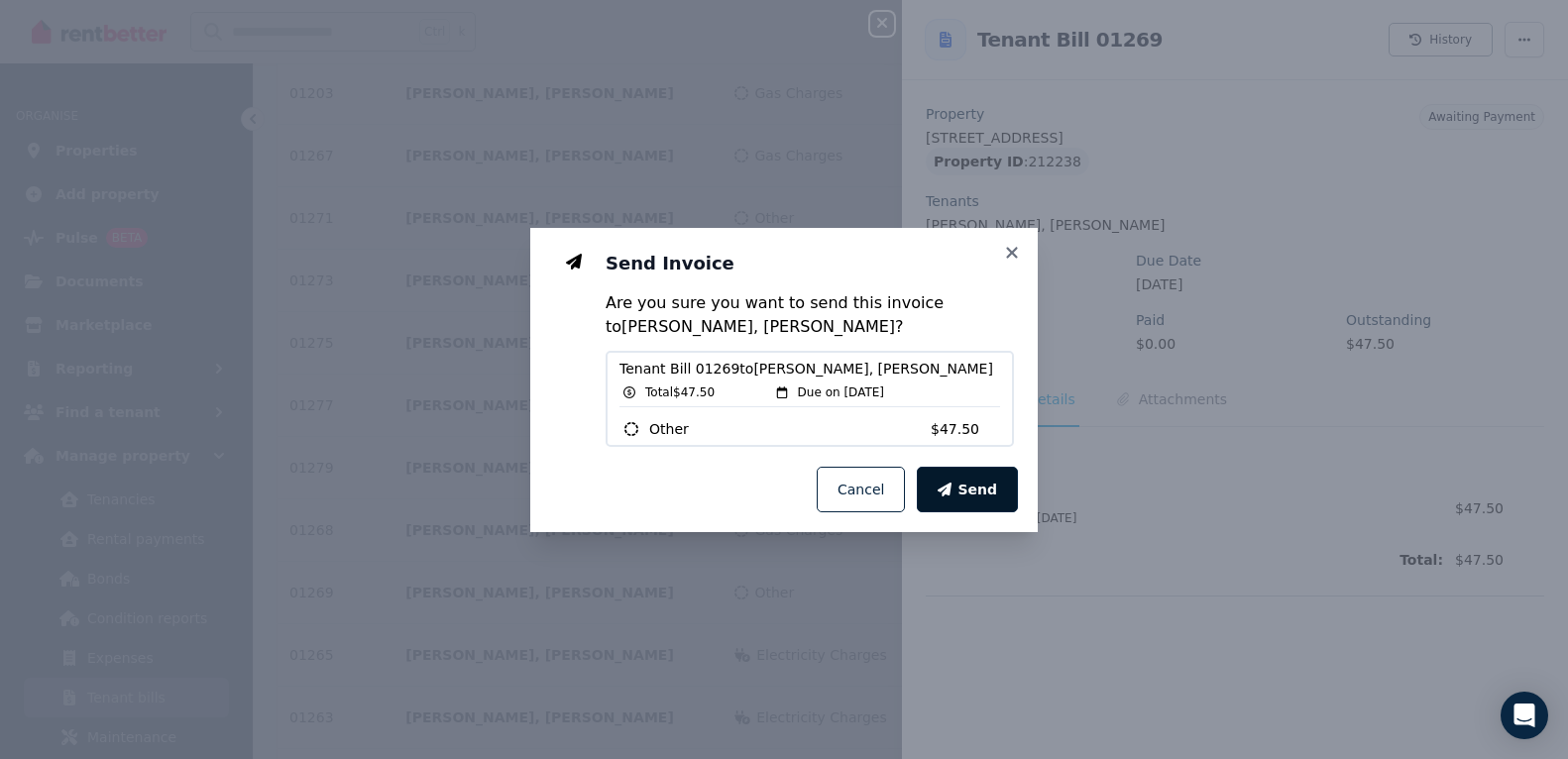
click at [973, 478] on button "Send" at bounding box center [967, 490] width 101 height 46
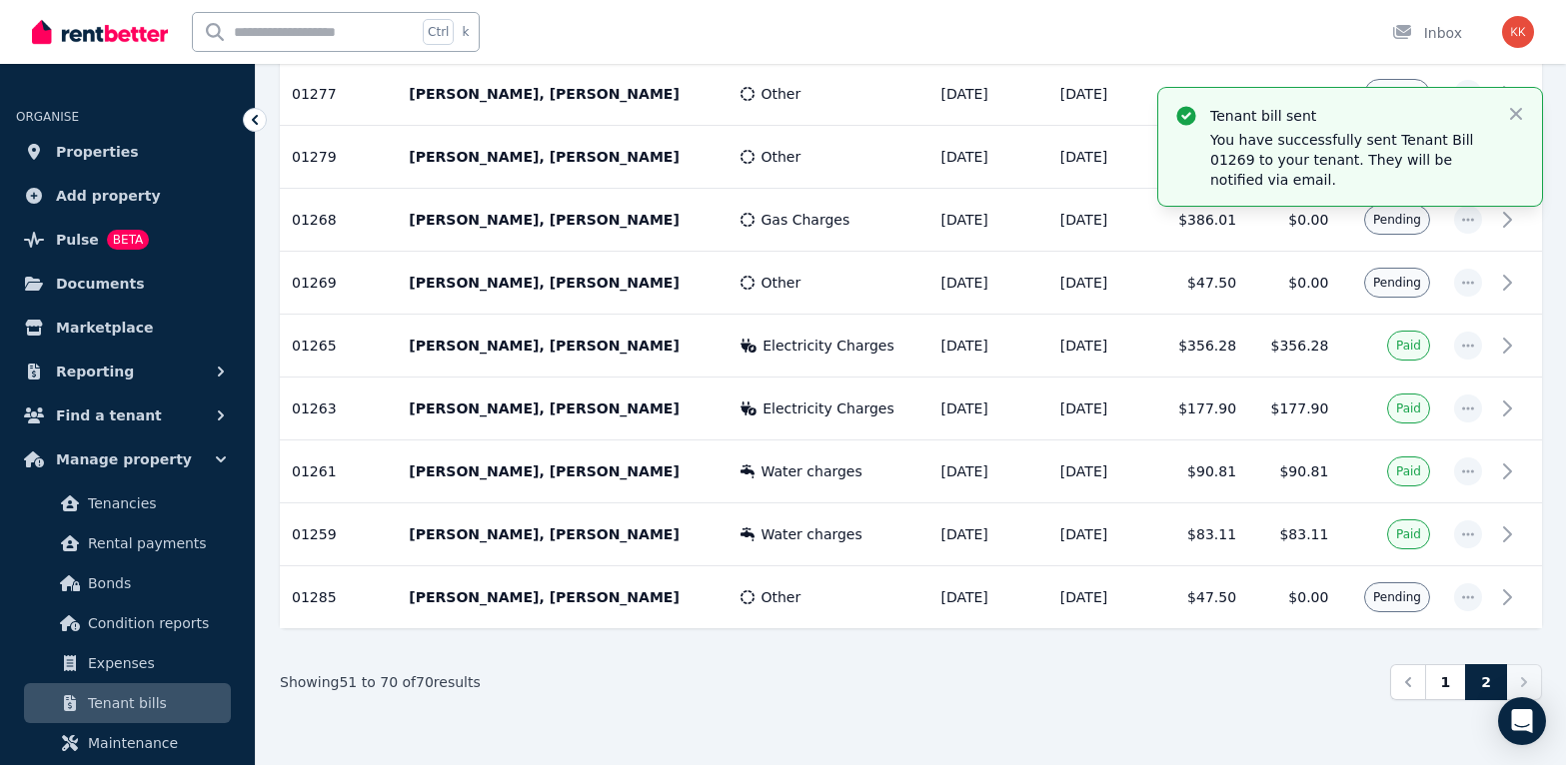
scroll to position [1121, 0]
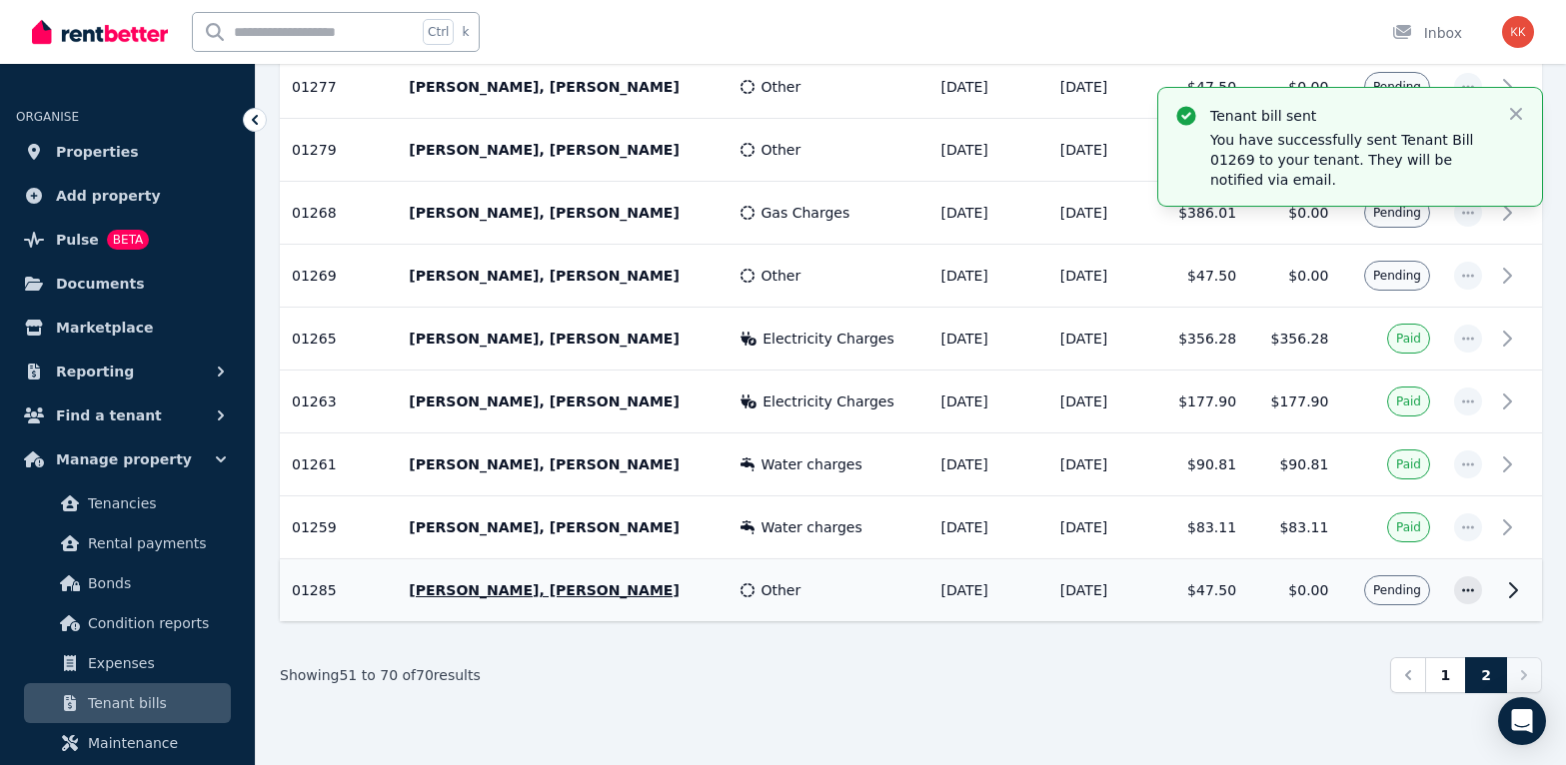
click at [1279, 583] on td "$0.00" at bounding box center [1294, 590] width 92 height 63
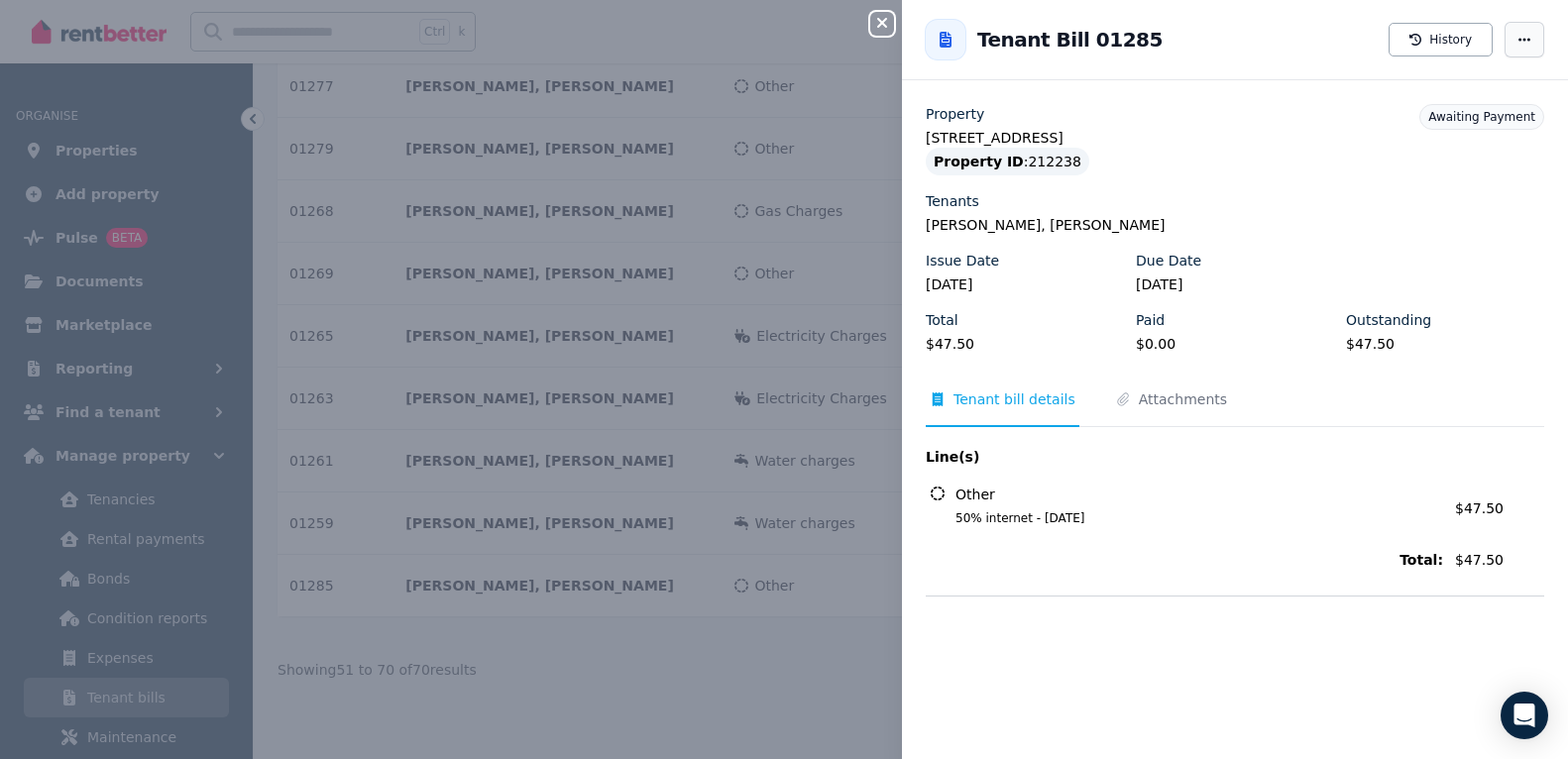
click at [1364, 32] on span "button" at bounding box center [1524, 40] width 40 height 36
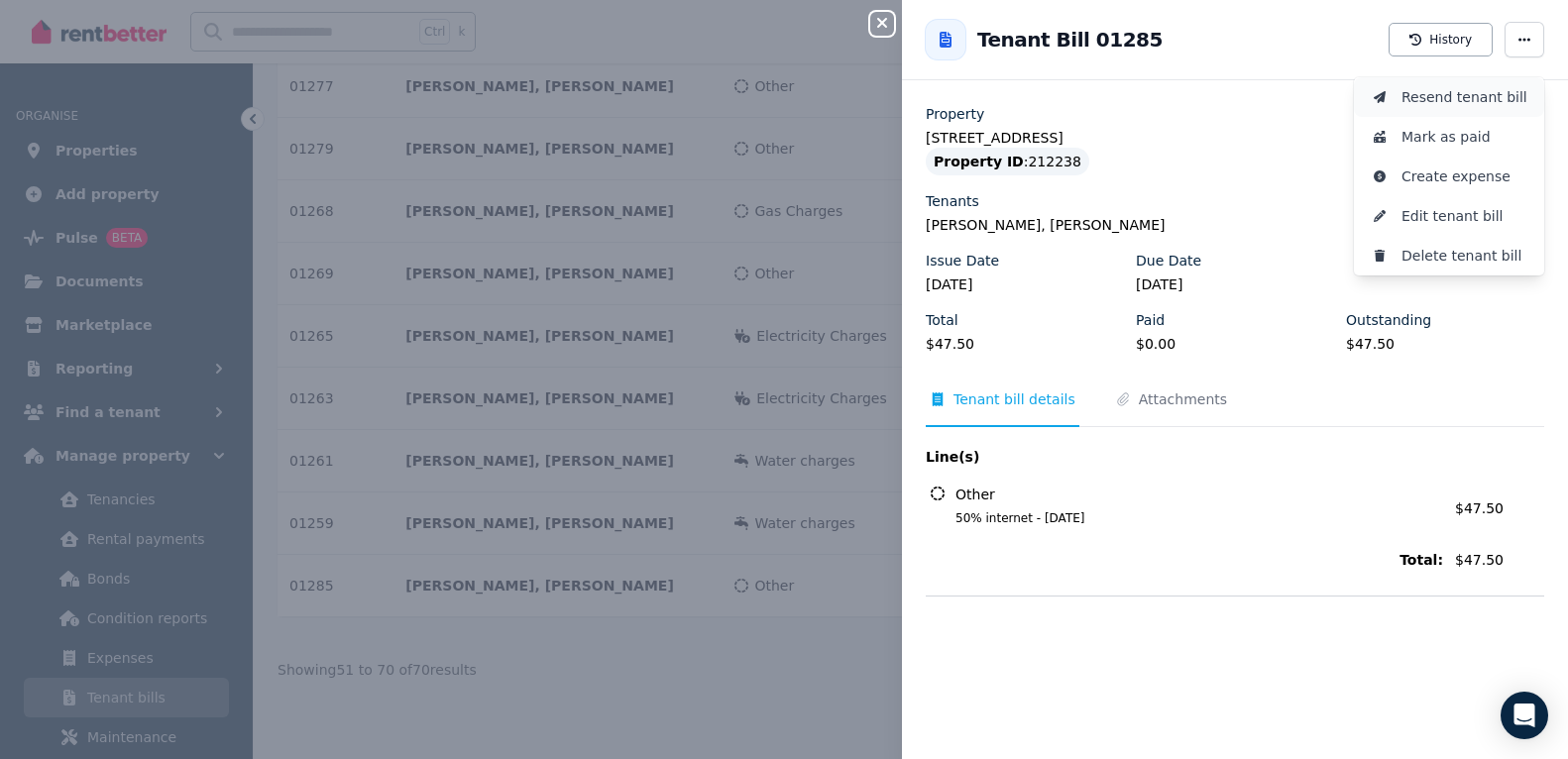
click at [1364, 93] on span "Resend tenant bill" at bounding box center [1465, 97] width 127 height 24
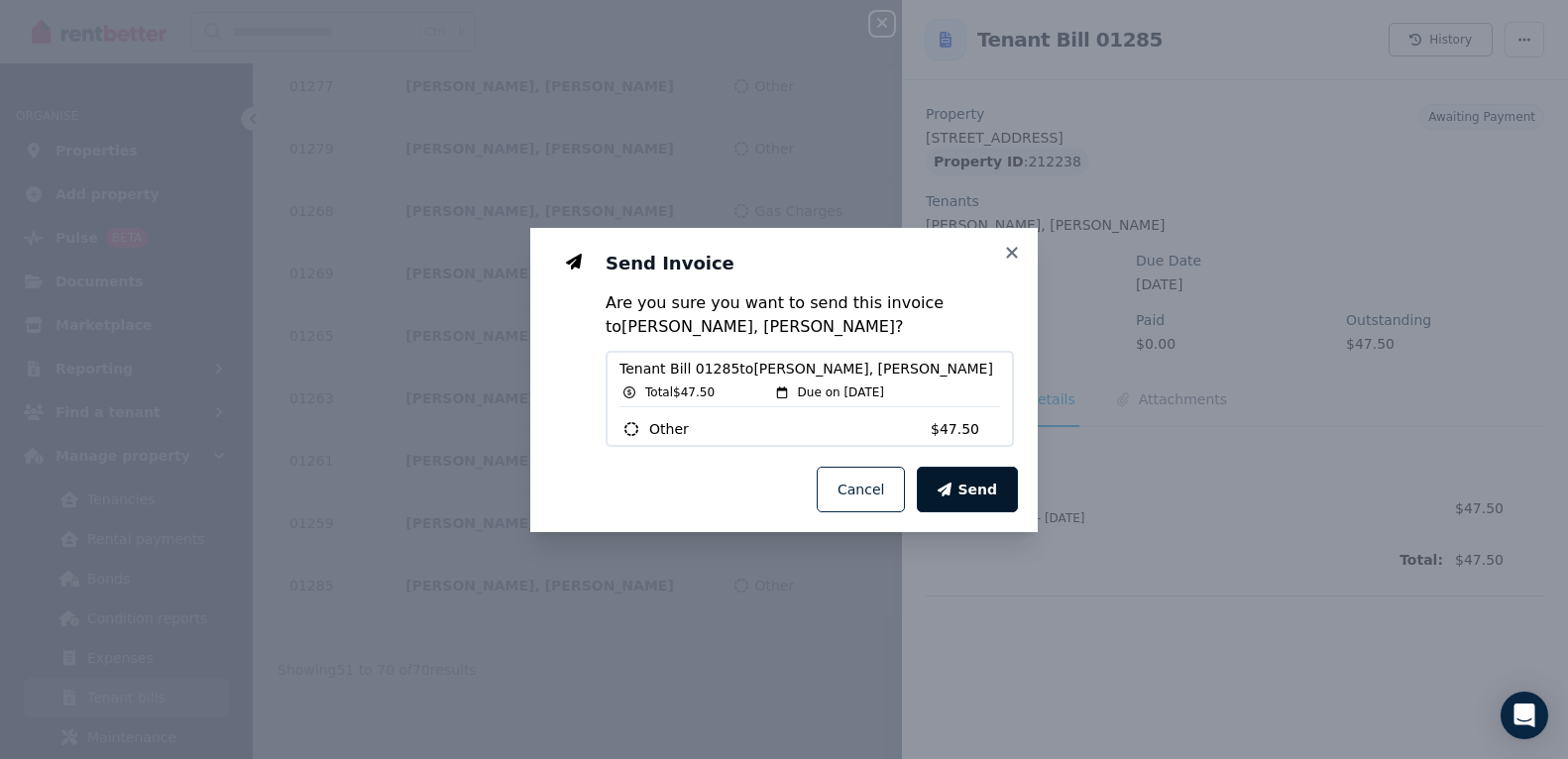
click at [973, 494] on span "Send" at bounding box center [977, 490] width 40 height 20
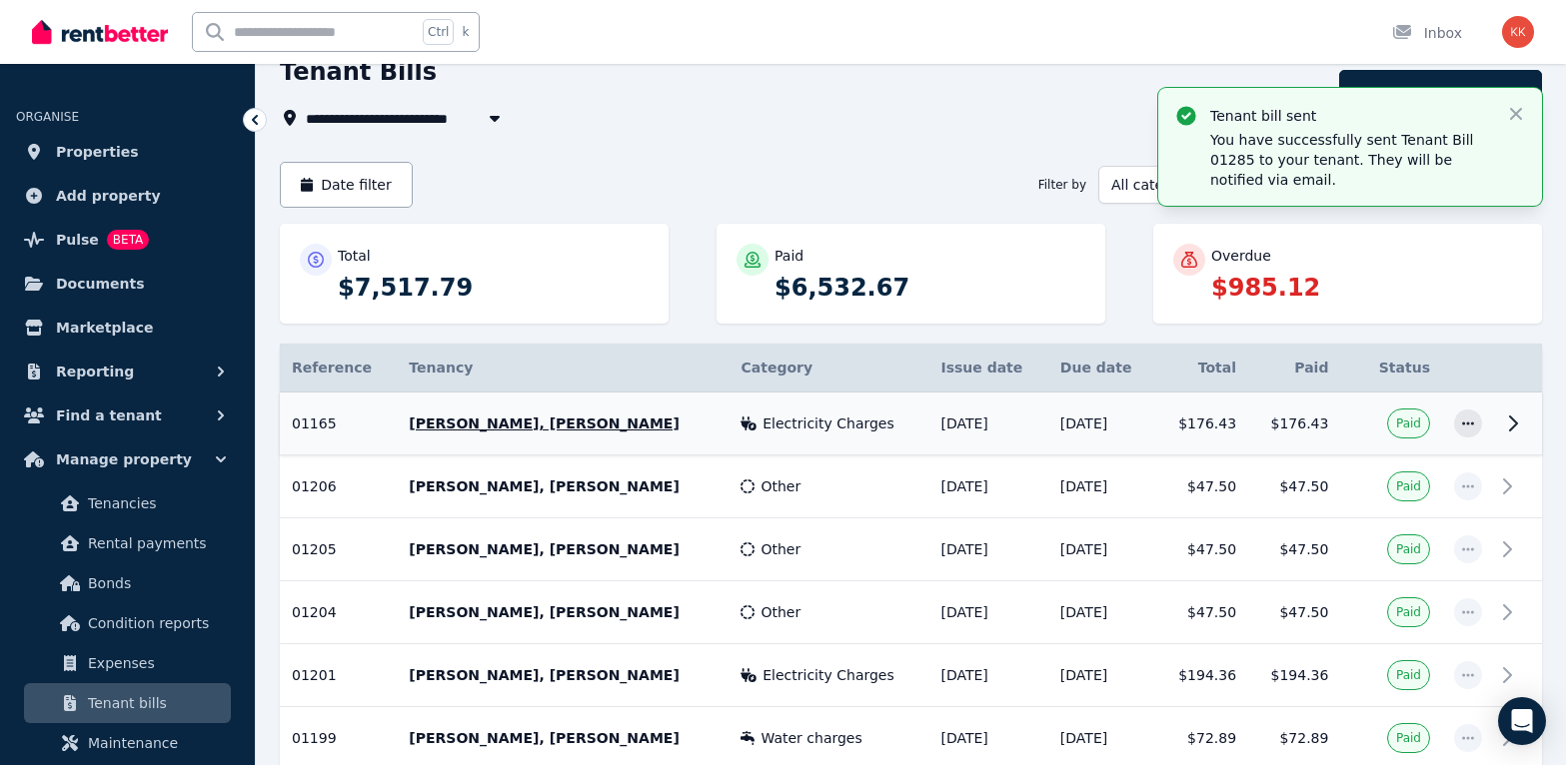
scroll to position [0, 0]
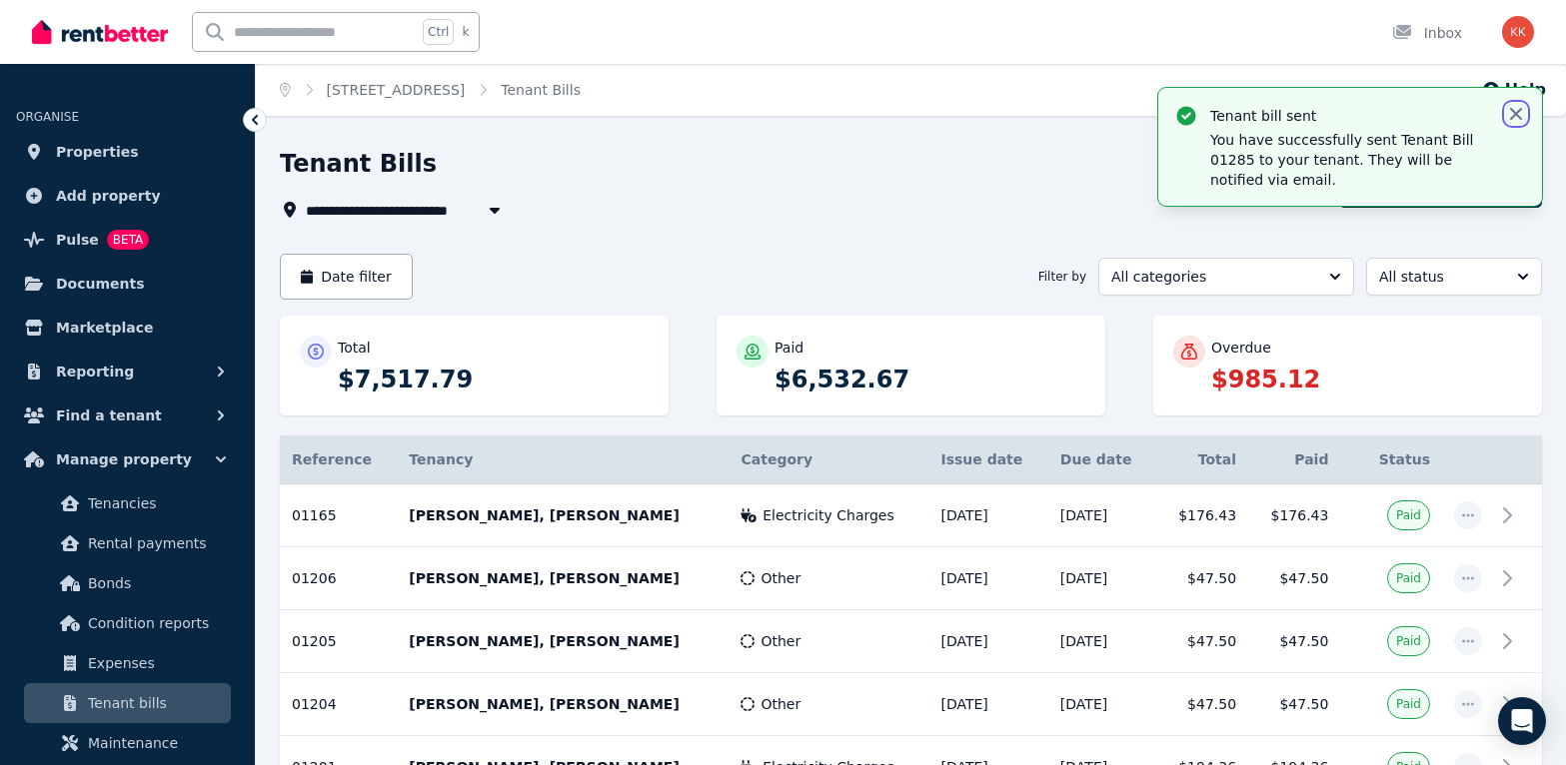
click at [1375, 110] on icon "button" at bounding box center [1516, 114] width 12 height 12
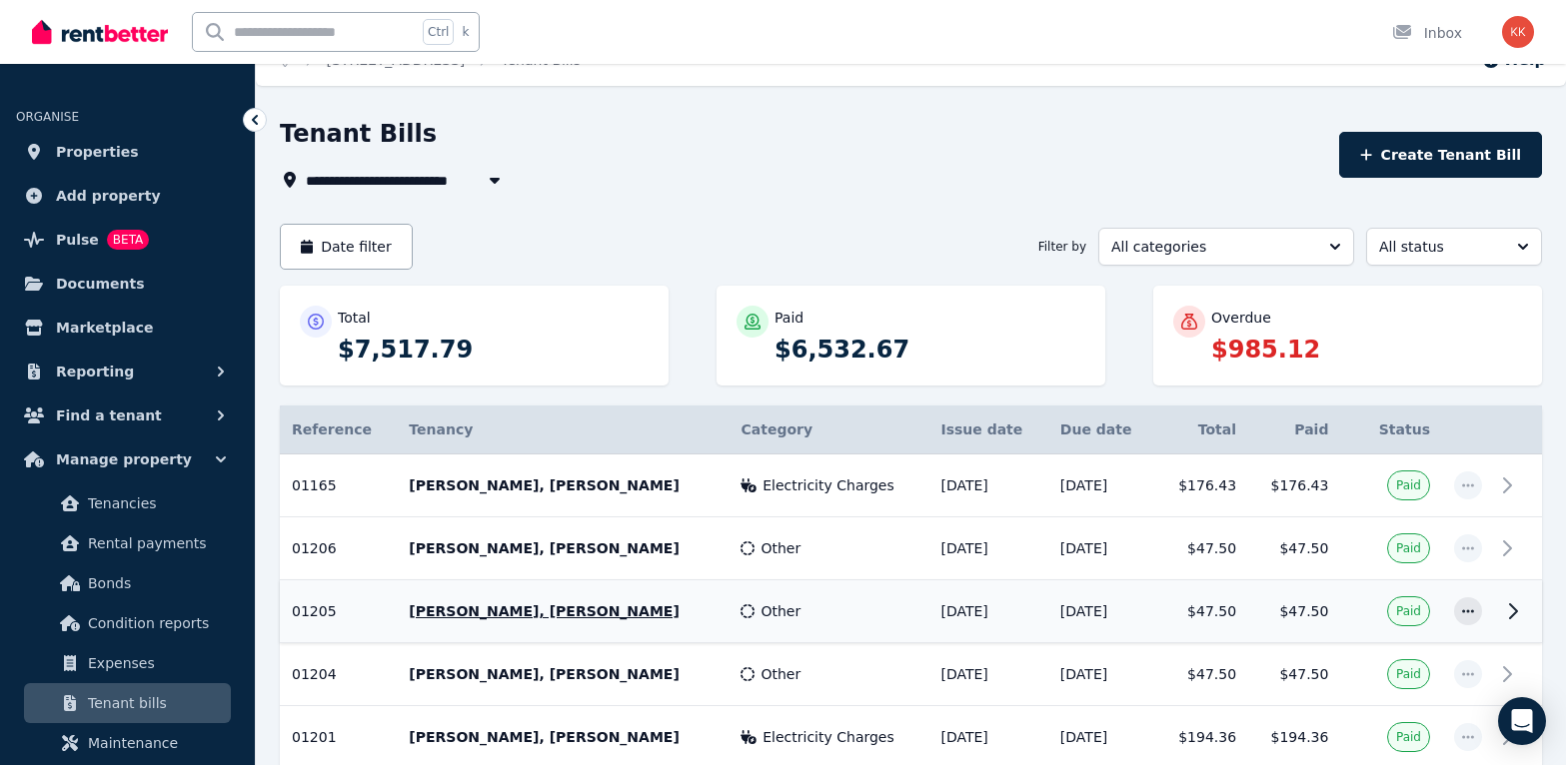
scroll to position [22, 0]
